Goal: Task Accomplishment & Management: Manage account settings

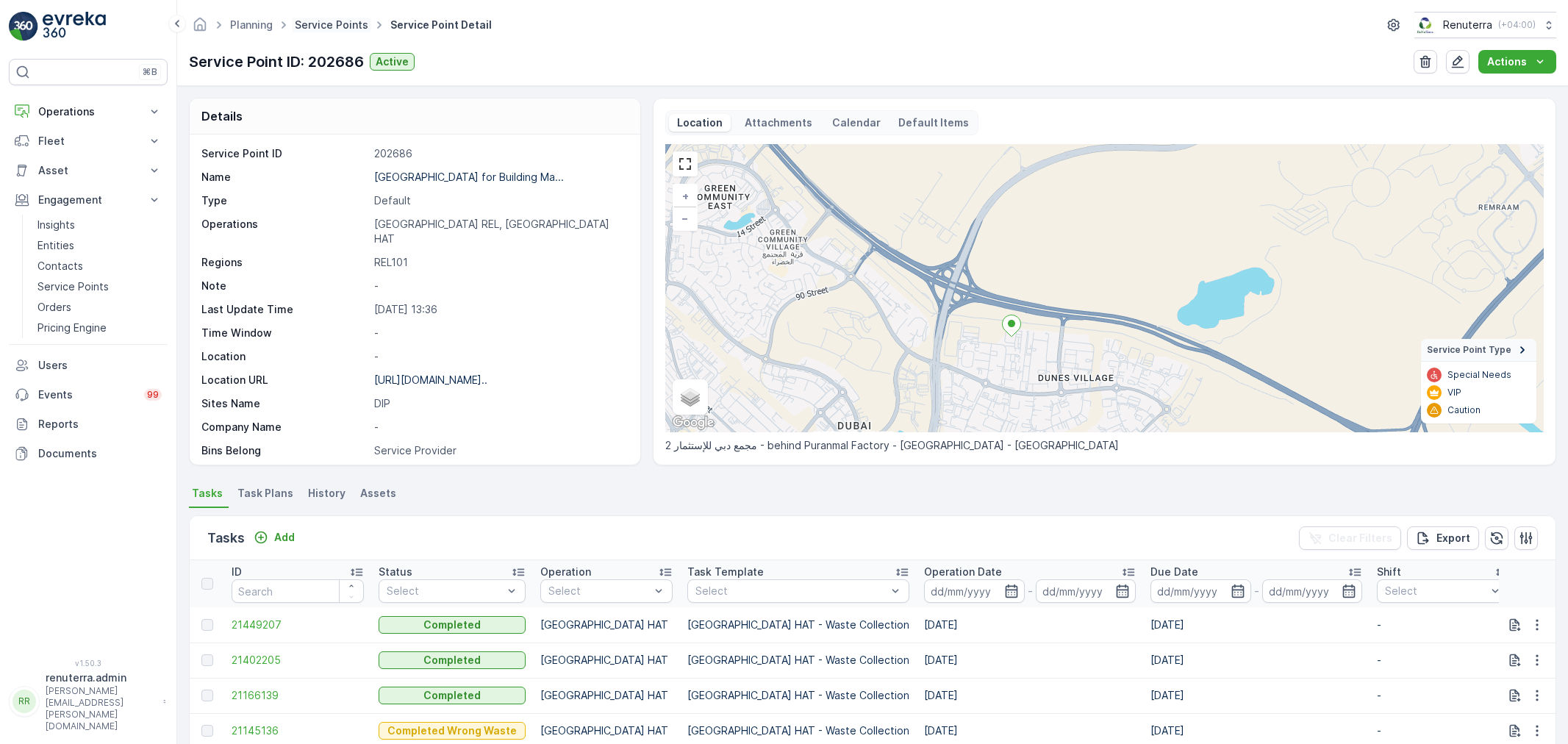
click at [316, 27] on link "Service Points" at bounding box center [331, 24] width 73 height 13
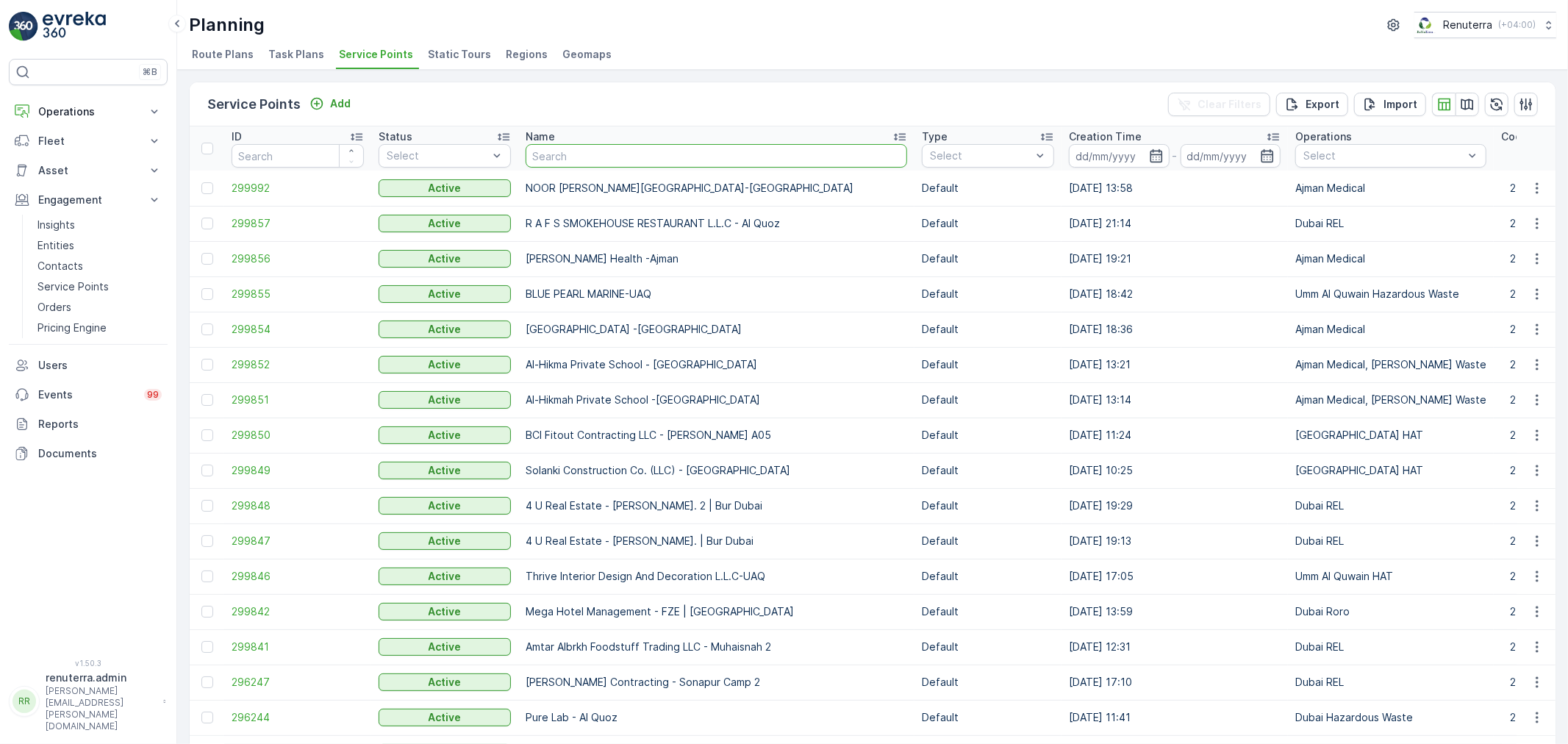
click at [561, 145] on input "text" at bounding box center [716, 156] width 381 height 24
type input "fr"
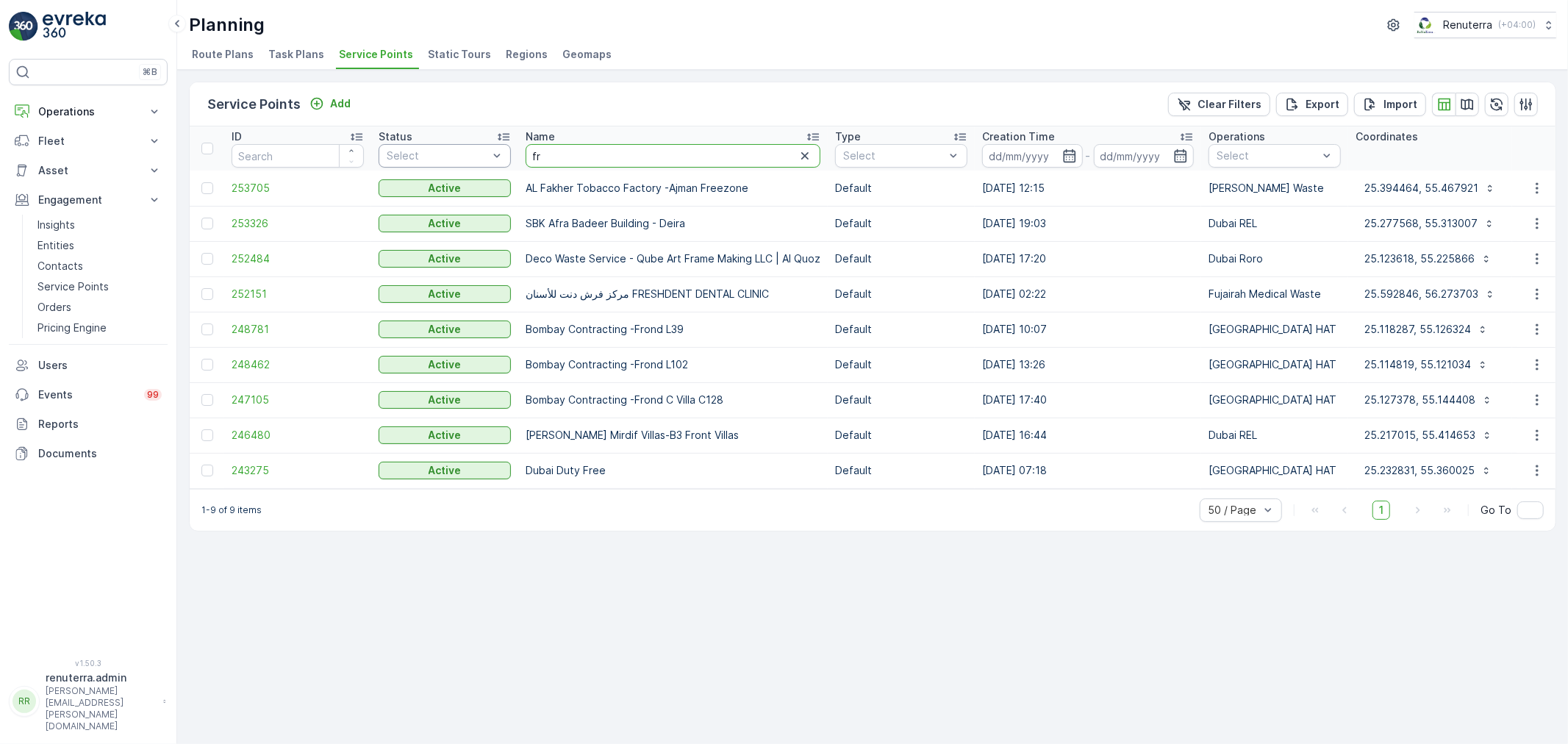
drag, startPoint x: 572, startPoint y: 159, endPoint x: 490, endPoint y: 150, distance: 82.5
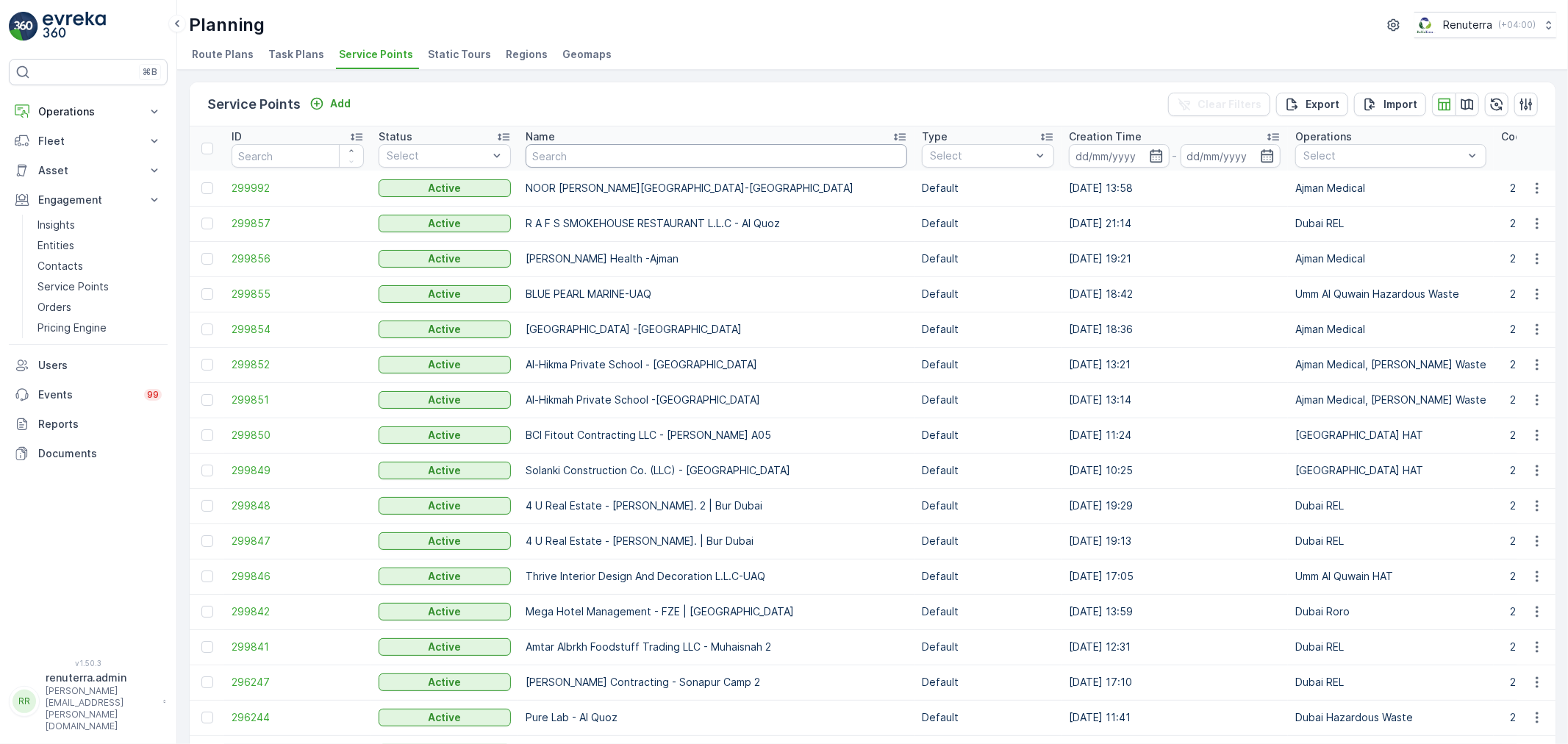
click at [560, 147] on input "text" at bounding box center [716, 156] width 381 height 24
click at [576, 159] on input "text" at bounding box center [716, 156] width 381 height 24
type input "Falaj"
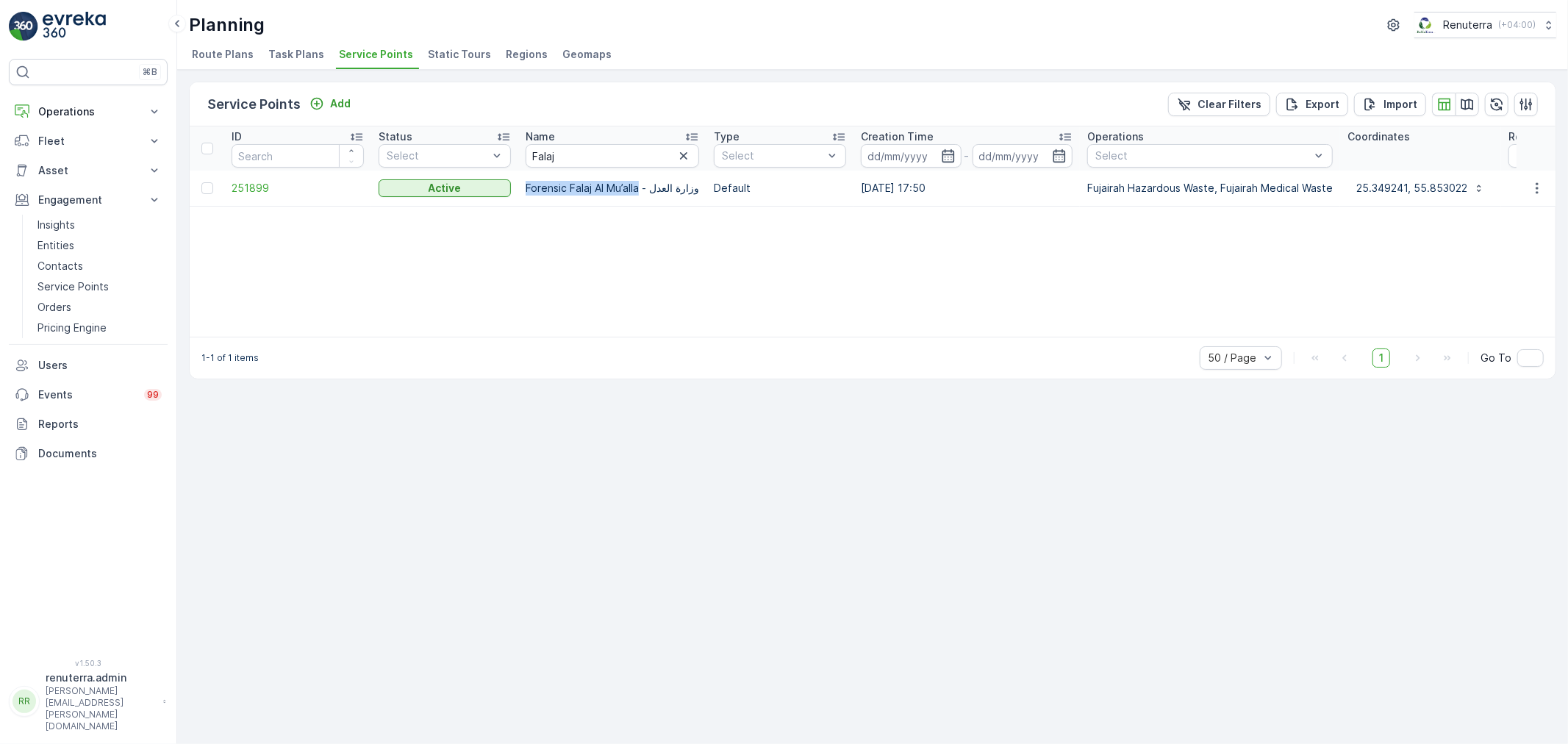
drag, startPoint x: 524, startPoint y: 184, endPoint x: 643, endPoint y: 184, distance: 119.0
click at [643, 184] on td "Forensic Falaj Al Mu’alla - وزارة العدل" at bounding box center [612, 188] width 188 height 36
copy p "Forensic Falaj Al Mu’alla"
drag, startPoint x: 547, startPoint y: 153, endPoint x: 483, endPoint y: 155, distance: 64.0
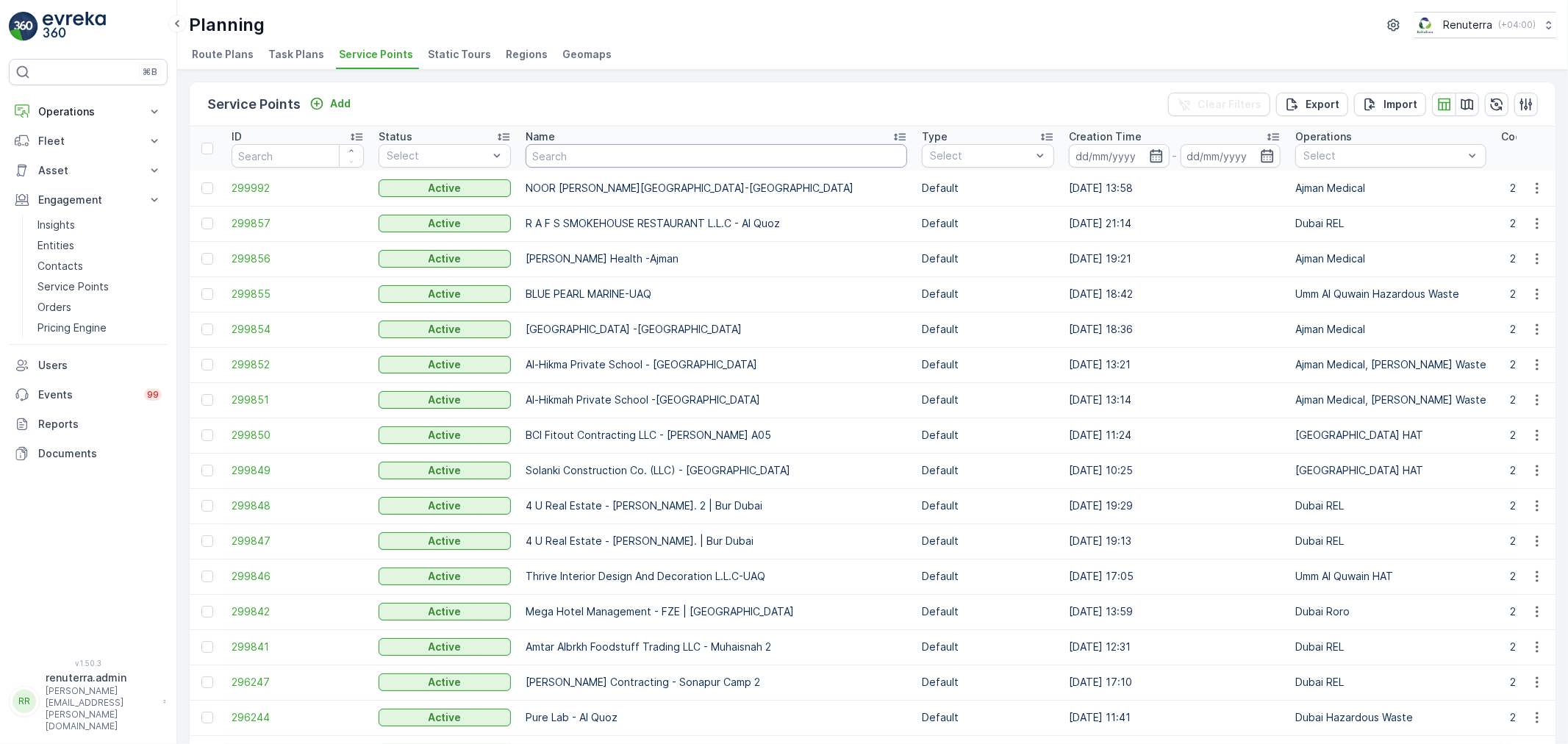
click at [612, 158] on input "text" at bounding box center [716, 156] width 381 height 24
click at [552, 145] on input "text" at bounding box center [716, 156] width 381 height 24
type input "urabn"
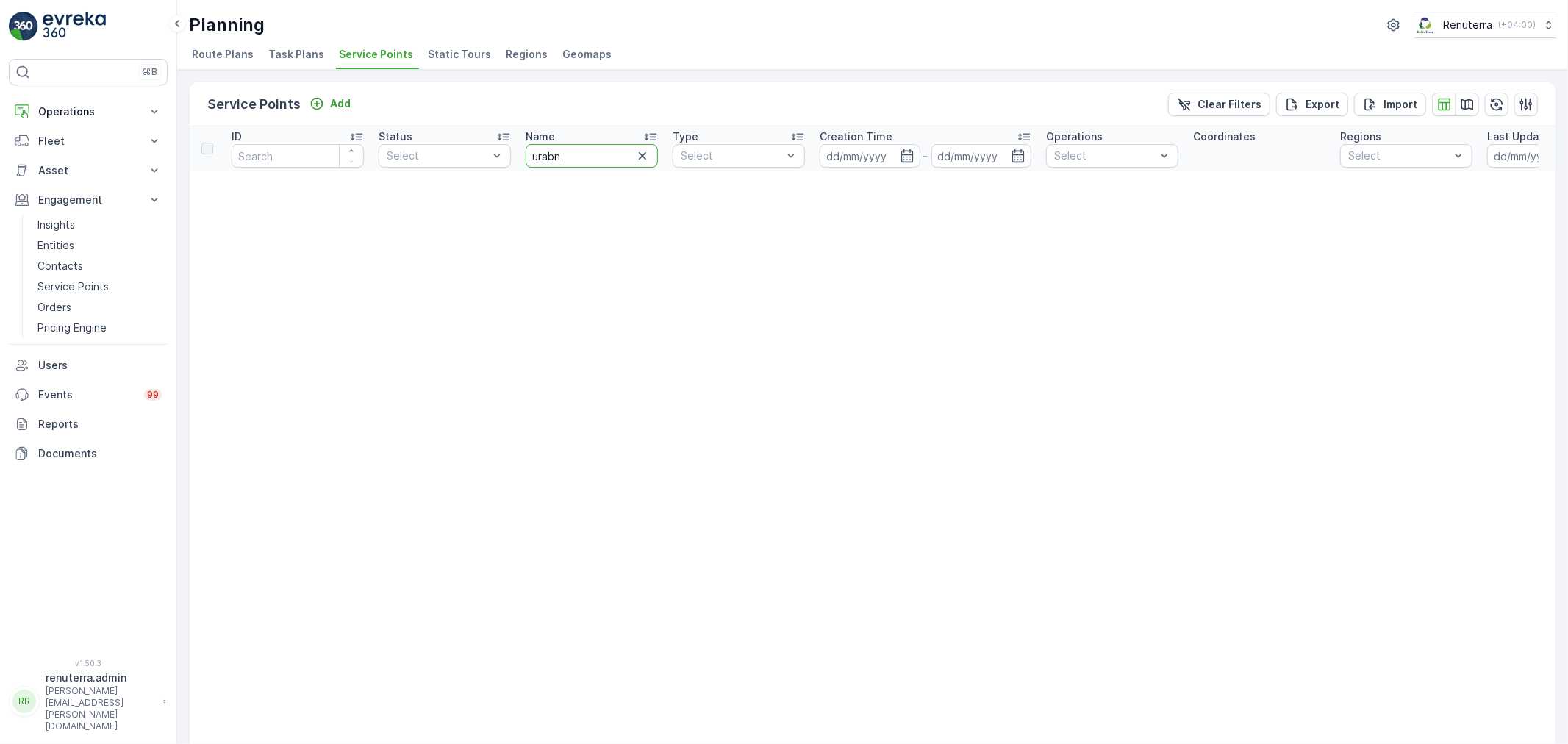
type input "Urban"
drag, startPoint x: 567, startPoint y: 153, endPoint x: 510, endPoint y: 156, distance: 57.1
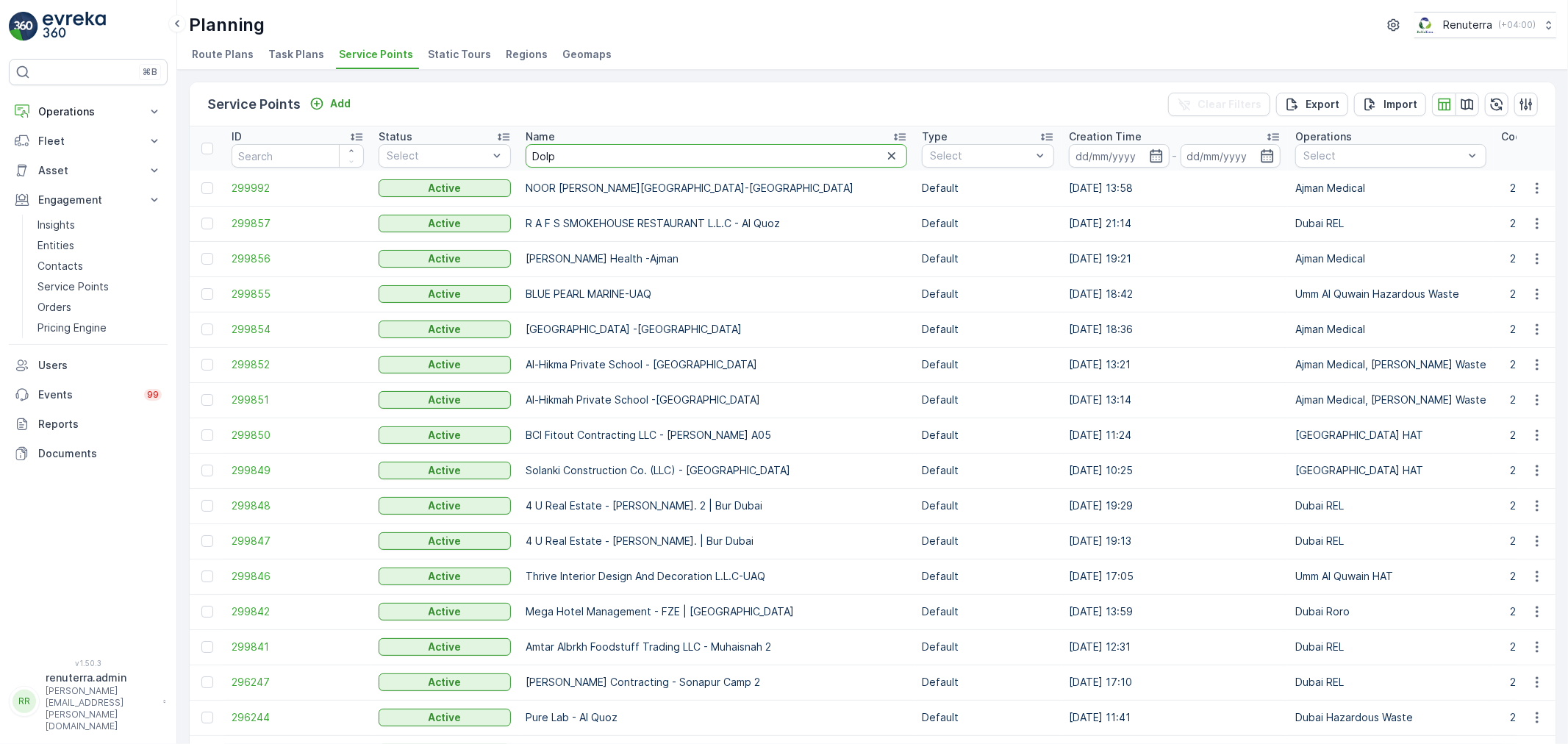
type input "Dolph"
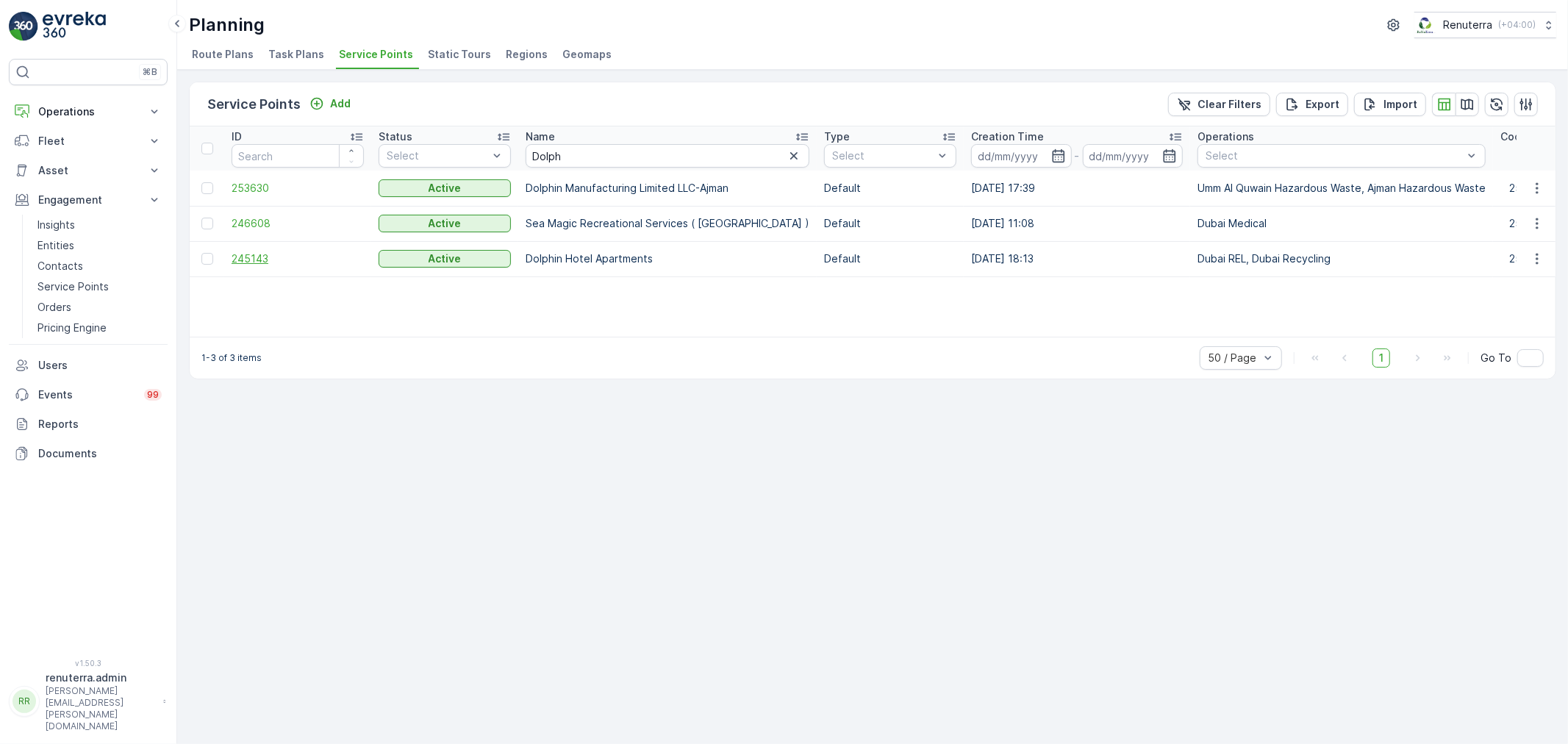
click at [261, 252] on span "245143" at bounding box center [298, 259] width 133 height 15
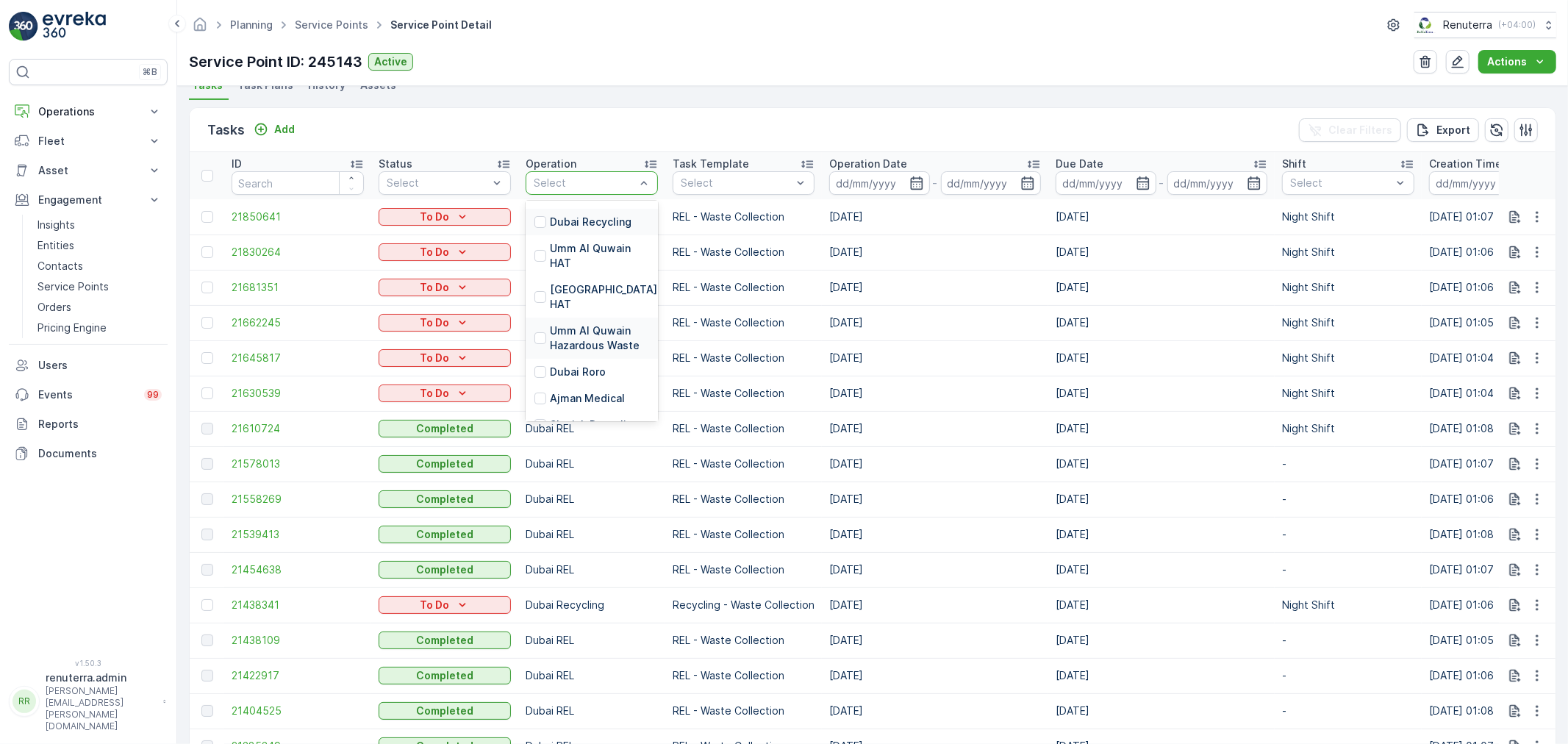
scroll to position [245, 0]
click at [606, 217] on p "Dubai Recycling" at bounding box center [591, 216] width 81 height 15
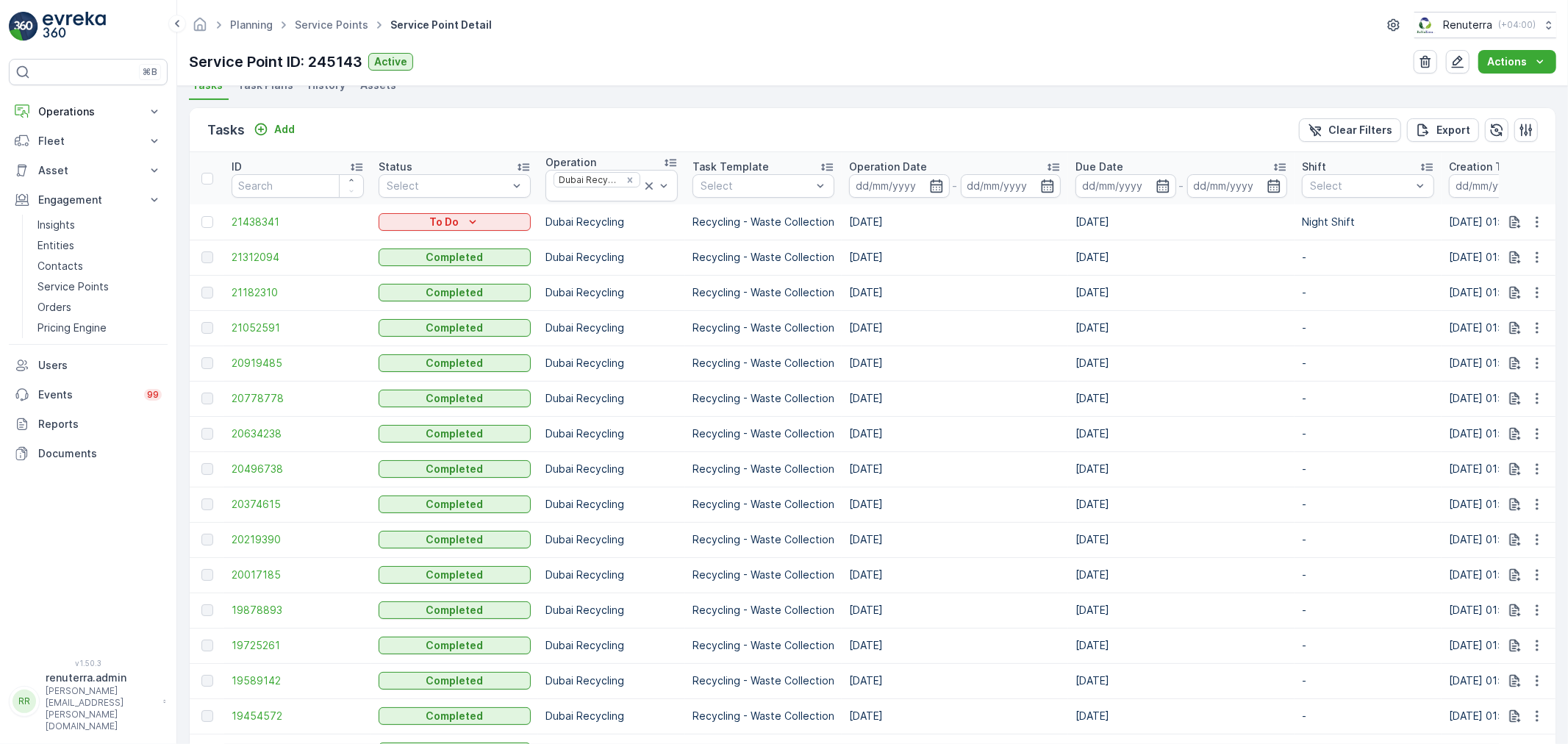
click at [339, 16] on ul "Service Points" at bounding box center [339, 25] width 96 height 21
click at [339, 18] on span "Service Points" at bounding box center [331, 25] width 79 height 15
click at [336, 38] on div "Planning Service Points Service Point Detail Renuterra ( +04:00 )" at bounding box center [872, 25] width 1367 height 27
click at [334, 28] on link "Service Points" at bounding box center [331, 24] width 73 height 13
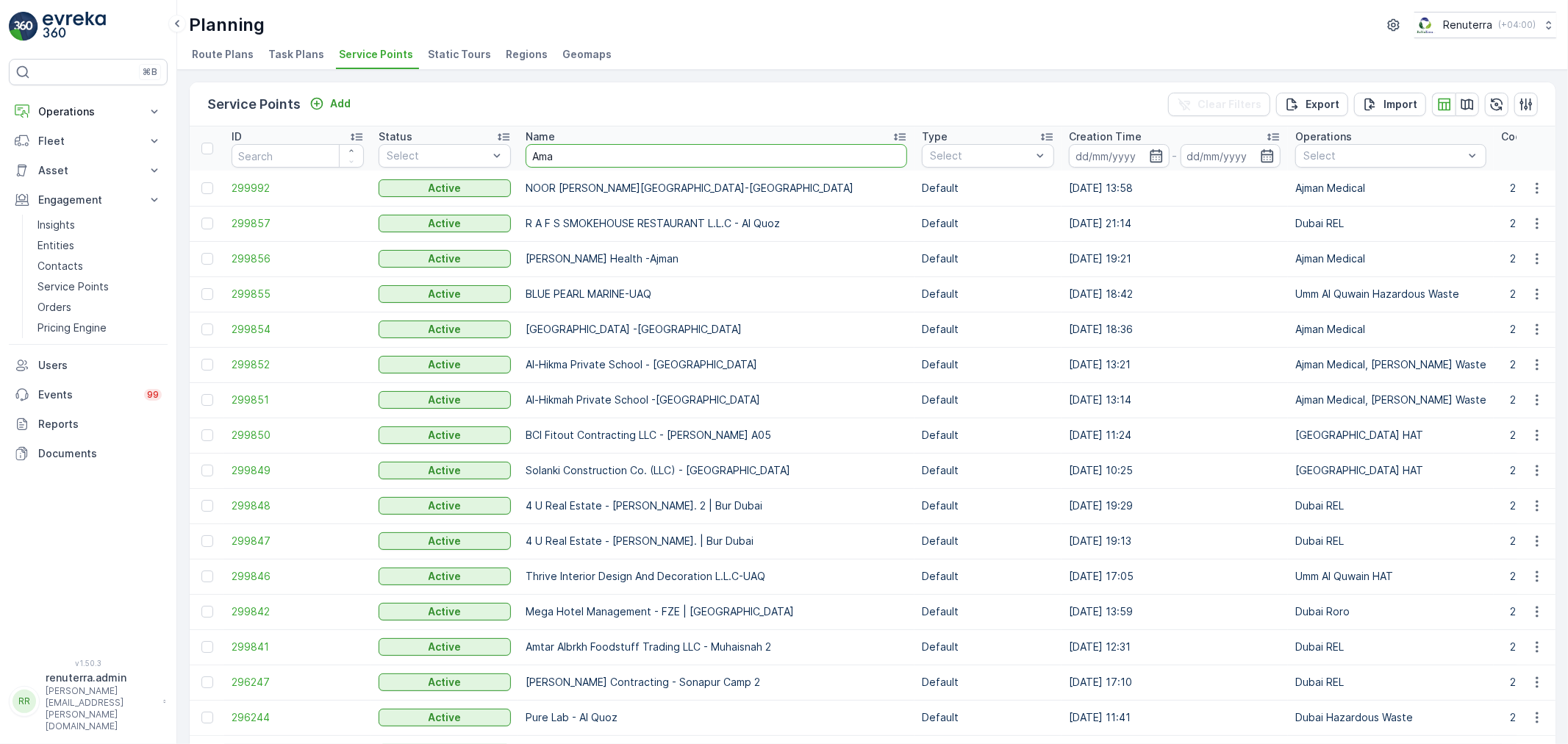
type input "Amal"
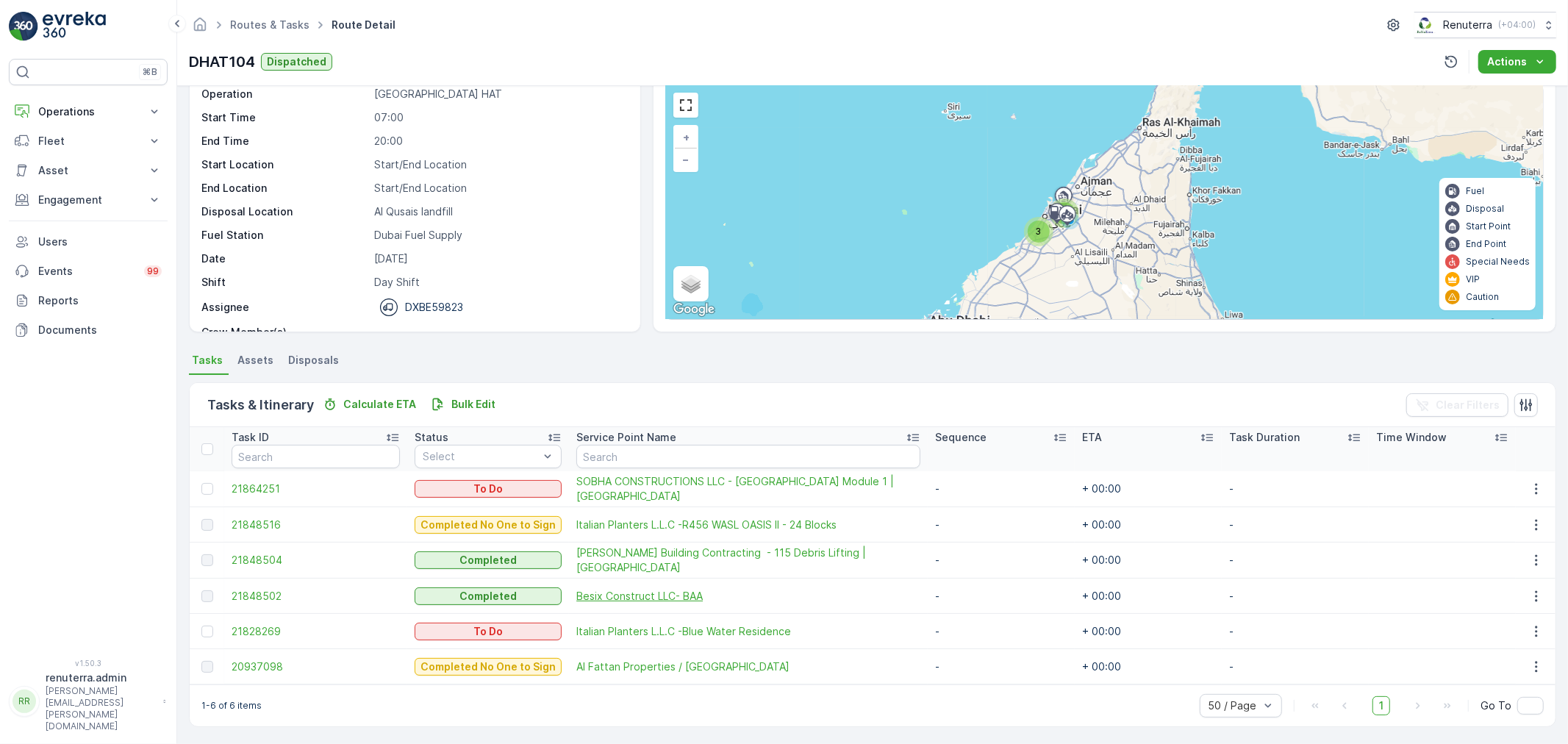
scroll to position [60, 0]
click at [289, 27] on link "Routes & Tasks" at bounding box center [269, 24] width 79 height 13
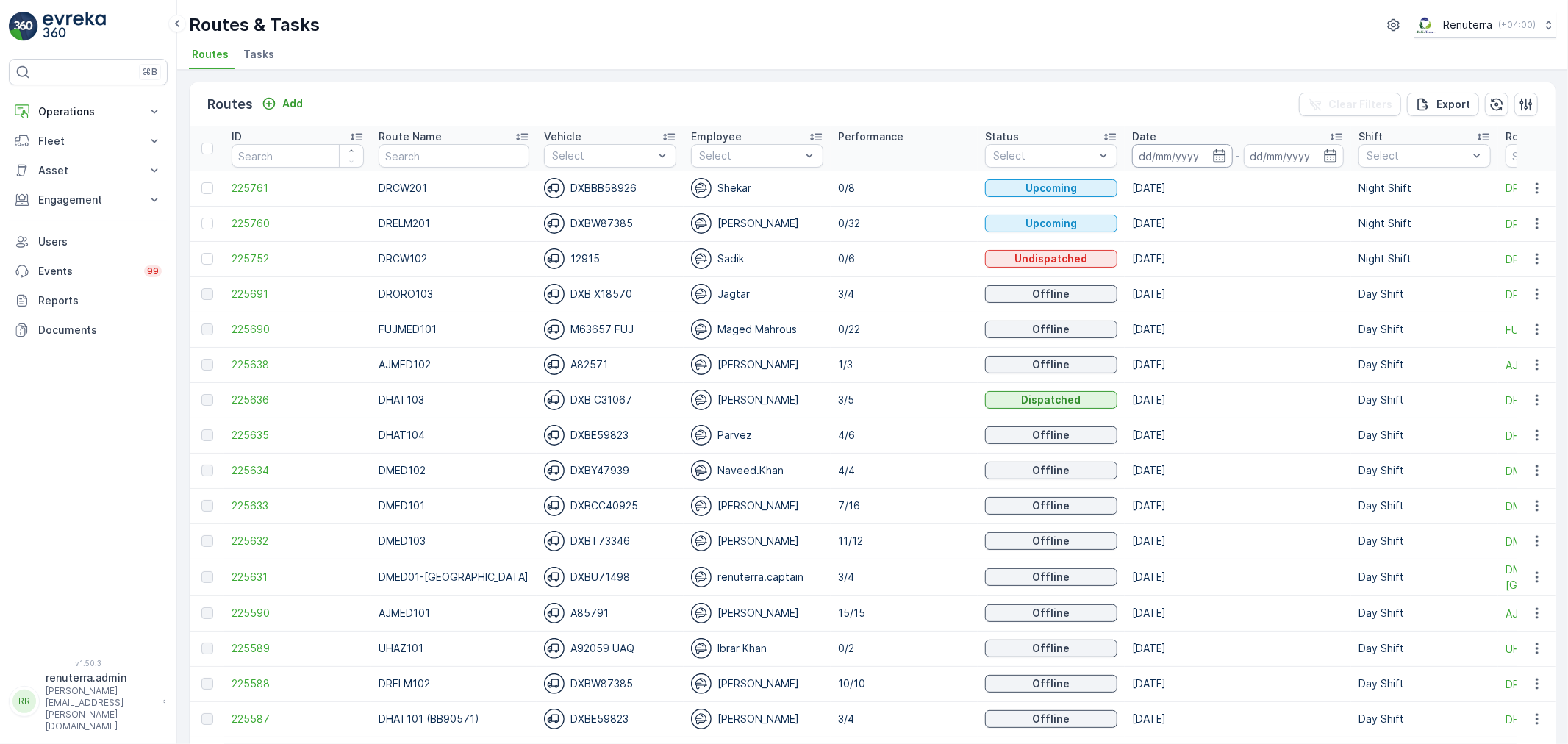
click at [1170, 158] on input at bounding box center [1183, 156] width 101 height 24
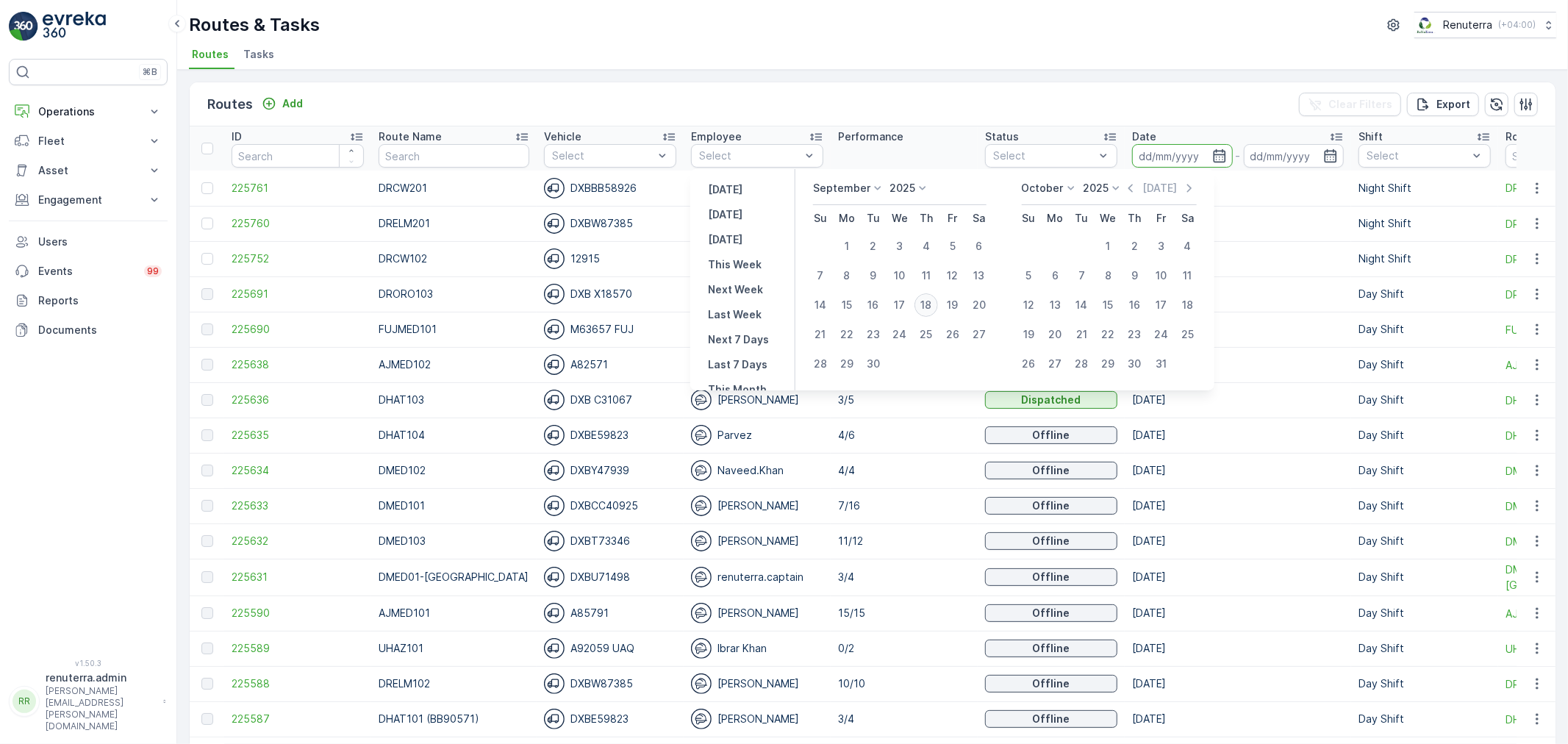
click at [922, 292] on button "18" at bounding box center [927, 305] width 27 height 27
type input "[DATE]"
click at [922, 292] on button "18" at bounding box center [927, 305] width 27 height 27
type input "[DATE]"
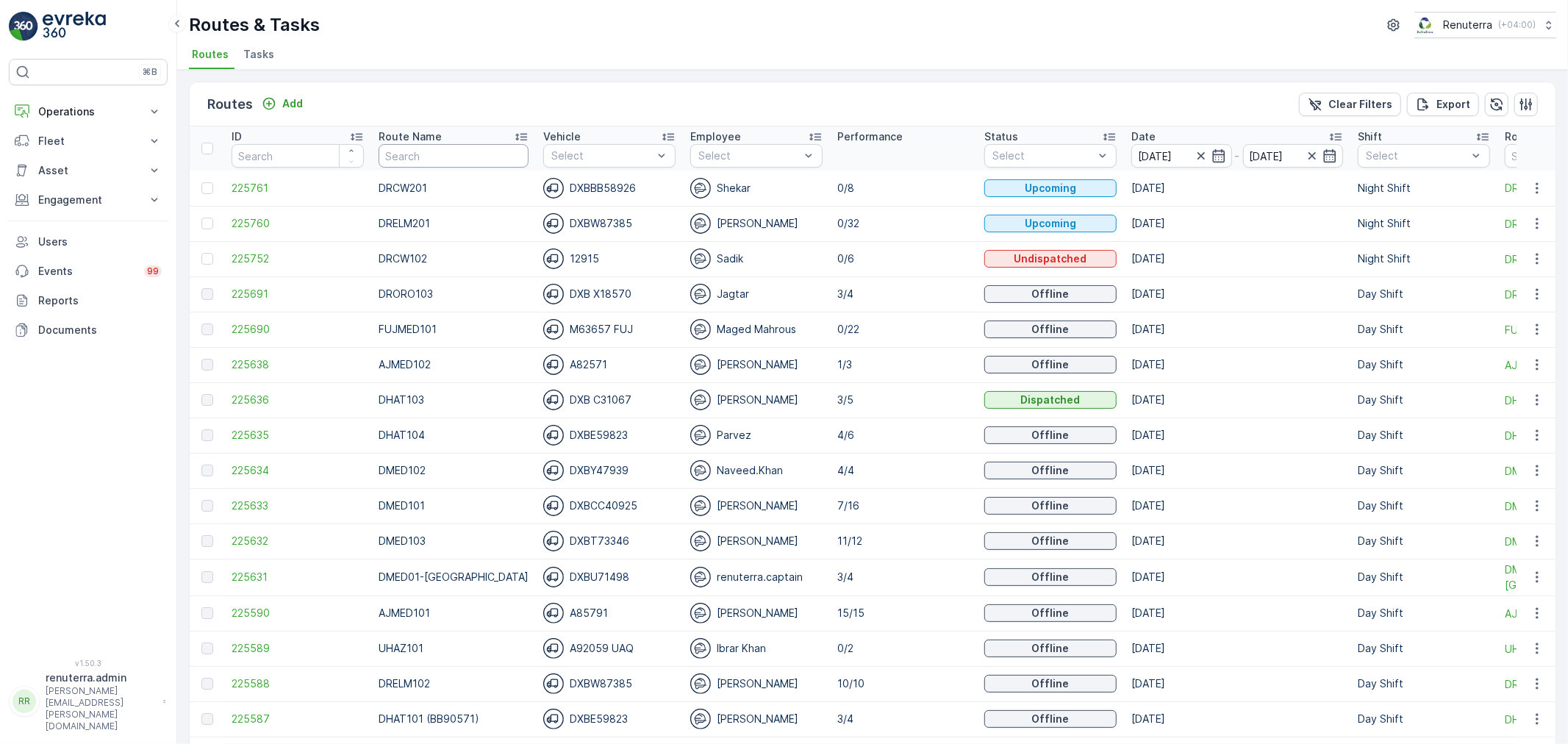
click at [460, 155] on input "text" at bounding box center [453, 156] width 150 height 24
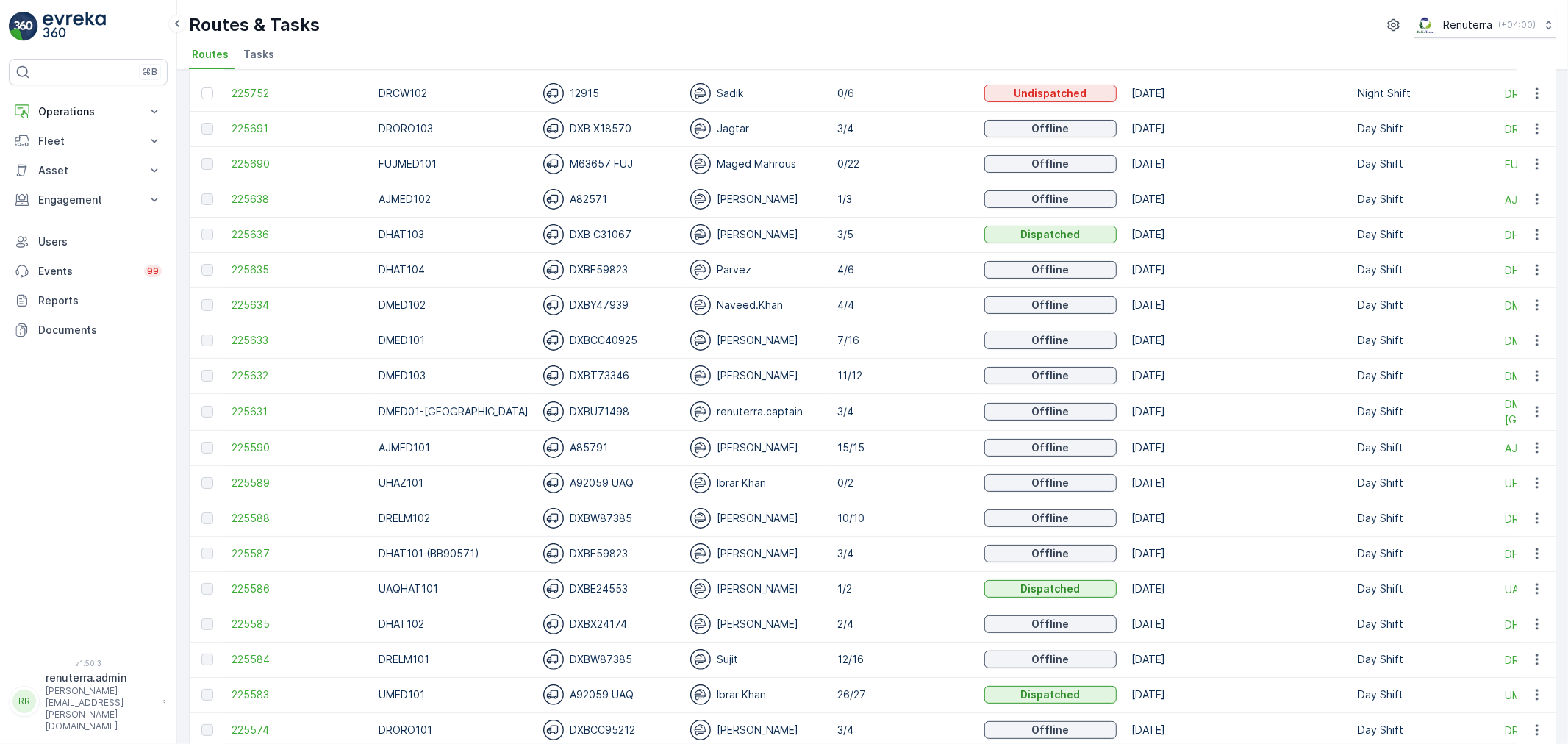
scroll to position [163, 0]
click at [240, 162] on span "225690" at bounding box center [298, 167] width 133 height 15
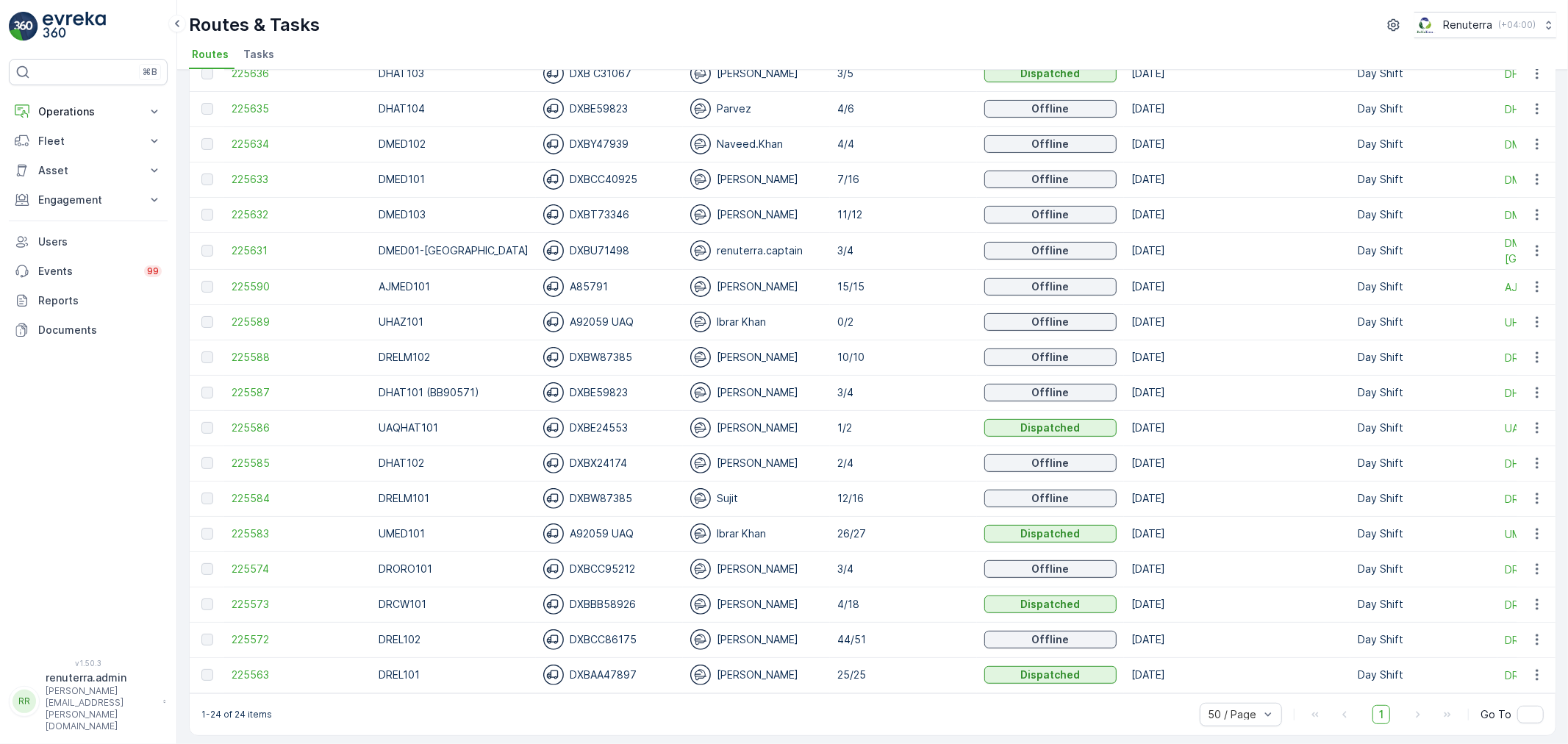
scroll to position [336, 0]
click at [252, 490] on span "225584" at bounding box center [298, 495] width 133 height 15
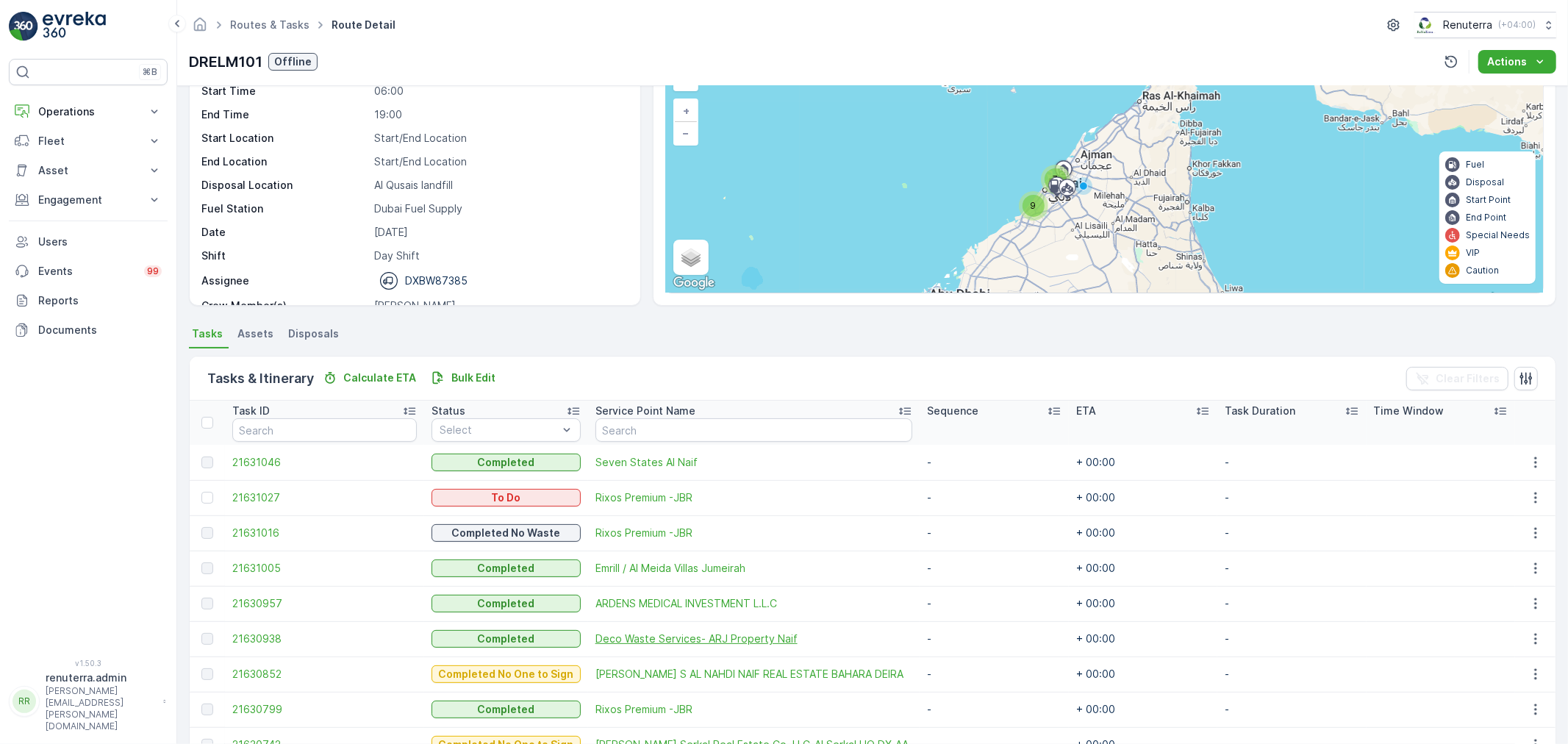
scroll to position [413, 0]
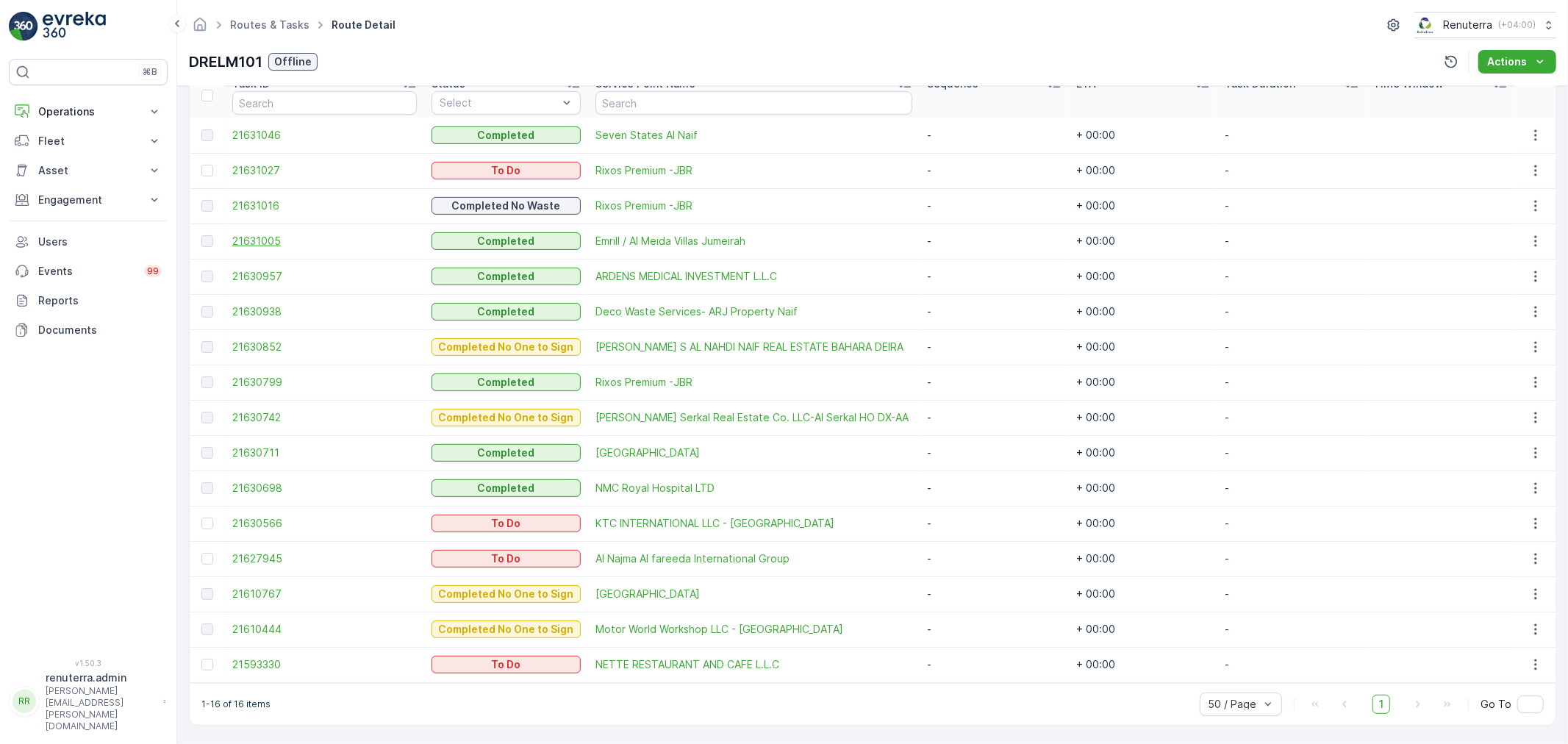
drag, startPoint x: 210, startPoint y: 167, endPoint x: 303, endPoint y: 234, distance: 114.6
click at [210, 167] on div at bounding box center [207, 170] width 12 height 12
click at [201, 164] on input "checkbox" at bounding box center [201, 164] width 0 height 0
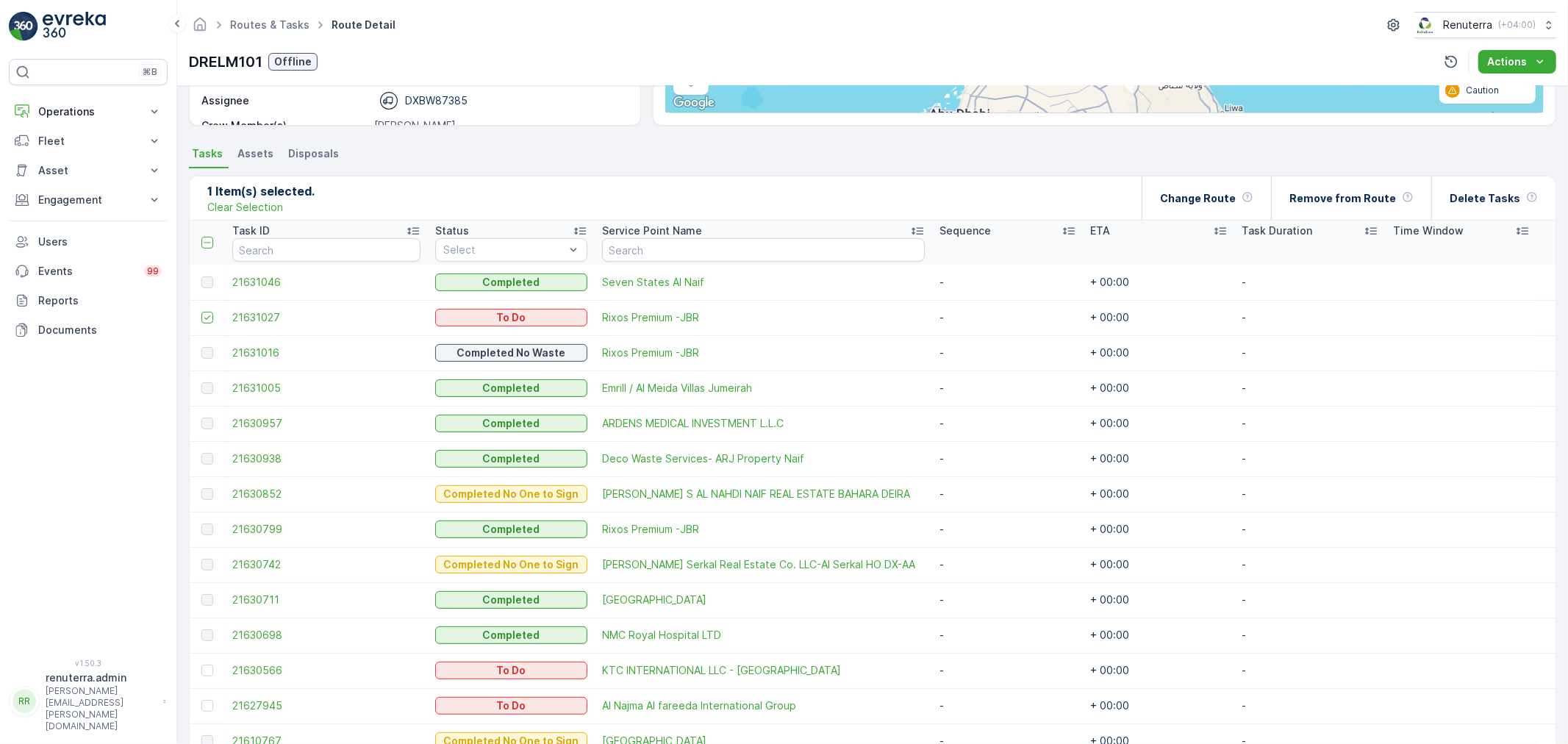
scroll to position [250, 0]
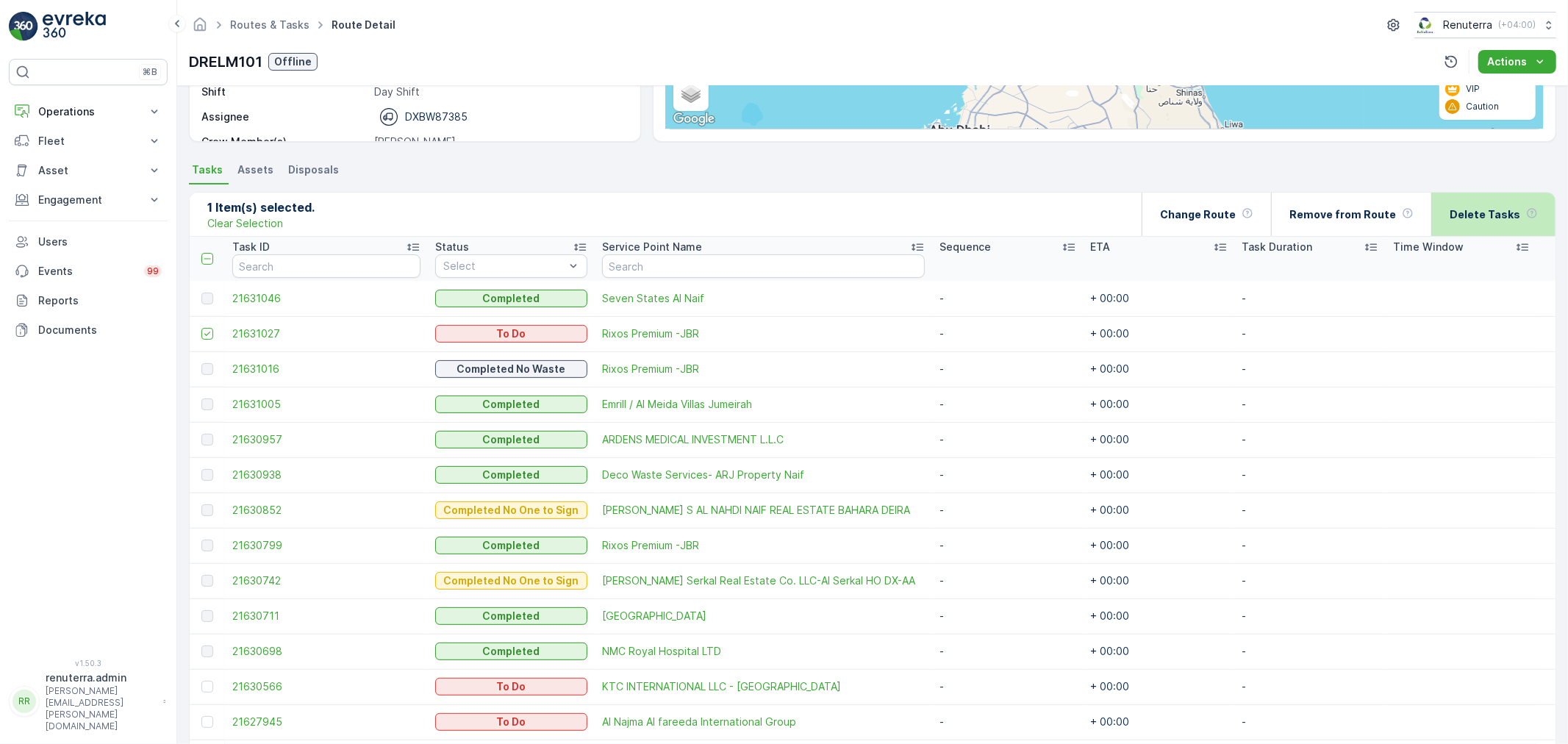
click at [1521, 198] on div "Delete Tasks" at bounding box center [1494, 214] width 88 height 44
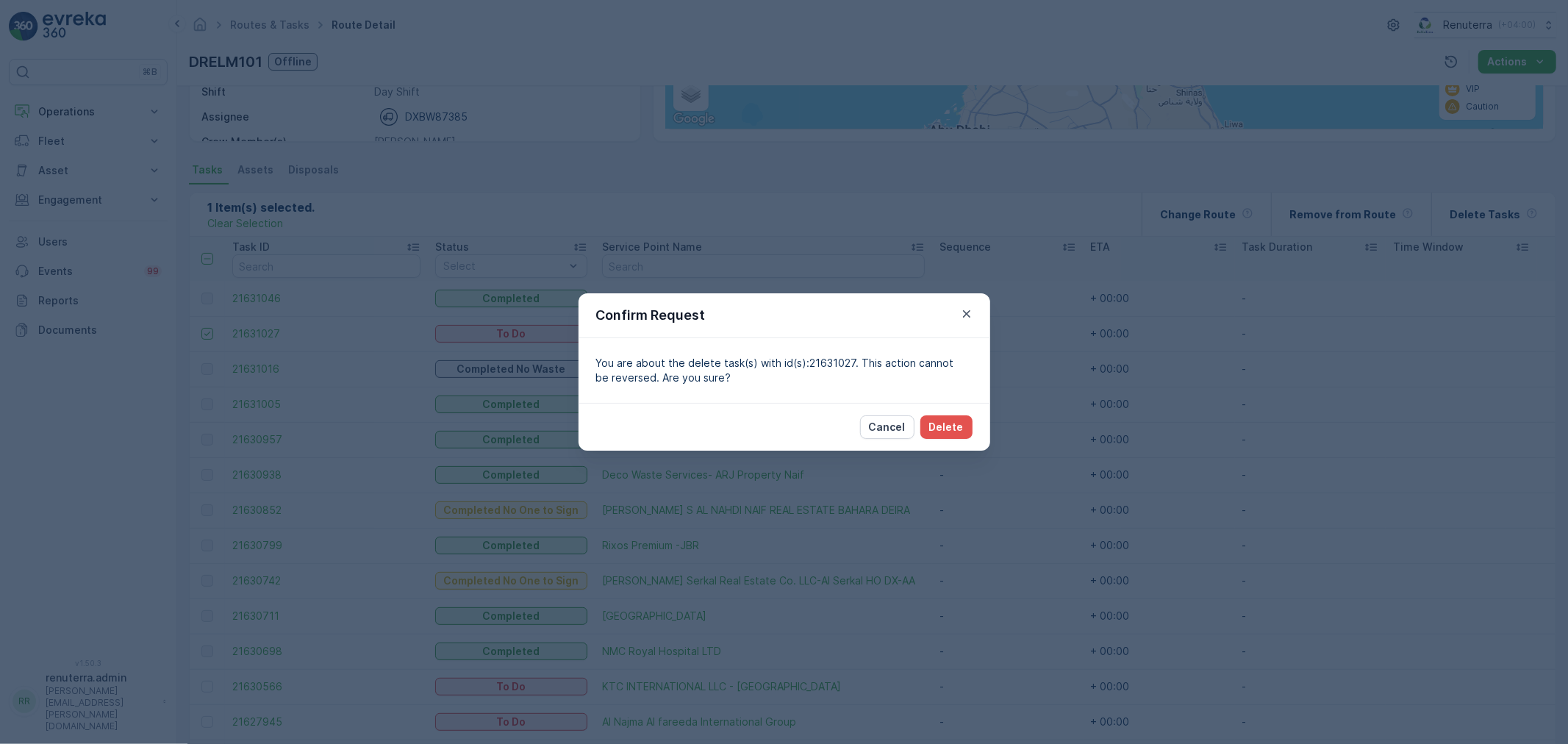
click at [937, 414] on div "Cancel Delete" at bounding box center [785, 426] width 412 height 48
click at [966, 430] on button "Delete" at bounding box center [946, 427] width 53 height 24
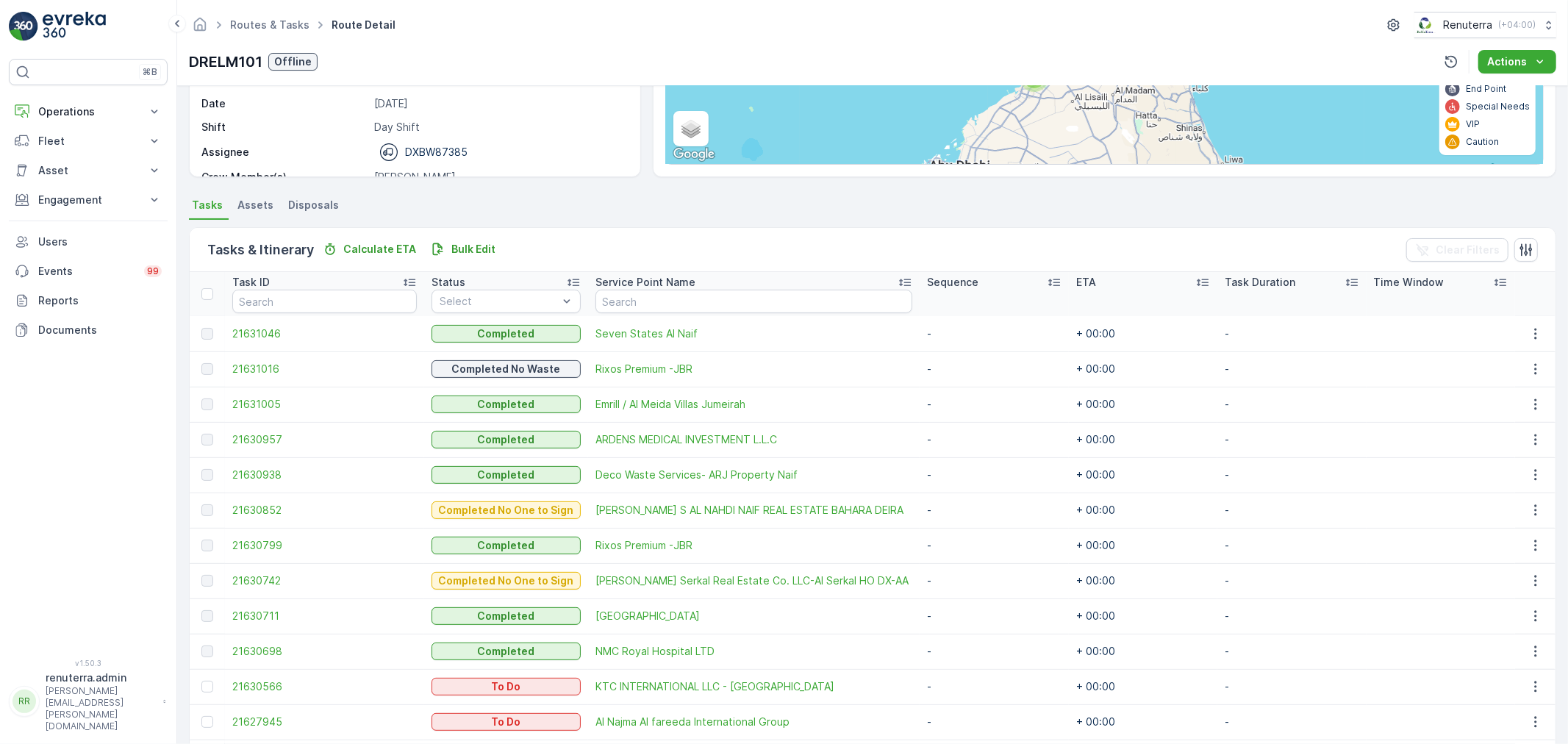
scroll to position [214, 0]
click at [262, 30] on link "Routes & Tasks" at bounding box center [269, 24] width 79 height 13
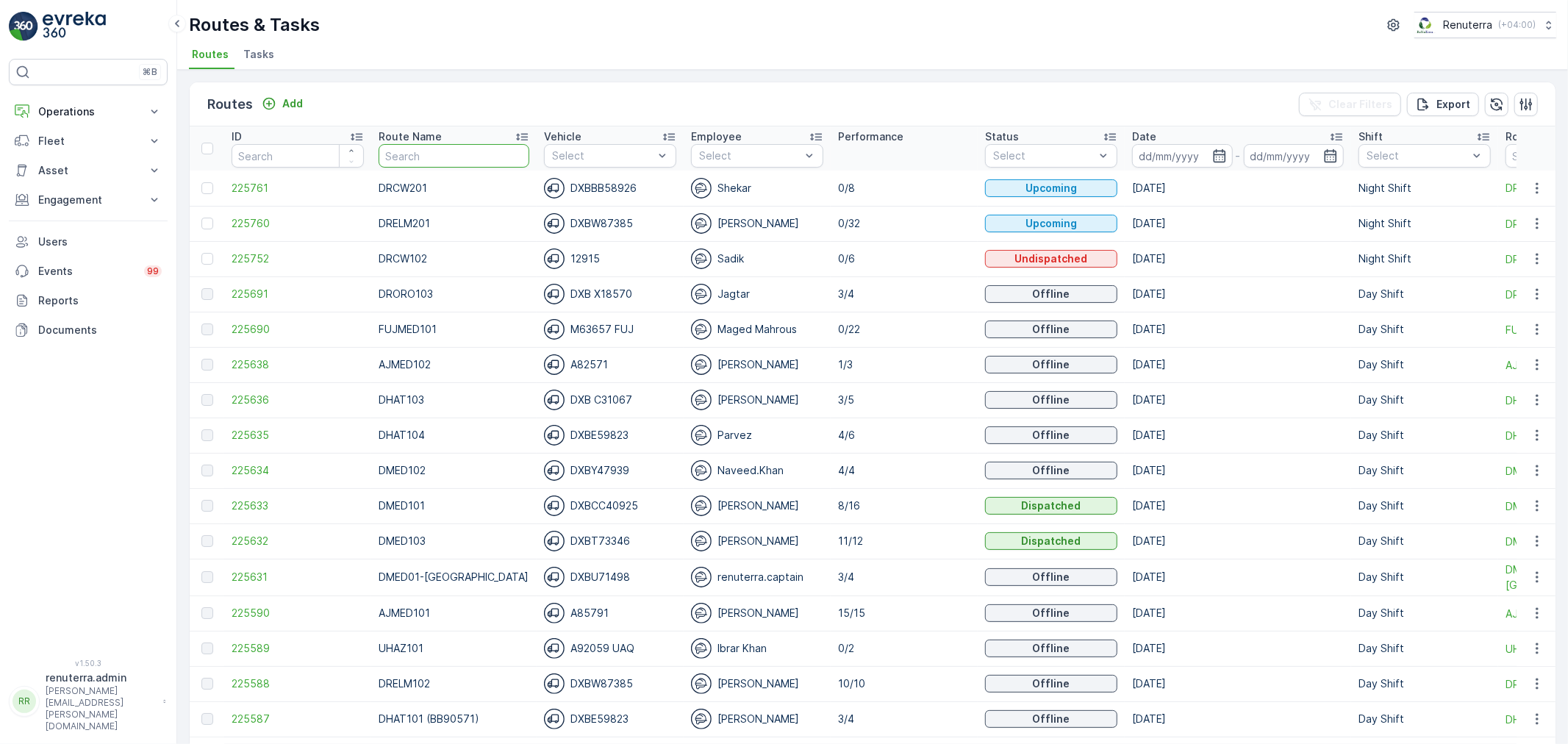
click at [403, 161] on input "text" at bounding box center [454, 156] width 151 height 24
type input "FUJ"
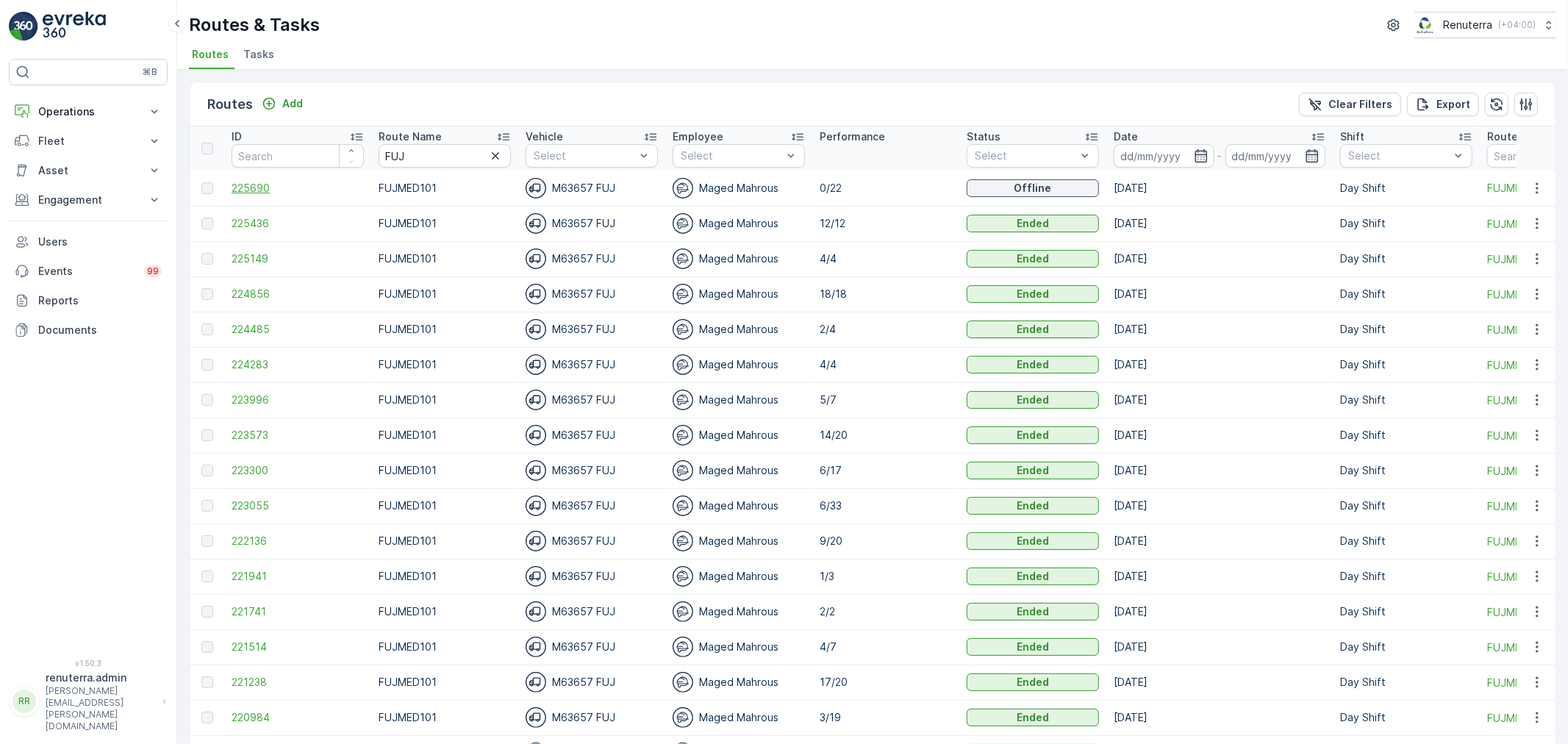
click at [261, 187] on span "225690" at bounding box center [298, 188] width 133 height 15
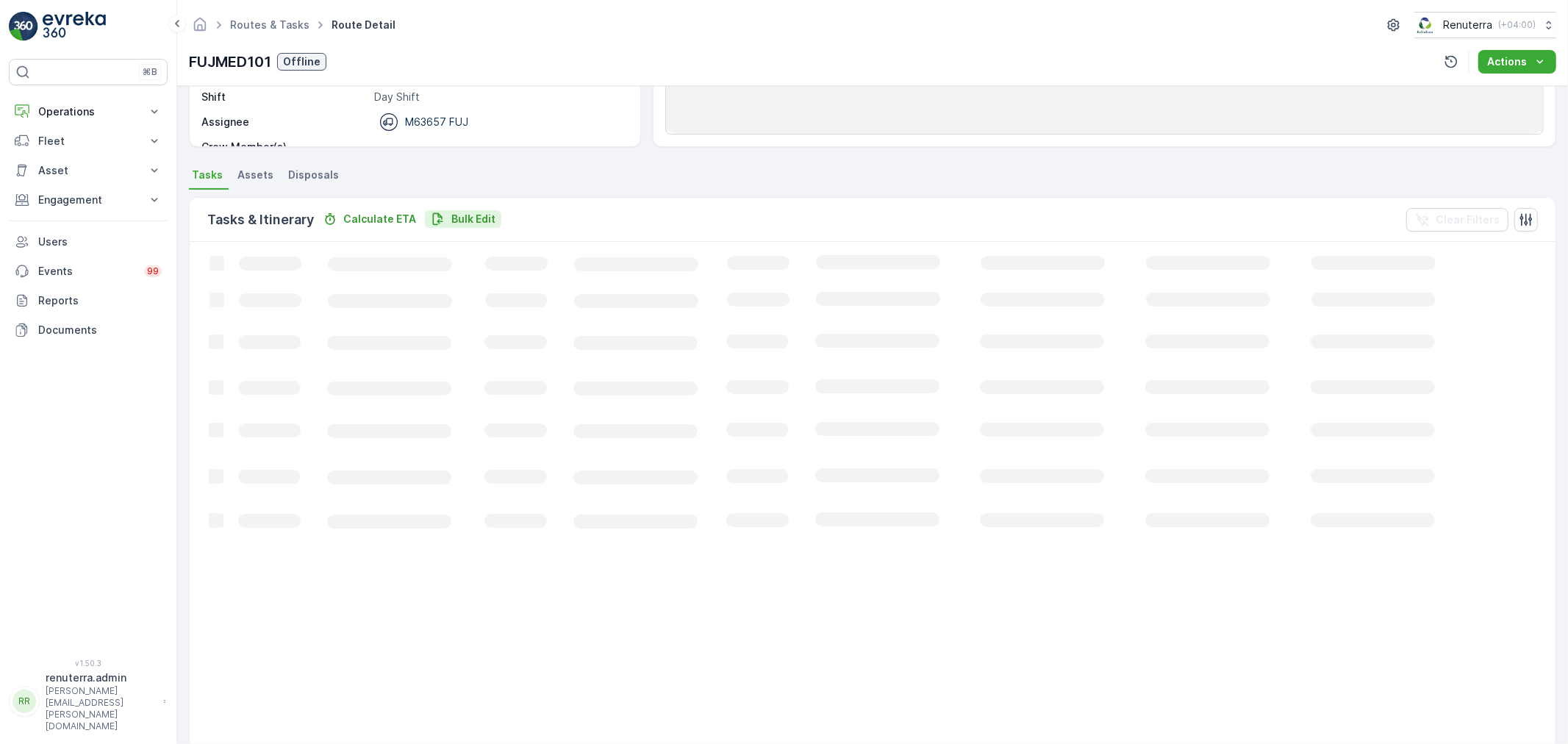
scroll to position [245, 0]
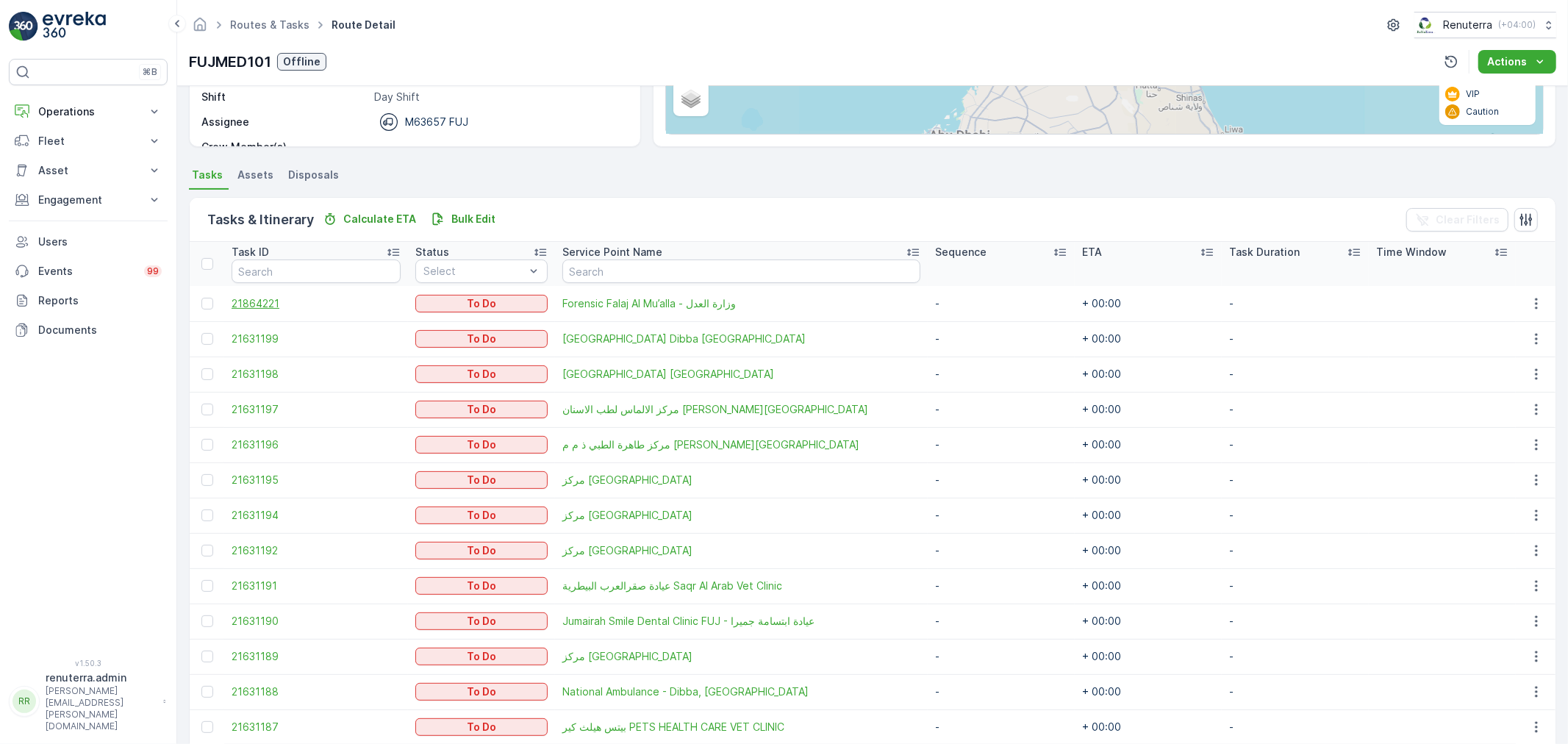
click at [269, 304] on span "21864221" at bounding box center [316, 304] width 169 height 15
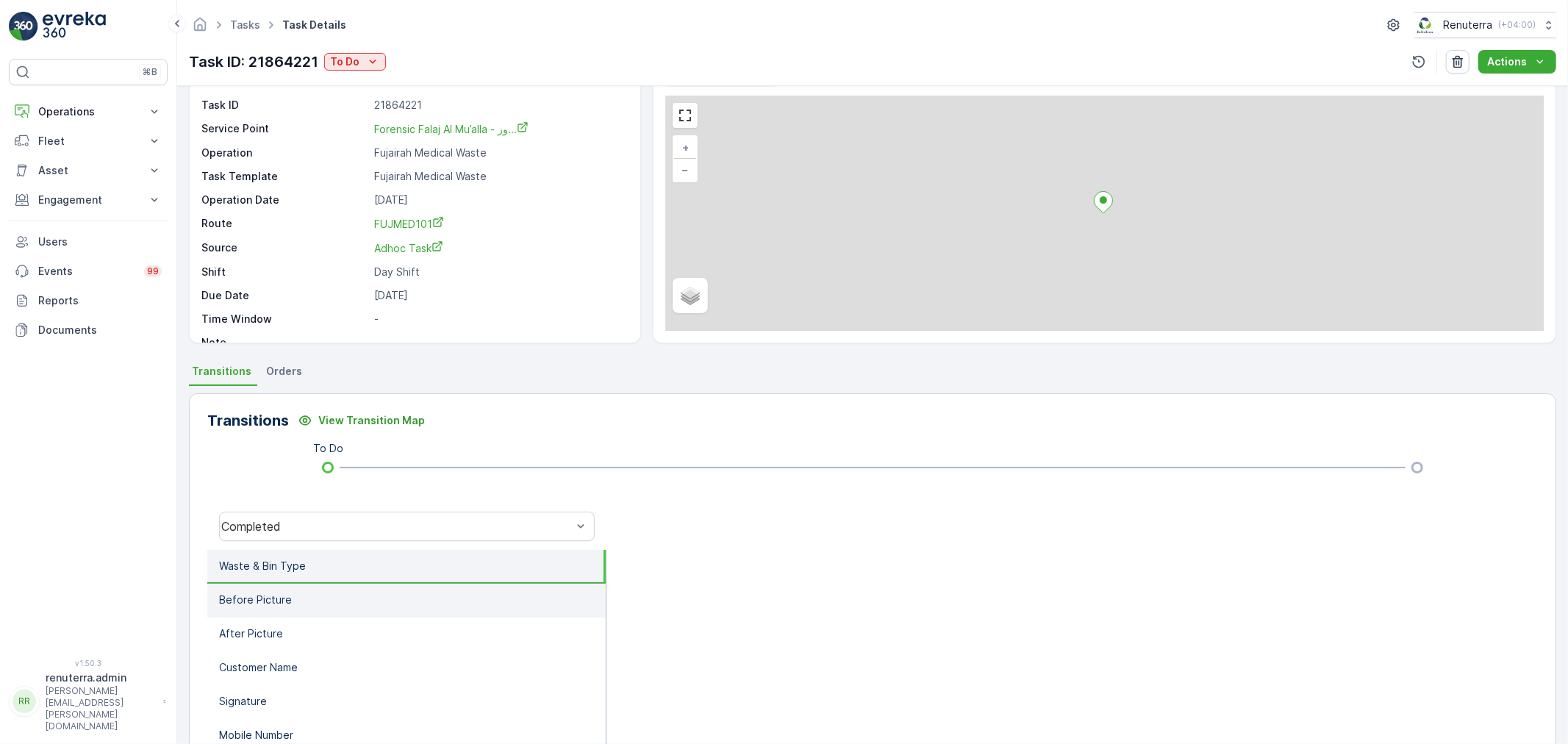
scroll to position [181, 0]
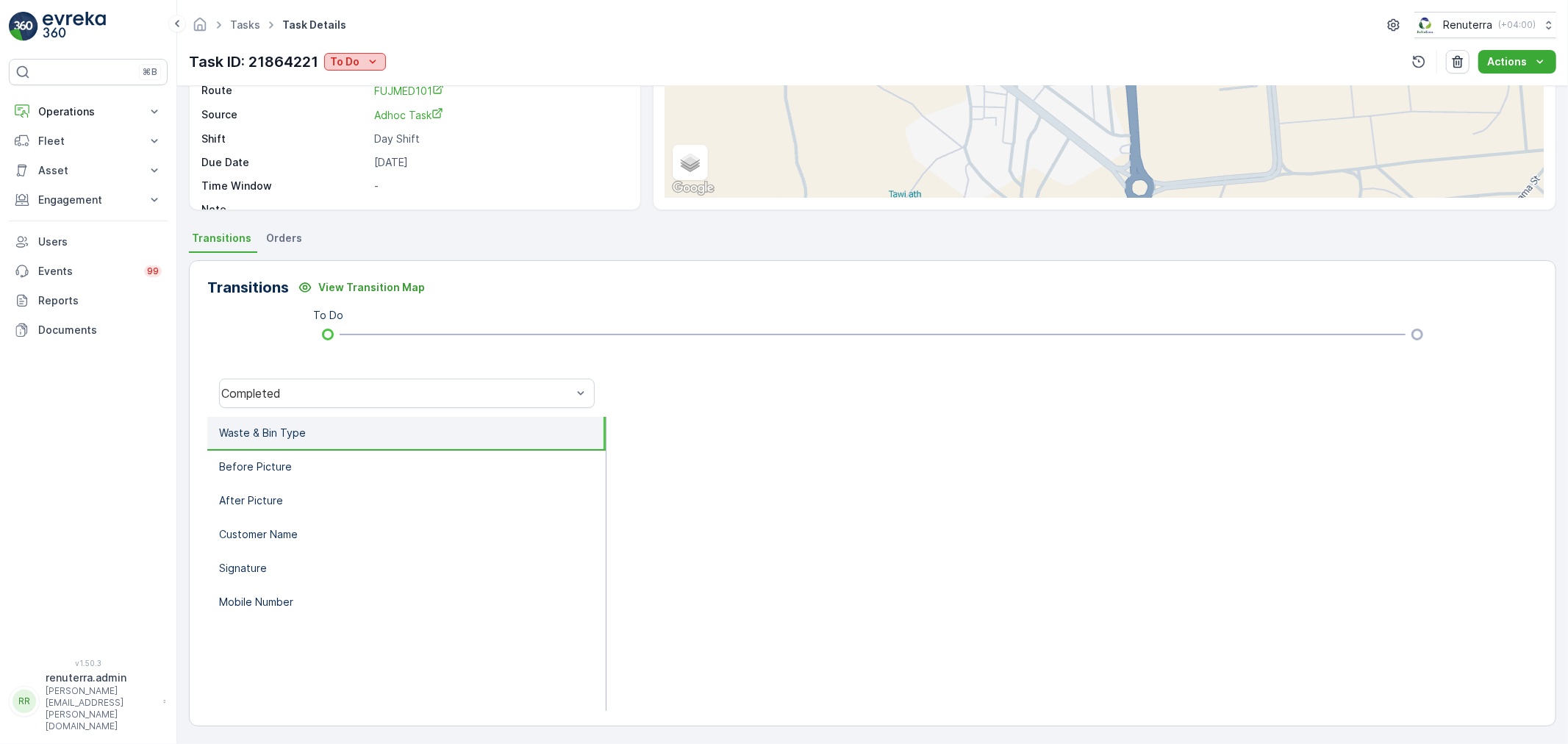
click at [375, 59] on icon "To Do" at bounding box center [373, 61] width 15 height 15
click at [416, 131] on span "Completed No One to Sign" at bounding box center [401, 125] width 134 height 15
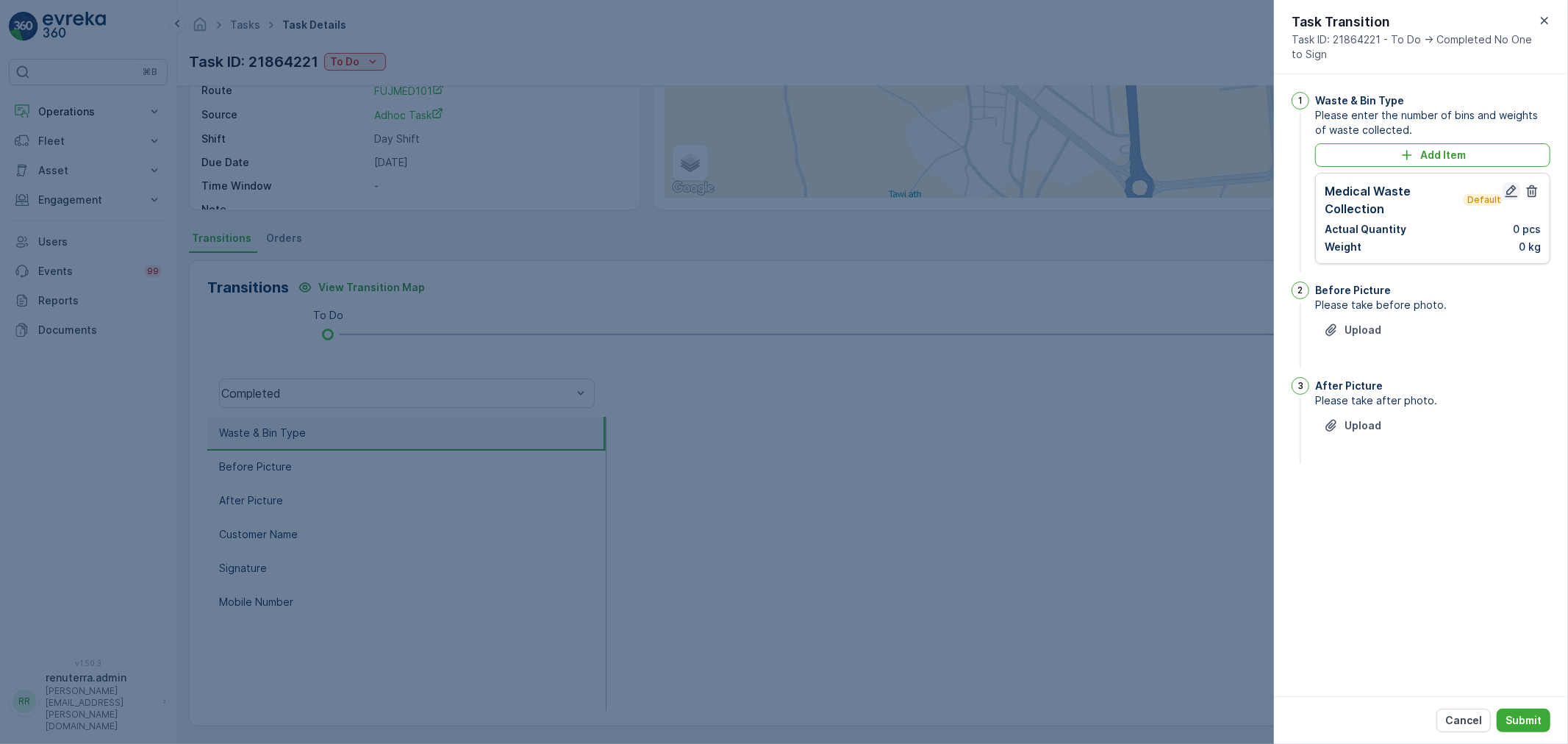
click at [1515, 187] on icon "button" at bounding box center [1512, 191] width 15 height 15
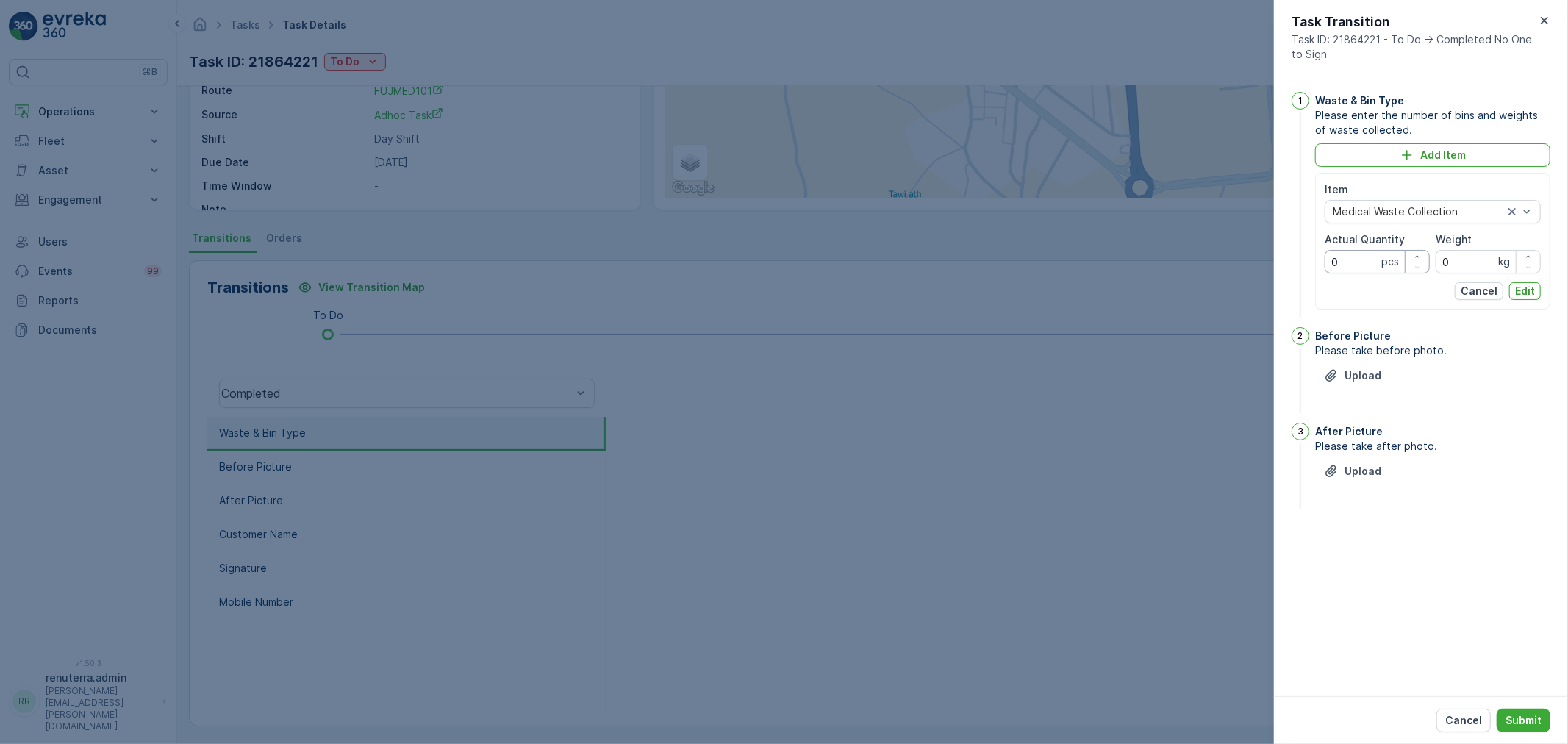
click at [1341, 264] on Quantity "0" at bounding box center [1378, 262] width 105 height 24
drag, startPoint x: 1341, startPoint y: 264, endPoint x: 1331, endPoint y: 264, distance: 10.0
click at [1331, 264] on Quantity "0" at bounding box center [1378, 262] width 105 height 24
type Quantity "1"
drag, startPoint x: 1450, startPoint y: 258, endPoint x: 1413, endPoint y: 256, distance: 37.1
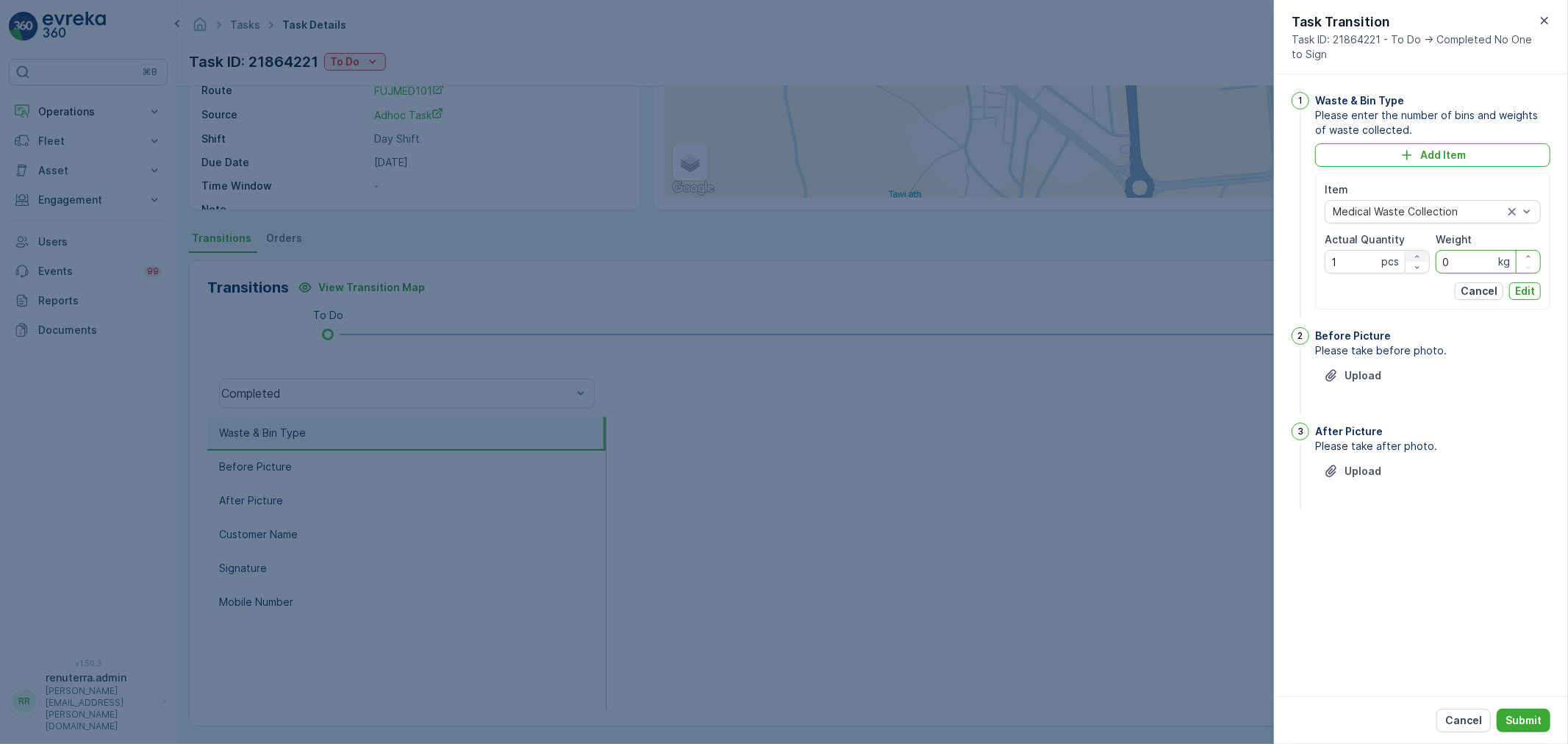
click at [1413, 256] on div "Item Medical Waste Collection Actual Quantity 1 pcs Weight 0 kg" at bounding box center [1433, 227] width 216 height 91
type input "140"
click at [1527, 292] on p "Edit" at bounding box center [1525, 291] width 20 height 15
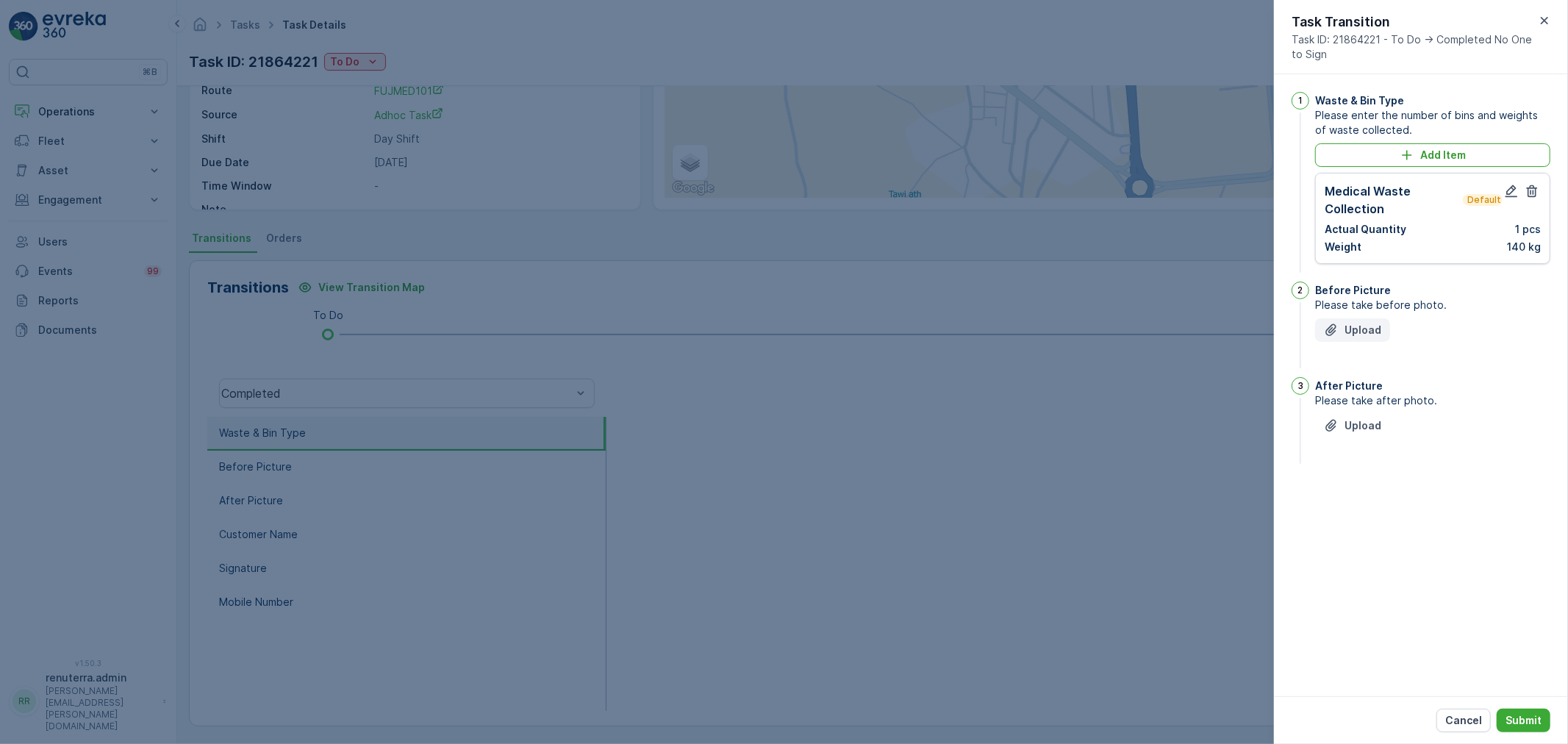
click at [1364, 335] on p "Upload" at bounding box center [1364, 330] width 37 height 15
click at [1376, 487] on button "Upload" at bounding box center [1353, 499] width 75 height 24
drag, startPoint x: 730, startPoint y: 472, endPoint x: 677, endPoint y: 474, distance: 53.0
click at [730, 472] on div at bounding box center [784, 372] width 1568 height 744
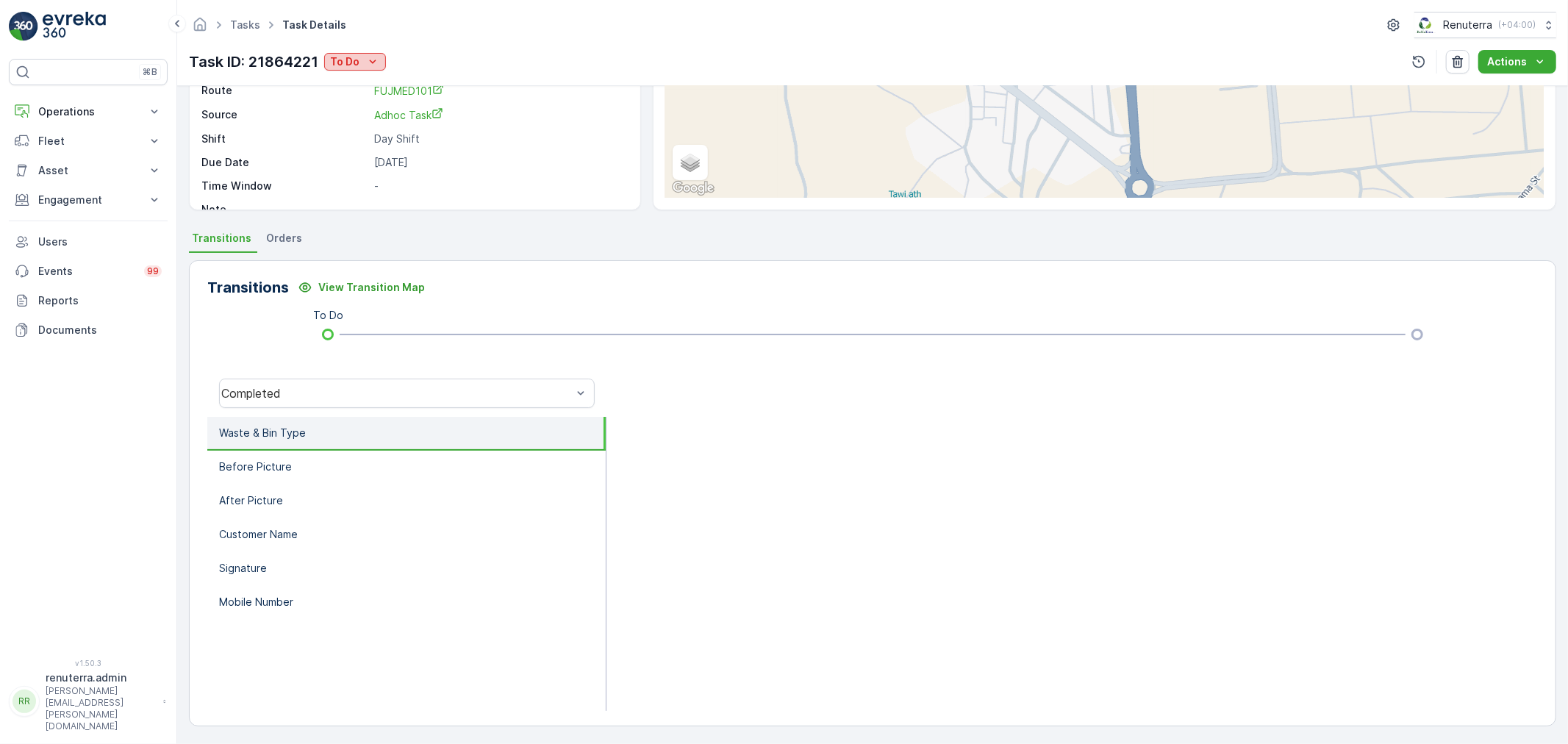
click at [341, 59] on p "To Do" at bounding box center [345, 61] width 30 height 15
click at [351, 87] on span "Completed" at bounding box center [361, 84] width 55 height 15
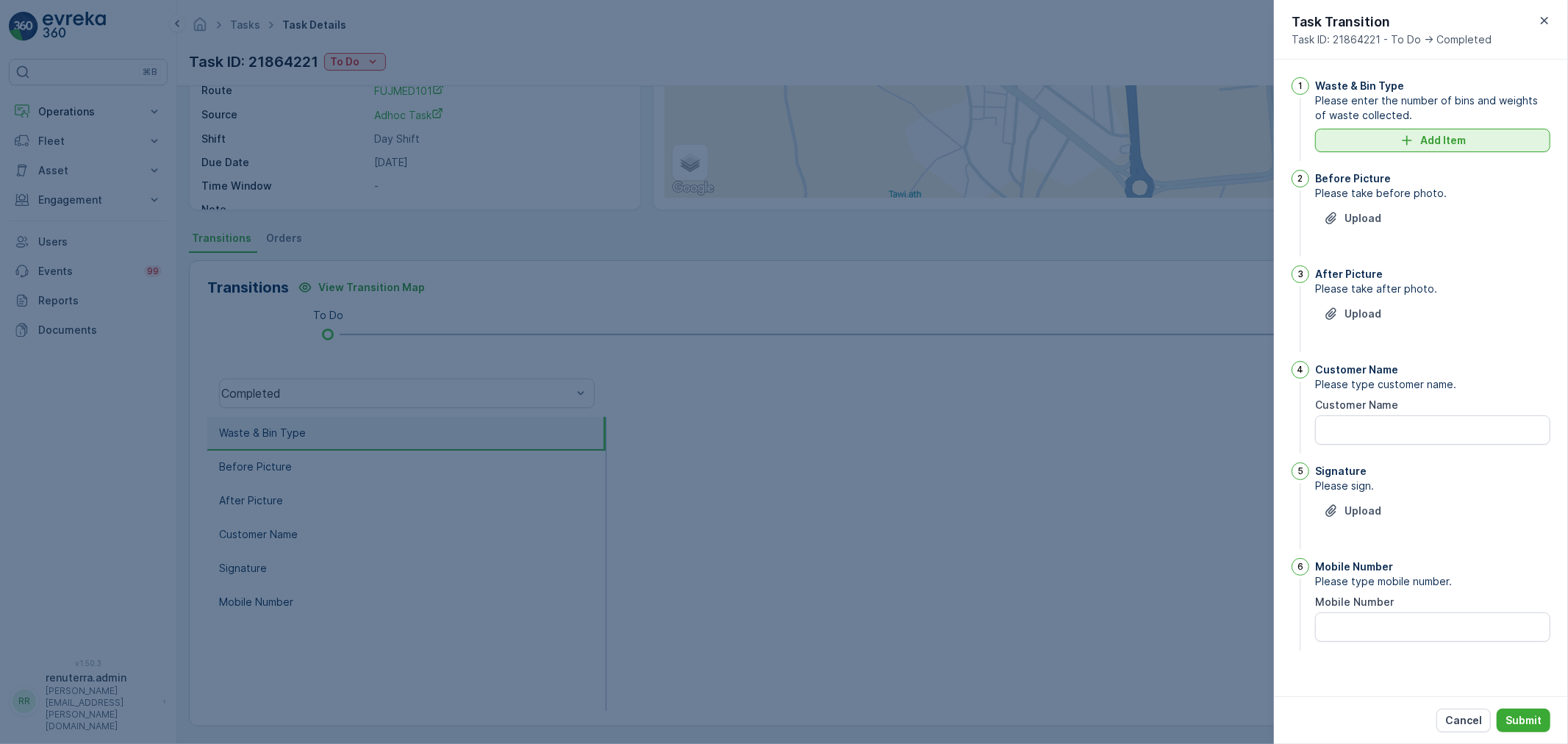
click at [1461, 131] on button "Add Item" at bounding box center [1433, 141] width 235 height 24
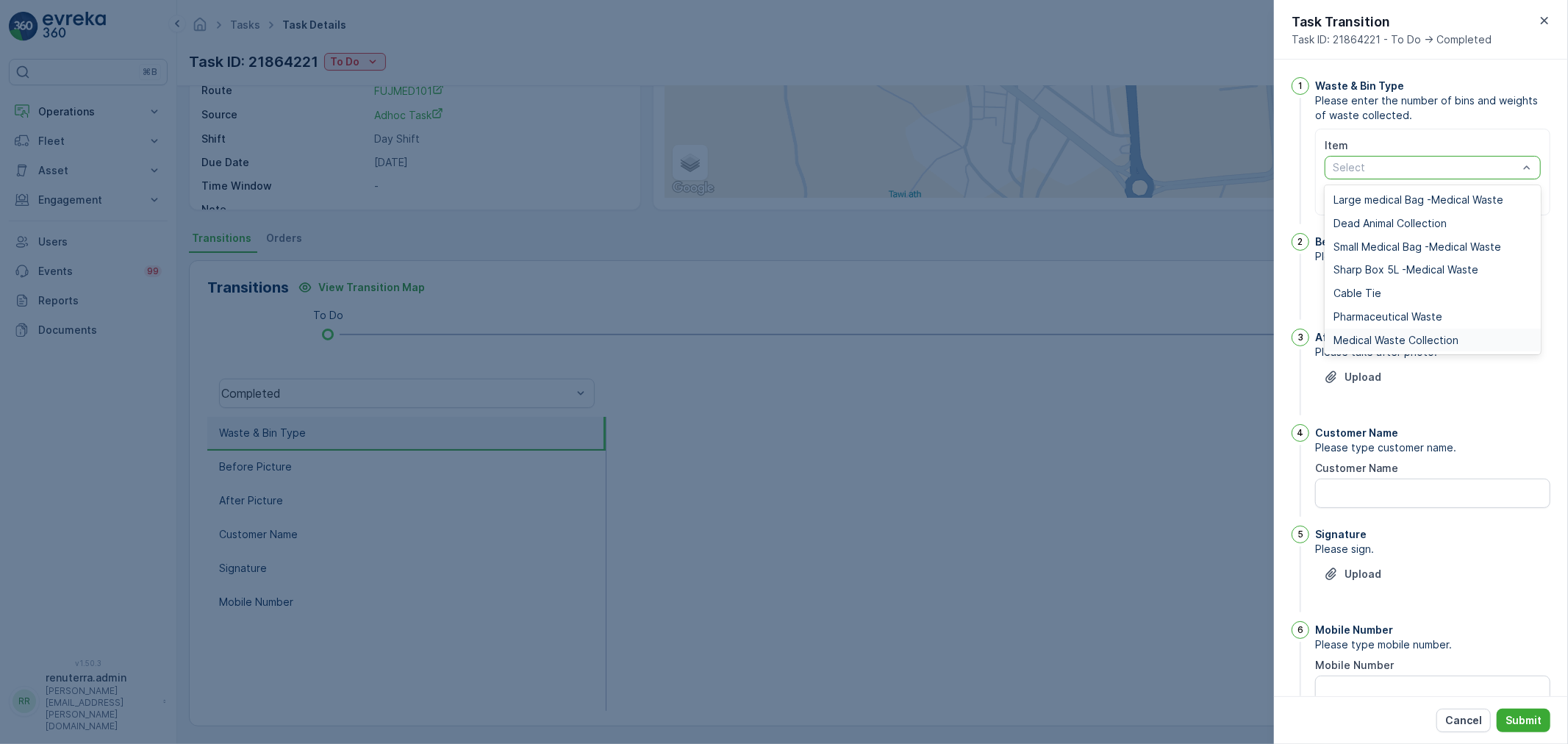
click at [1401, 342] on span "Medical Waste Collection" at bounding box center [1396, 341] width 125 height 12
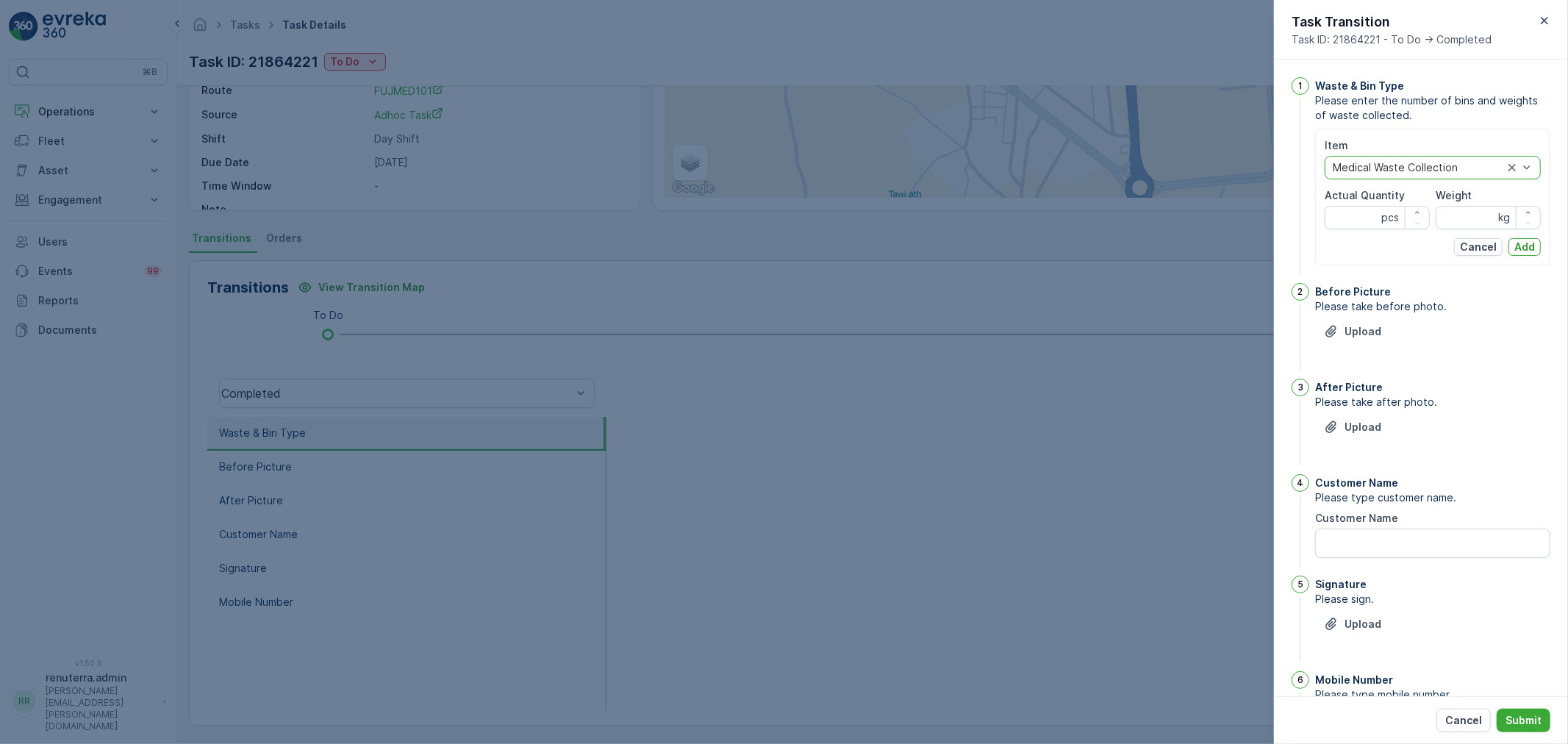
click at [1358, 218] on Quantity "Actual Quantity" at bounding box center [1378, 218] width 105 height 24
type Quantity "1"
click at [1457, 207] on input "Weight" at bounding box center [1489, 218] width 105 height 24
type input "140"
click at [1519, 244] on p "Add" at bounding box center [1525, 247] width 21 height 15
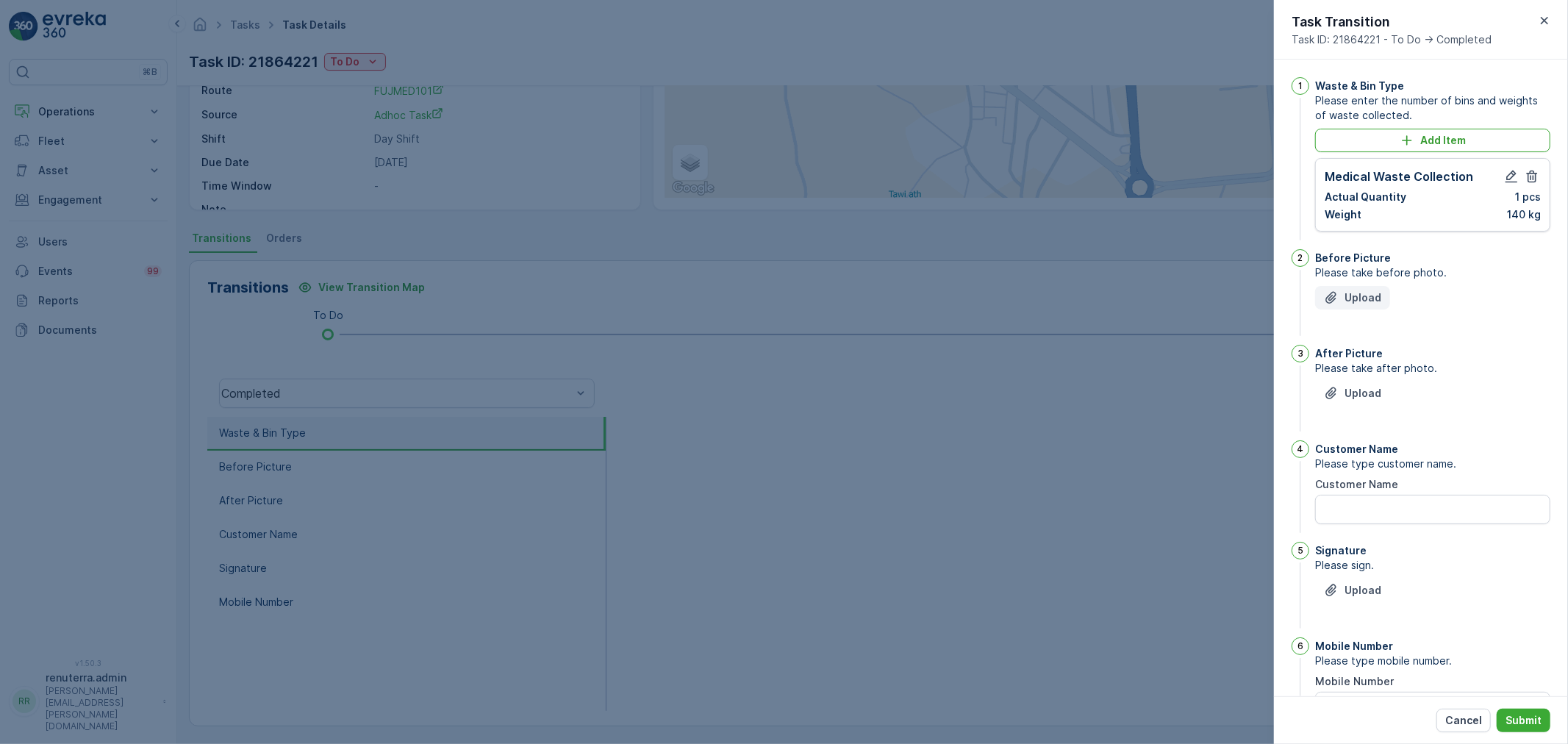
click at [1354, 292] on p "Upload" at bounding box center [1364, 298] width 37 height 15
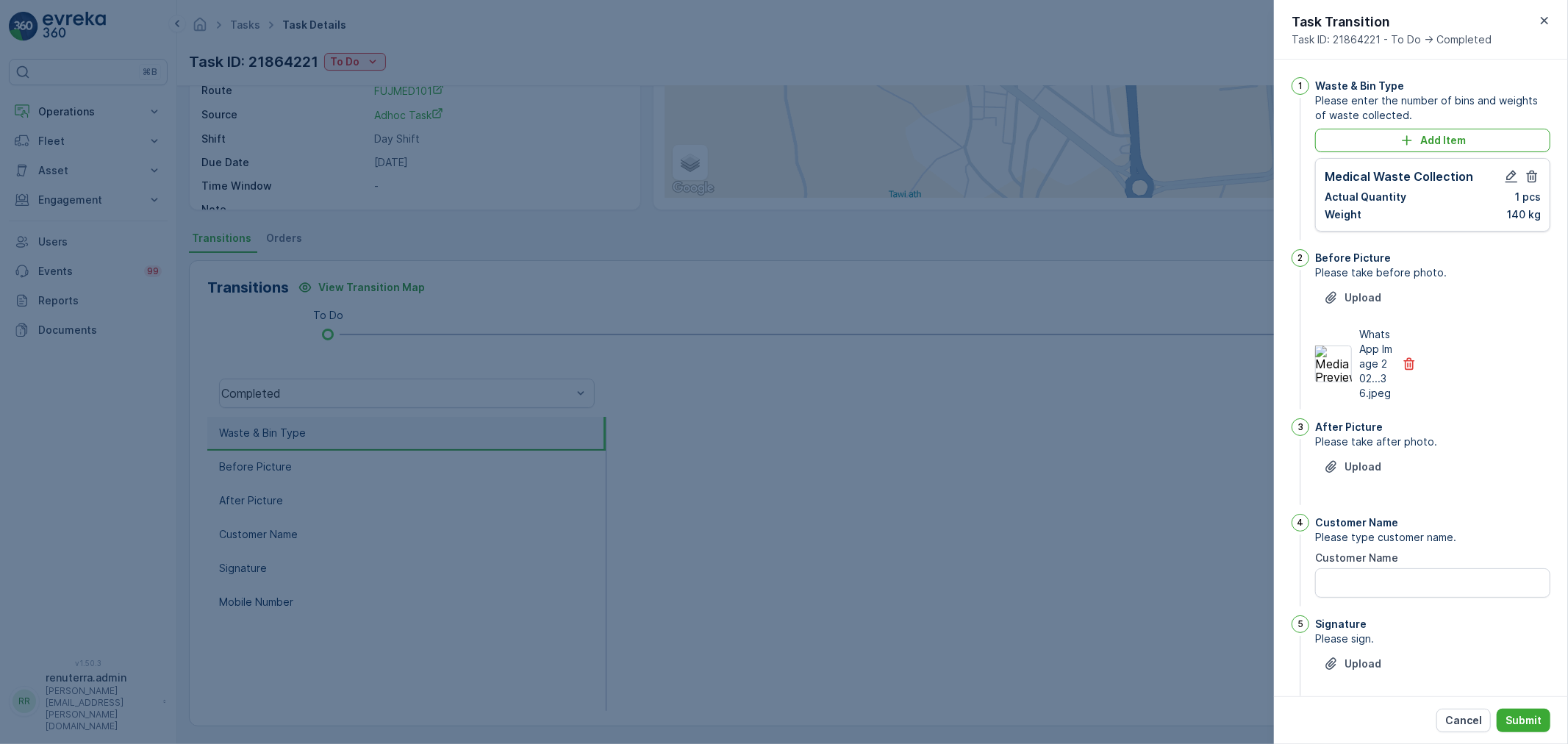
click at [1350, 496] on div "Upload" at bounding box center [1433, 476] width 235 height 41
click at [1351, 475] on p "Upload" at bounding box center [1364, 467] width 37 height 15
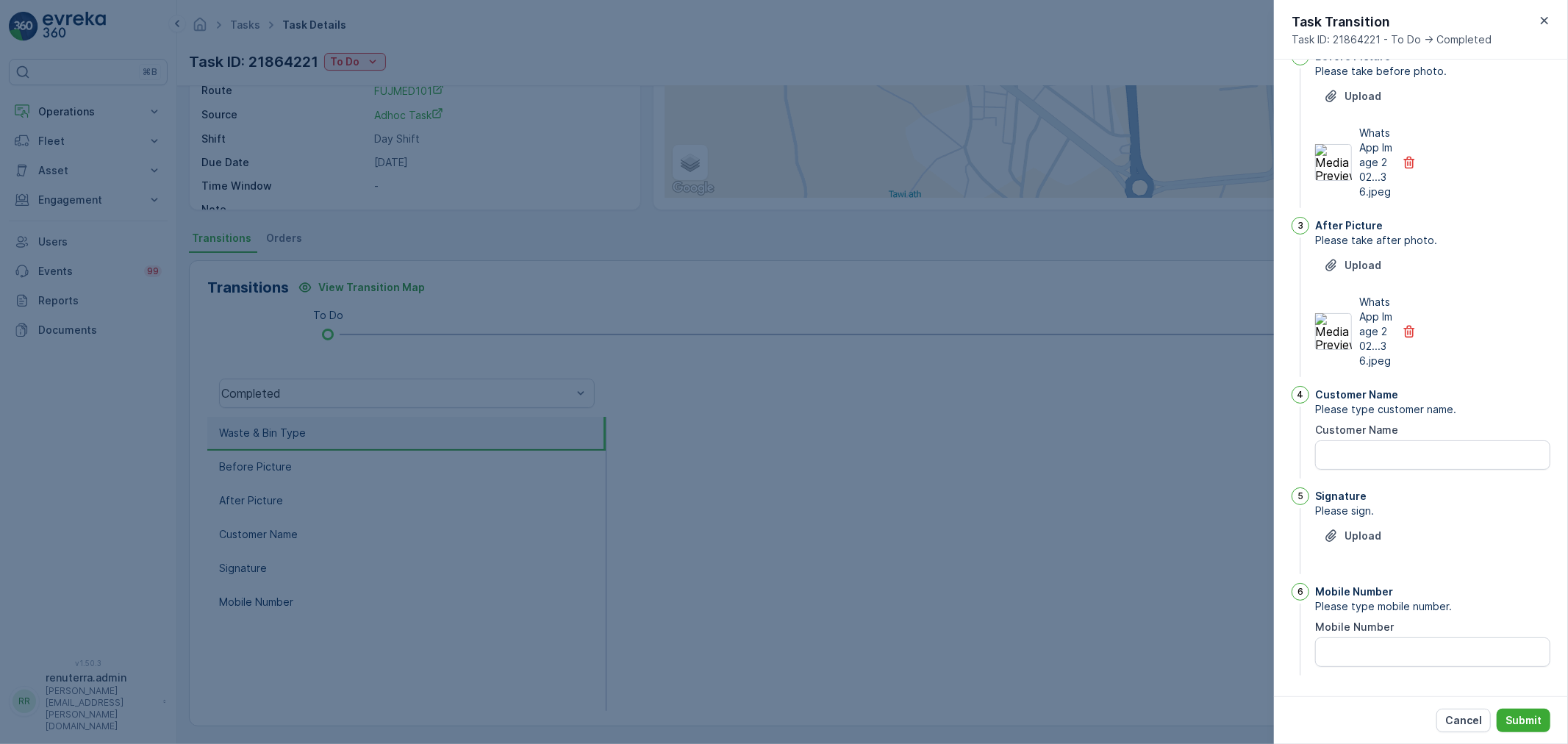
scroll to position [231, 0]
click at [1362, 466] on div "Customer Name Please type customer name. Customer Name" at bounding box center [1433, 433] width 235 height 95
click at [1360, 461] on Name "Customer Name" at bounding box center [1433, 455] width 235 height 30
click at [1360, 539] on p "Upload" at bounding box center [1364, 536] width 37 height 15
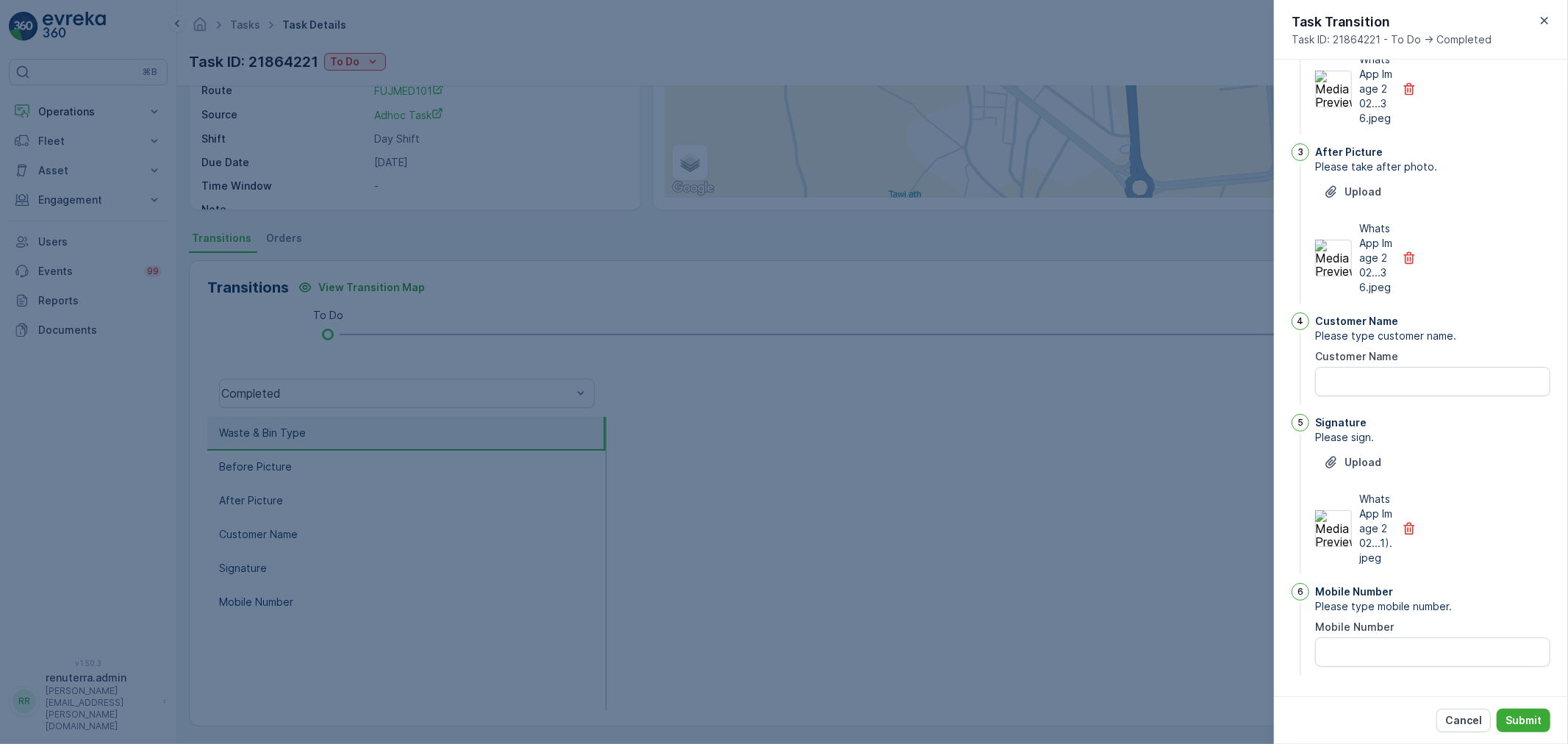
scroll to position [319, 0]
click at [1365, 372] on Name "Customer Name" at bounding box center [1433, 382] width 235 height 30
click at [1328, 367] on Name "Customer Name" at bounding box center [1433, 382] width 235 height 30
paste Name "Forensic Falaj Al Mu’alla"
type Name "Forensic Falaj Al Mu’alla"
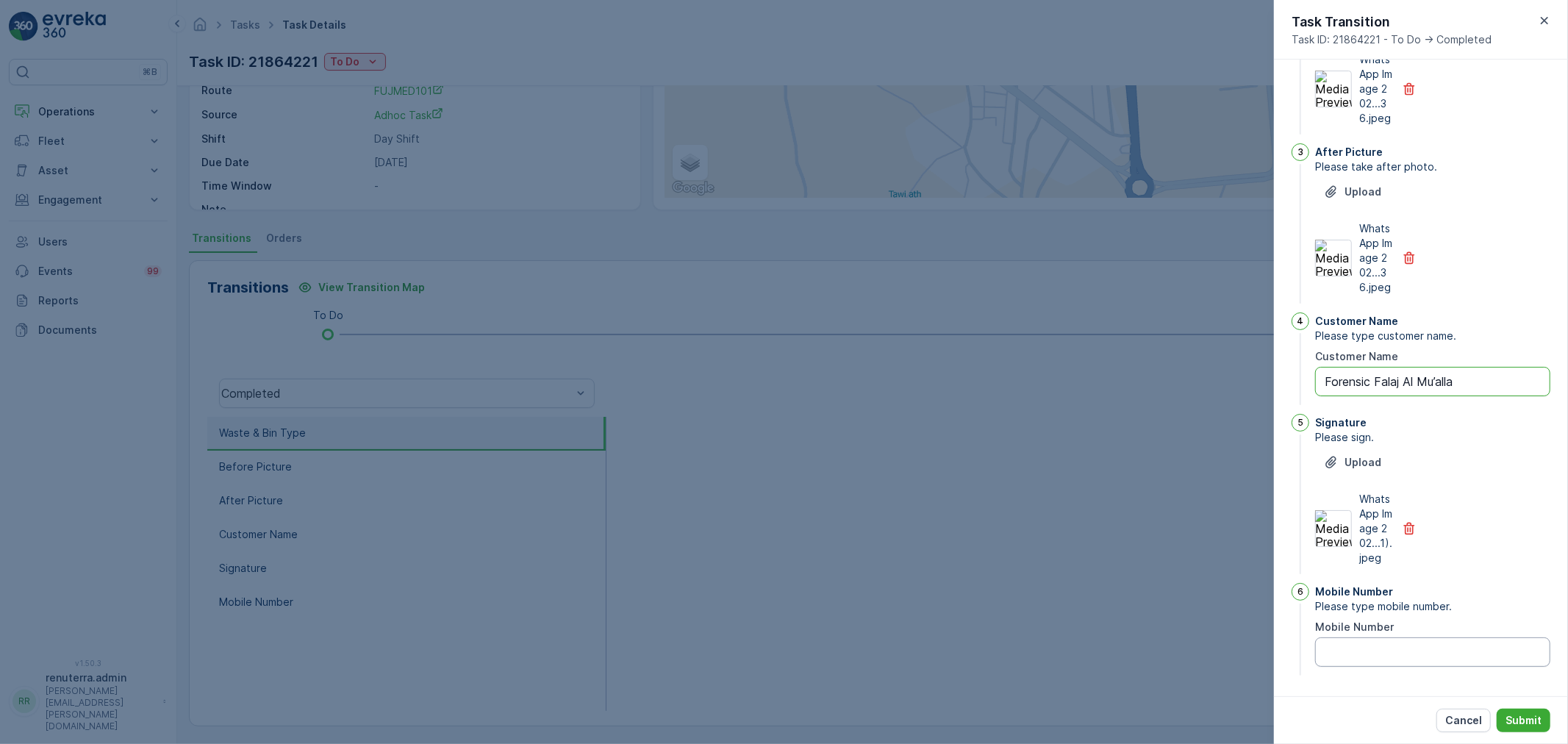
click at [1385, 660] on Number "Mobile Number" at bounding box center [1433, 652] width 235 height 30
type Number "1"
click at [1512, 718] on p "Submit" at bounding box center [1524, 720] width 36 height 15
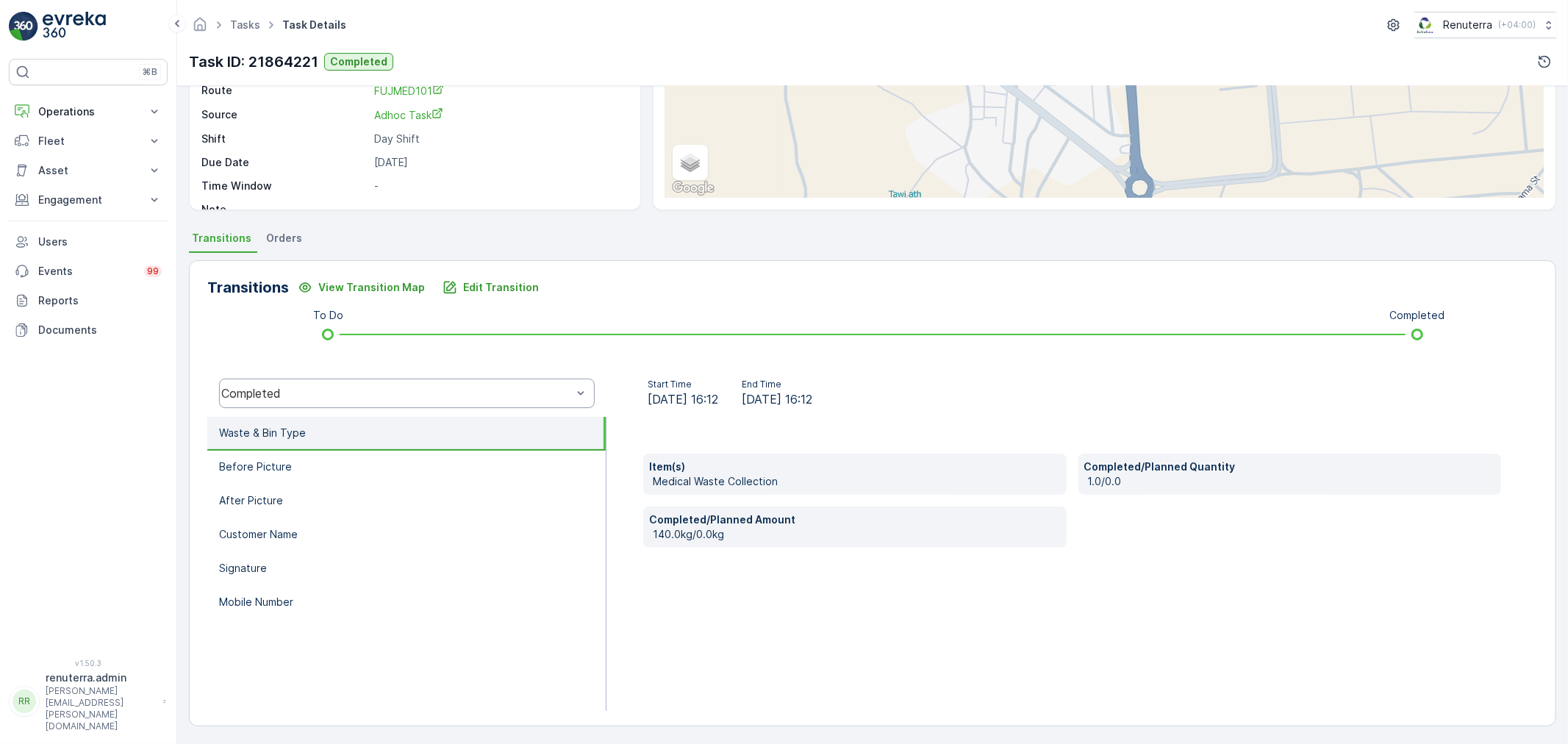
click at [452, 406] on div "Completed" at bounding box center [407, 393] width 376 height 30
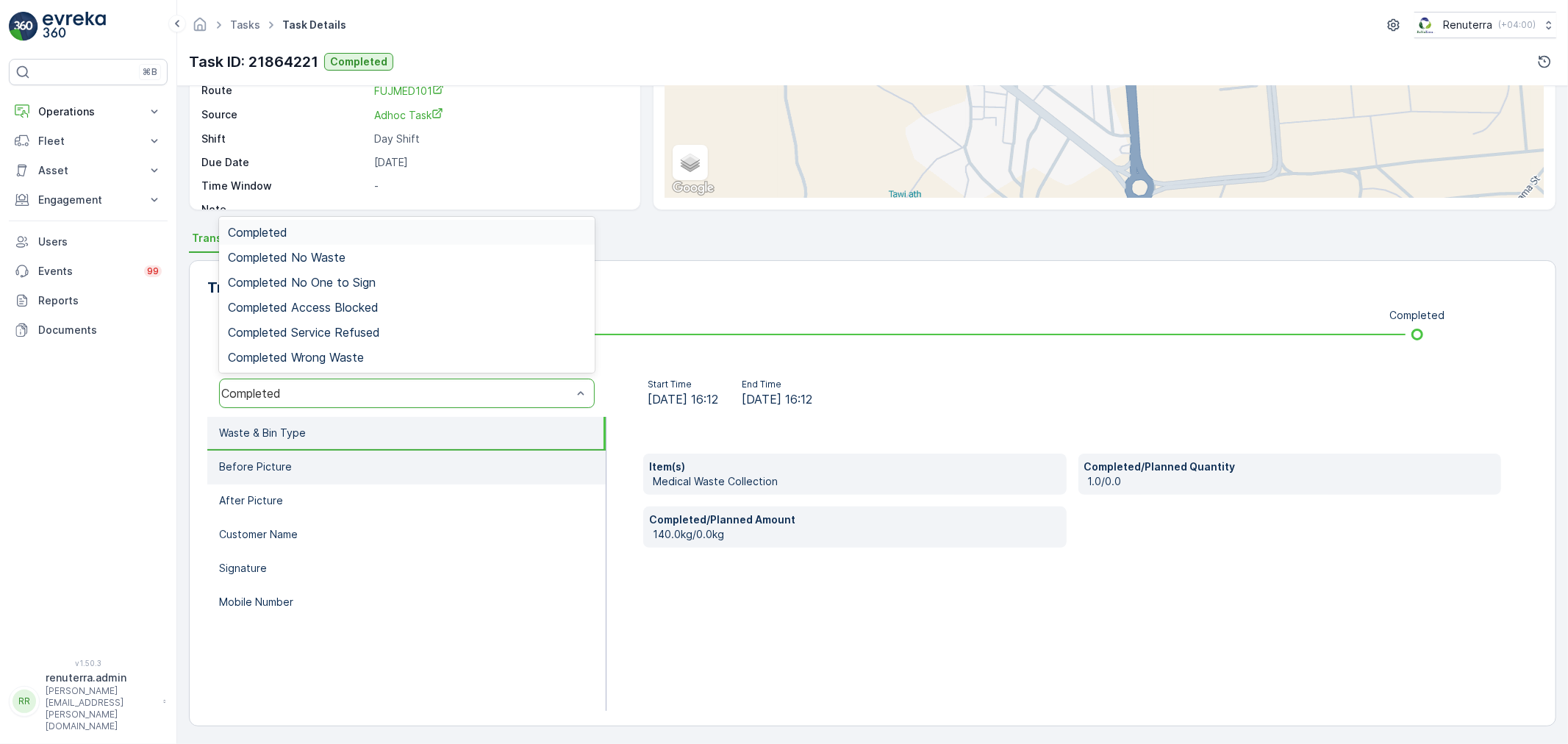
click at [444, 463] on li "Before Picture" at bounding box center [406, 468] width 398 height 34
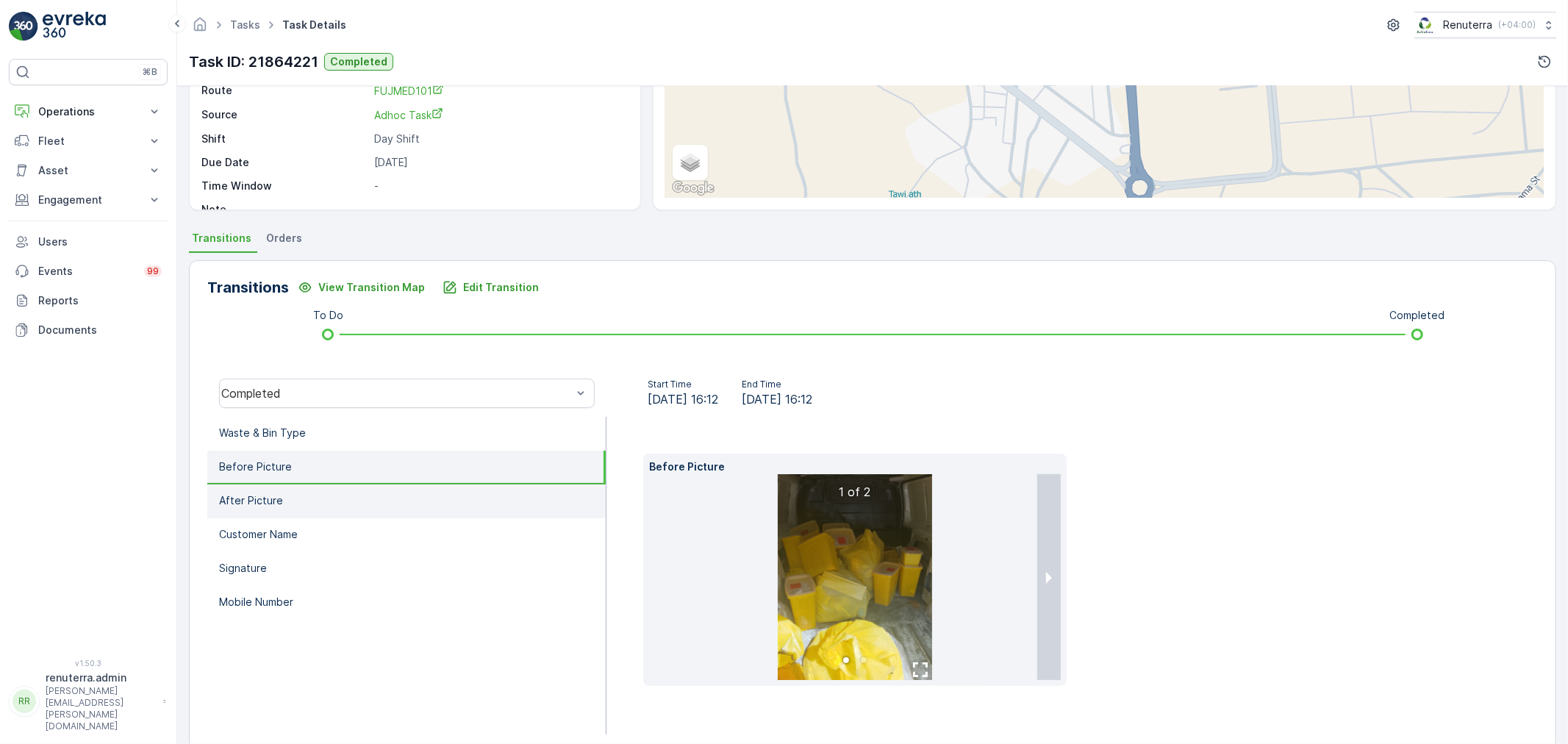
click at [437, 510] on li "After Picture" at bounding box center [406, 502] width 398 height 34
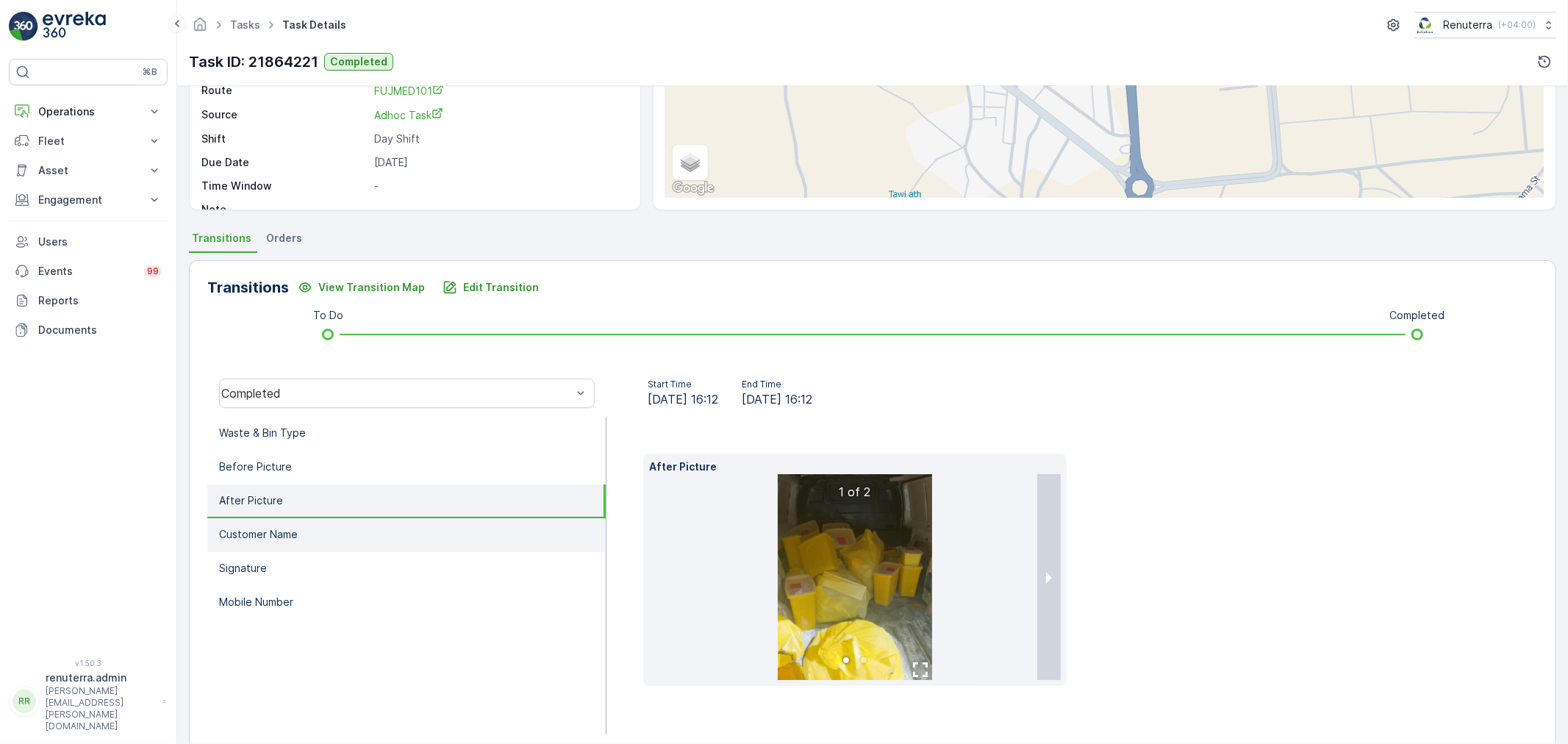
drag, startPoint x: 371, startPoint y: 515, endPoint x: 378, endPoint y: 525, distance: 12.2
click at [371, 518] on li "Customer Name" at bounding box center [406, 535] width 398 height 34
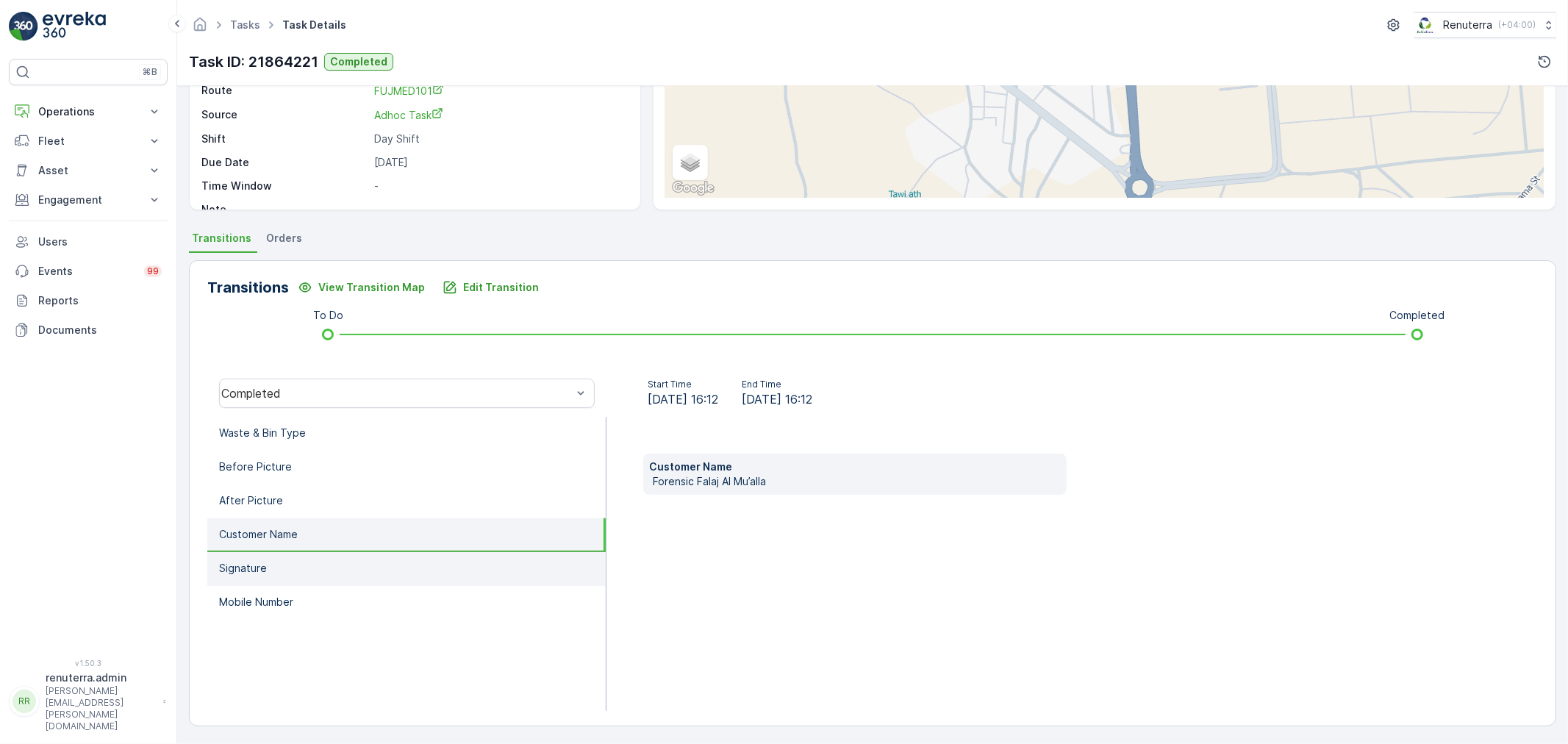
drag, startPoint x: 369, startPoint y: 557, endPoint x: 386, endPoint y: 562, distance: 17.7
click at [368, 557] on li "Signature" at bounding box center [406, 569] width 398 height 34
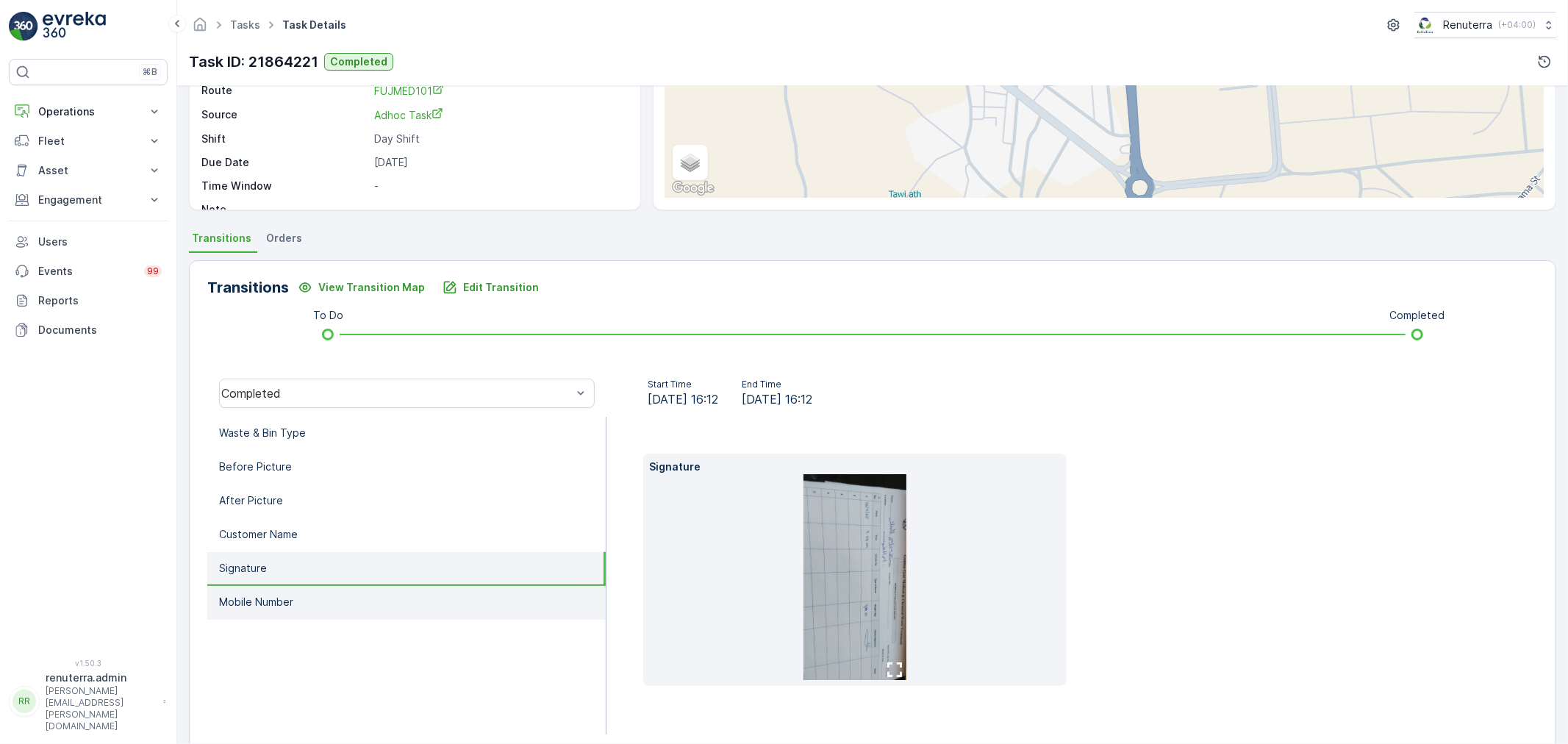
click at [390, 594] on li "Mobile Number" at bounding box center [406, 603] width 398 height 34
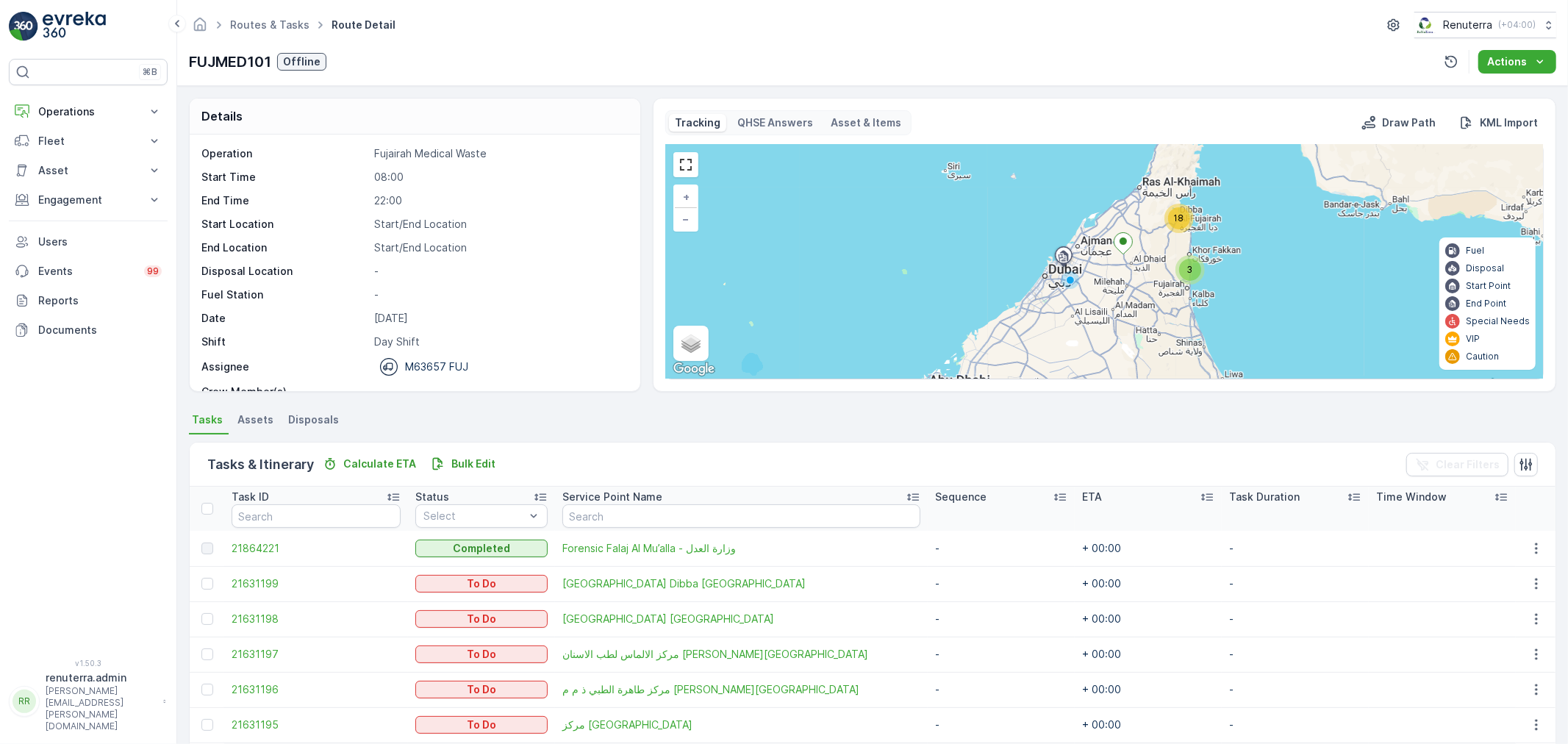
click at [215, 616] on div at bounding box center [209, 619] width 16 height 12
click at [201, 613] on input "checkbox" at bounding box center [201, 613] width 0 height 0
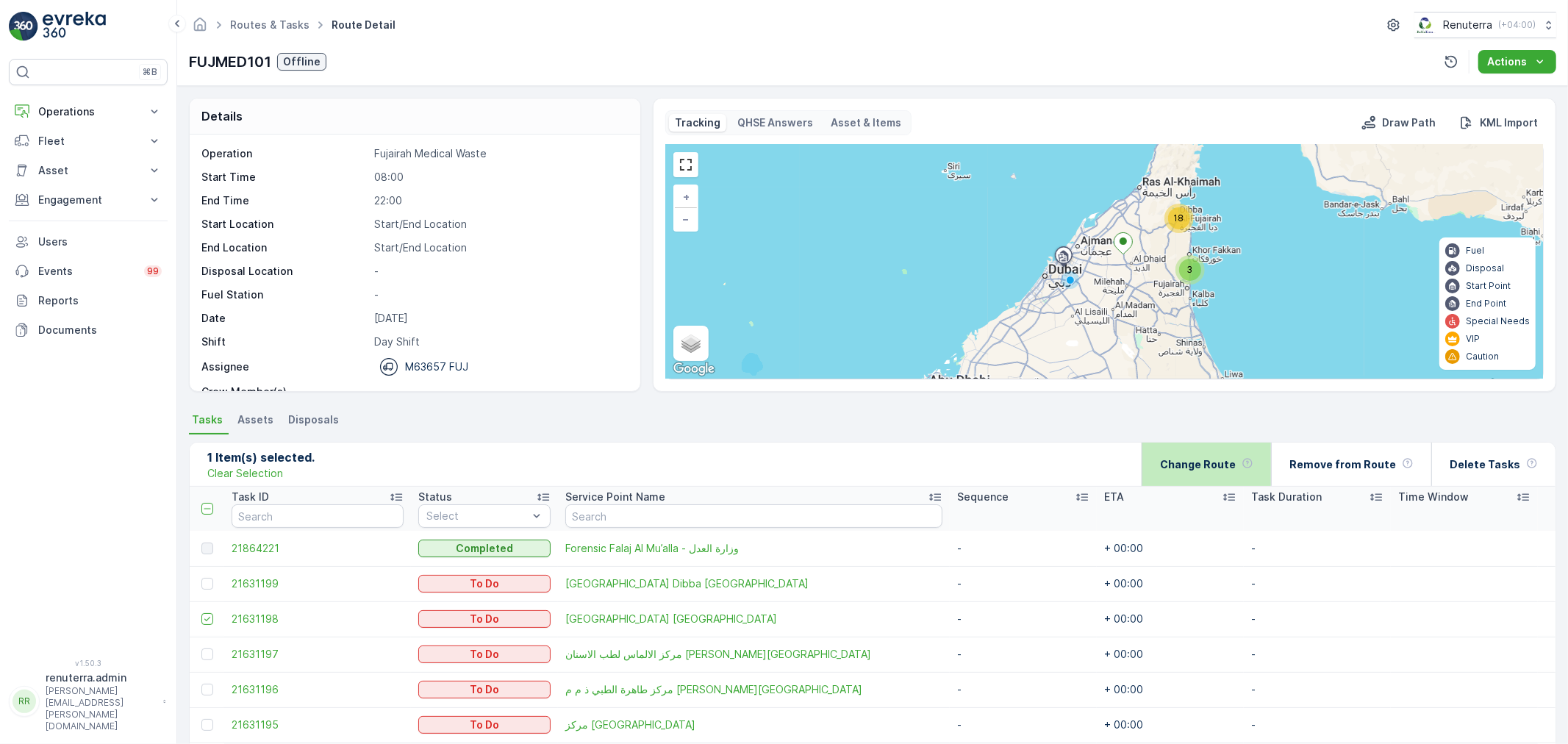
click at [1234, 461] on p "Change Route" at bounding box center [1198, 465] width 76 height 15
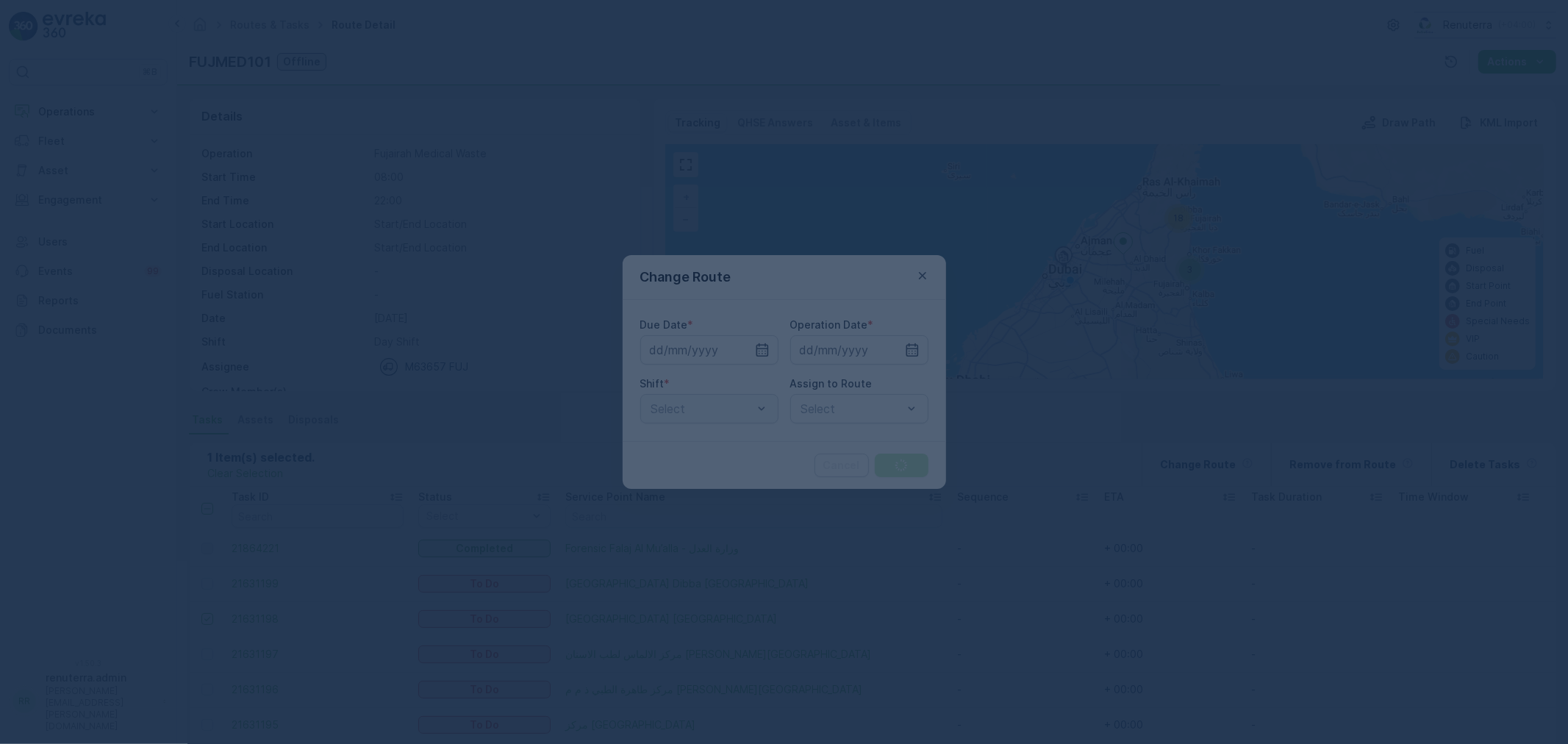
type input "[DATE]"
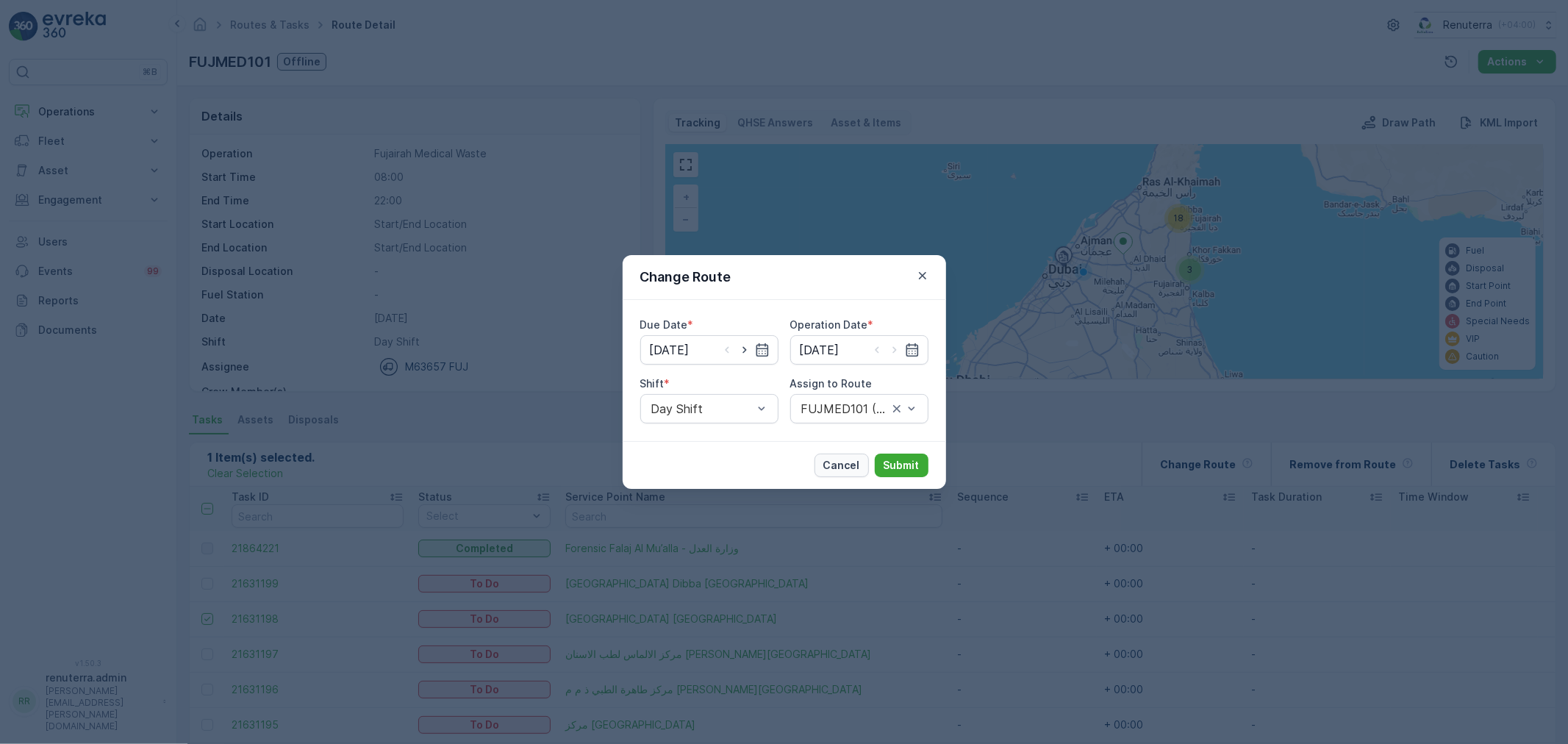
click at [837, 465] on p "Cancel" at bounding box center [842, 466] width 37 height 15
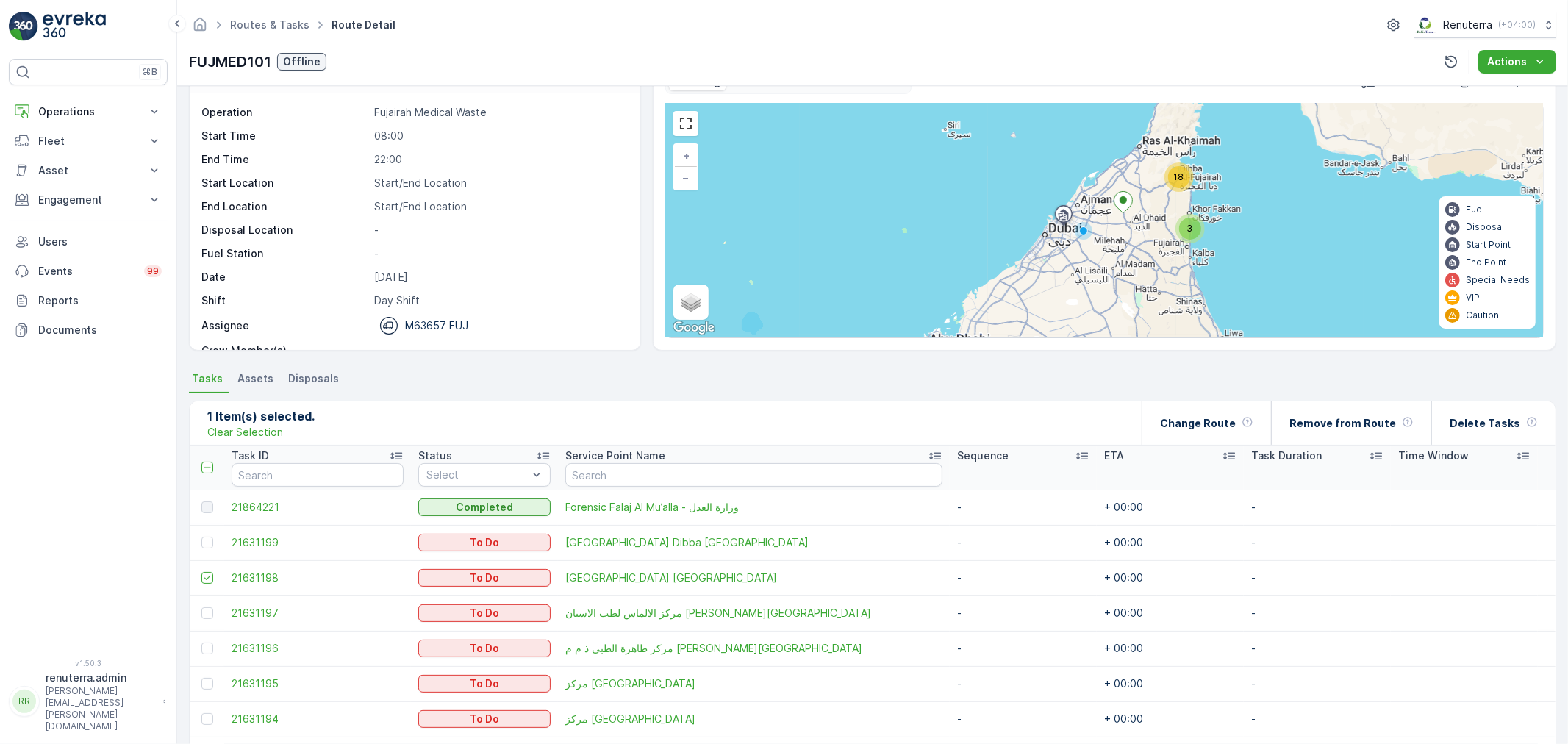
scroll to position [81, 0]
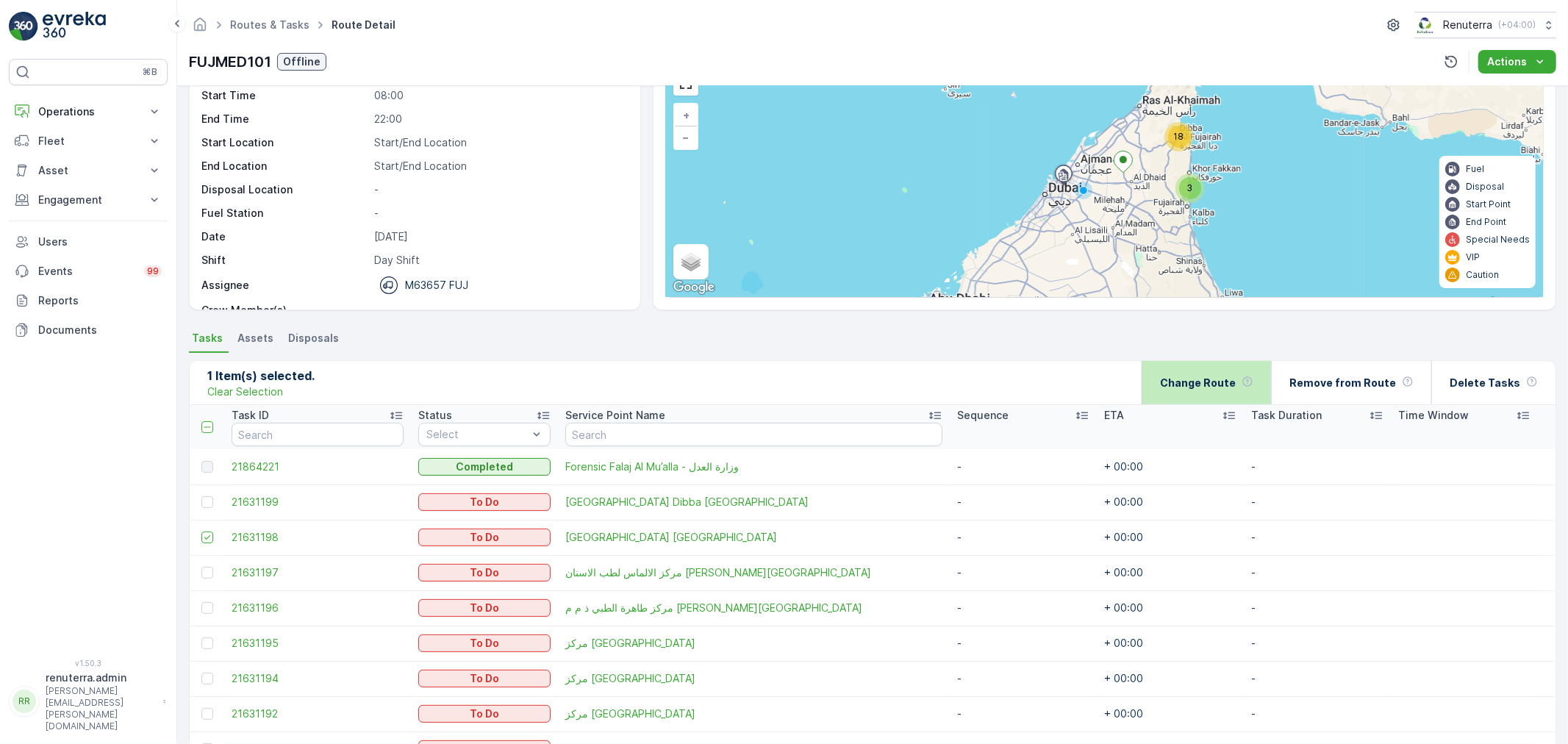
click at [1236, 378] on p "Change Route" at bounding box center [1198, 383] width 76 height 15
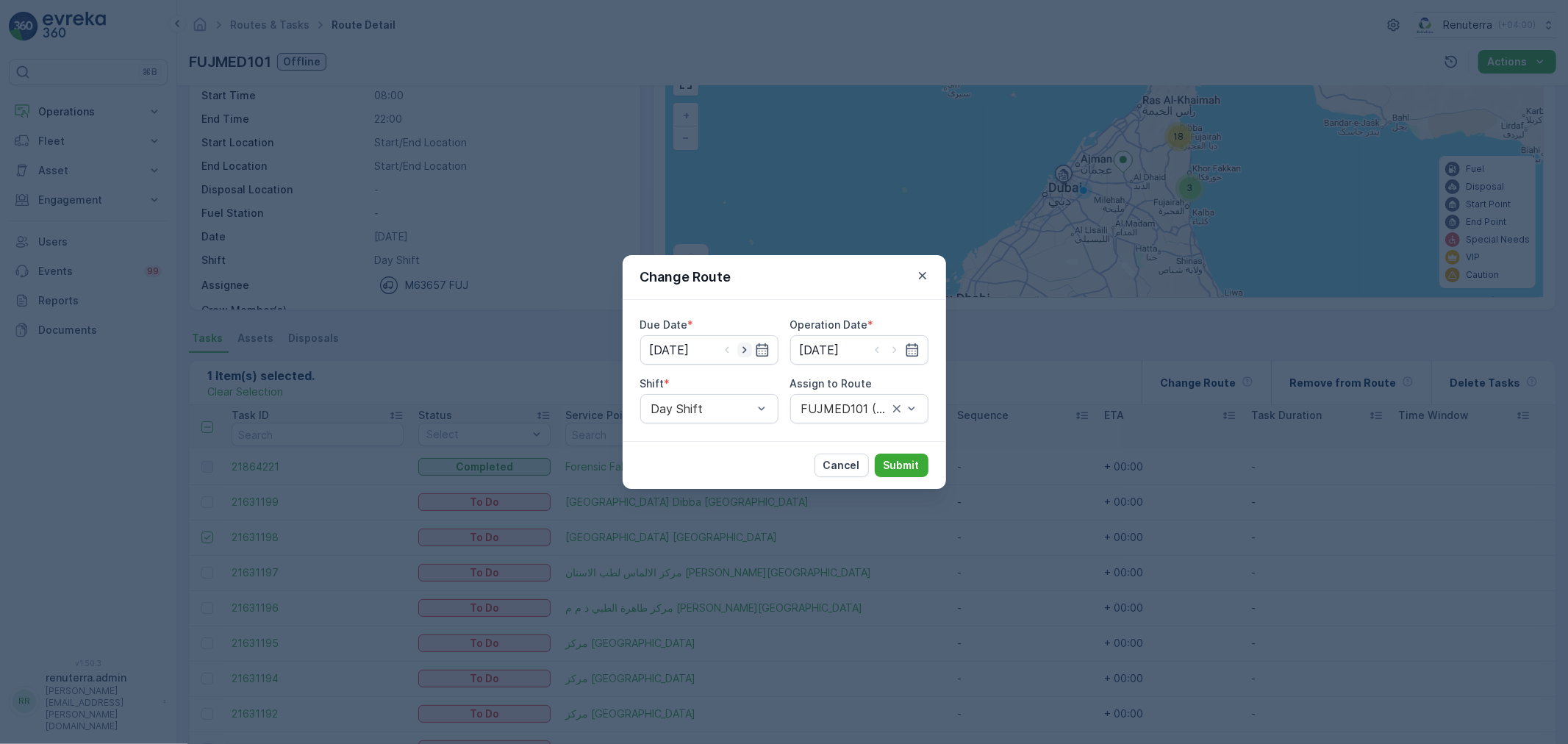
click at [743, 349] on icon "button" at bounding box center [745, 350] width 15 height 15
type input "[DATE]"
drag, startPoint x: 890, startPoint y: 350, endPoint x: 868, endPoint y: 377, distance: 34.8
click at [888, 349] on icon "button" at bounding box center [895, 350] width 15 height 15
type input "[DATE]"
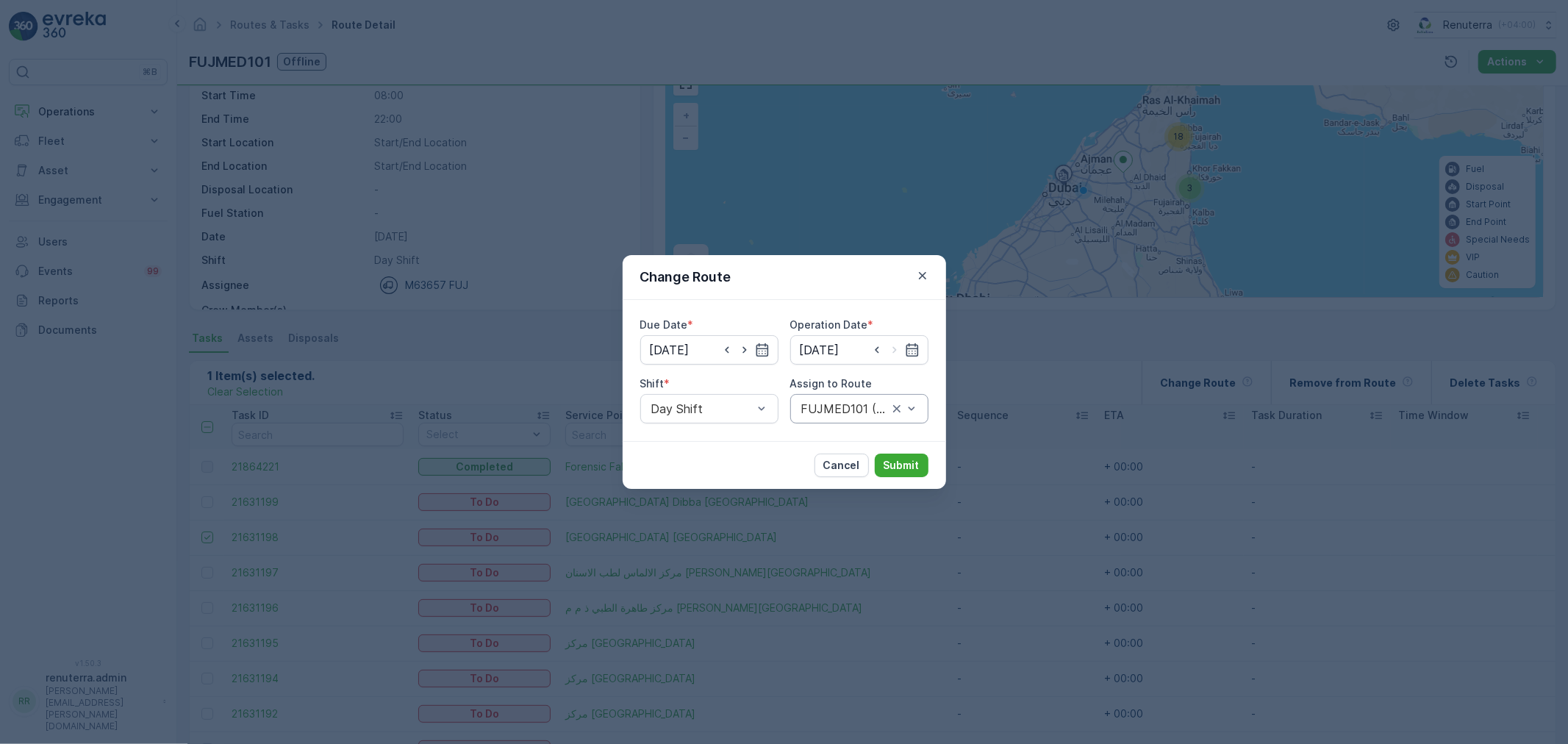
click at [840, 420] on div "FUJMED101 (Offline) - M63657 FUJ" at bounding box center [860, 409] width 138 height 30
click at [848, 454] on span "FUJMED101 (Route Plan) - M63657 FUJ" at bounding box center [860, 452] width 121 height 27
click at [899, 466] on p "Submit" at bounding box center [902, 466] width 36 height 15
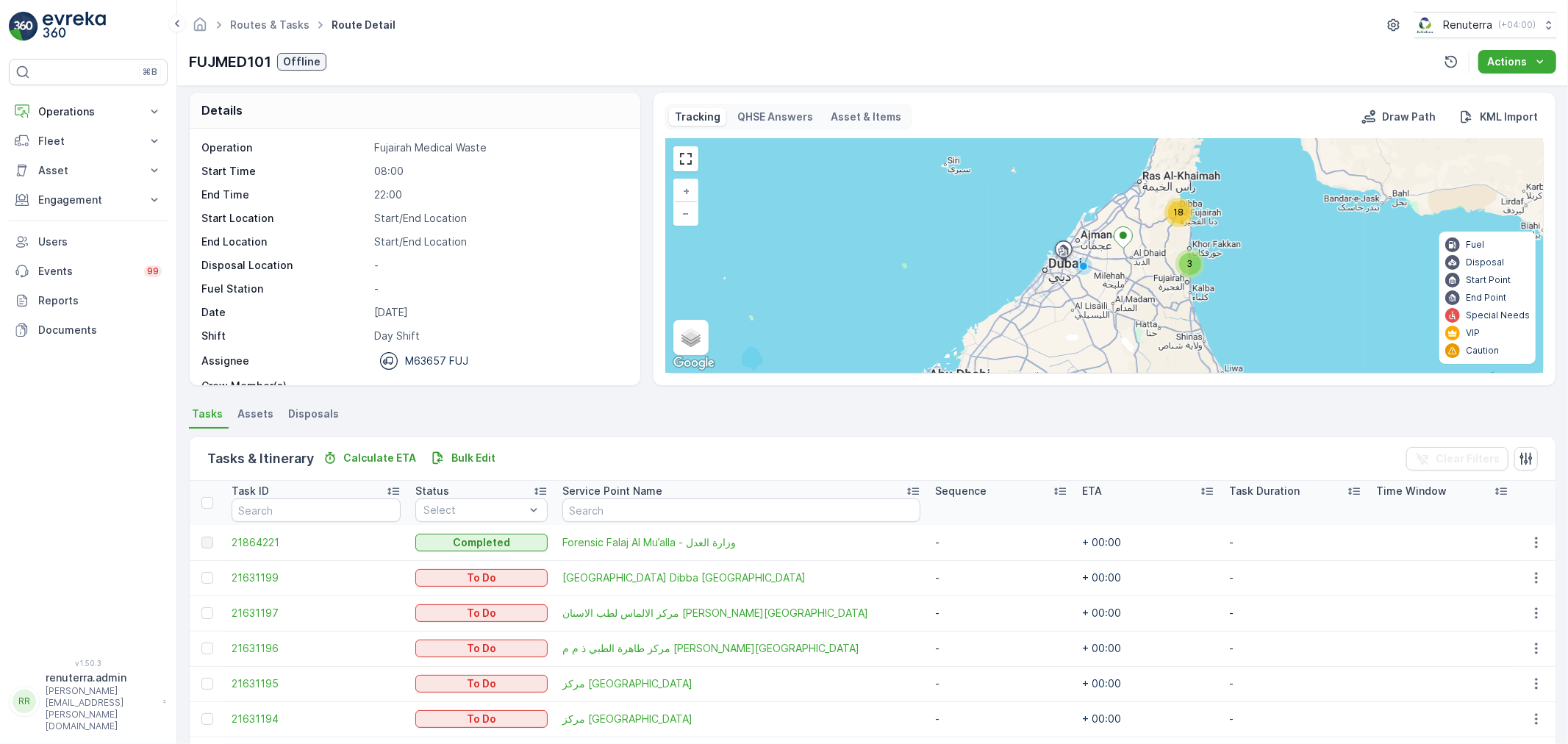
scroll to position [0, 0]
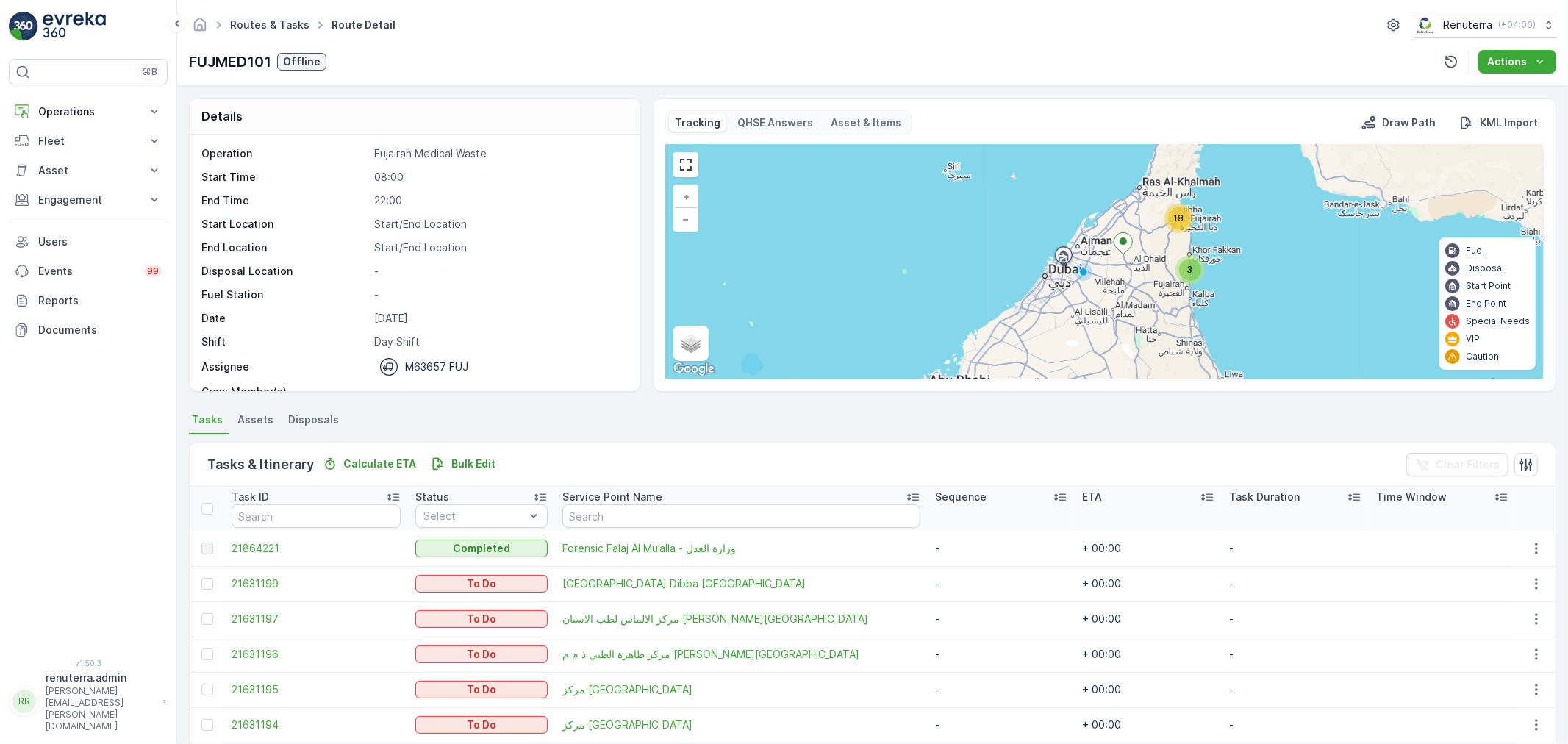
click at [275, 24] on link "Routes & Tasks" at bounding box center [269, 24] width 79 height 13
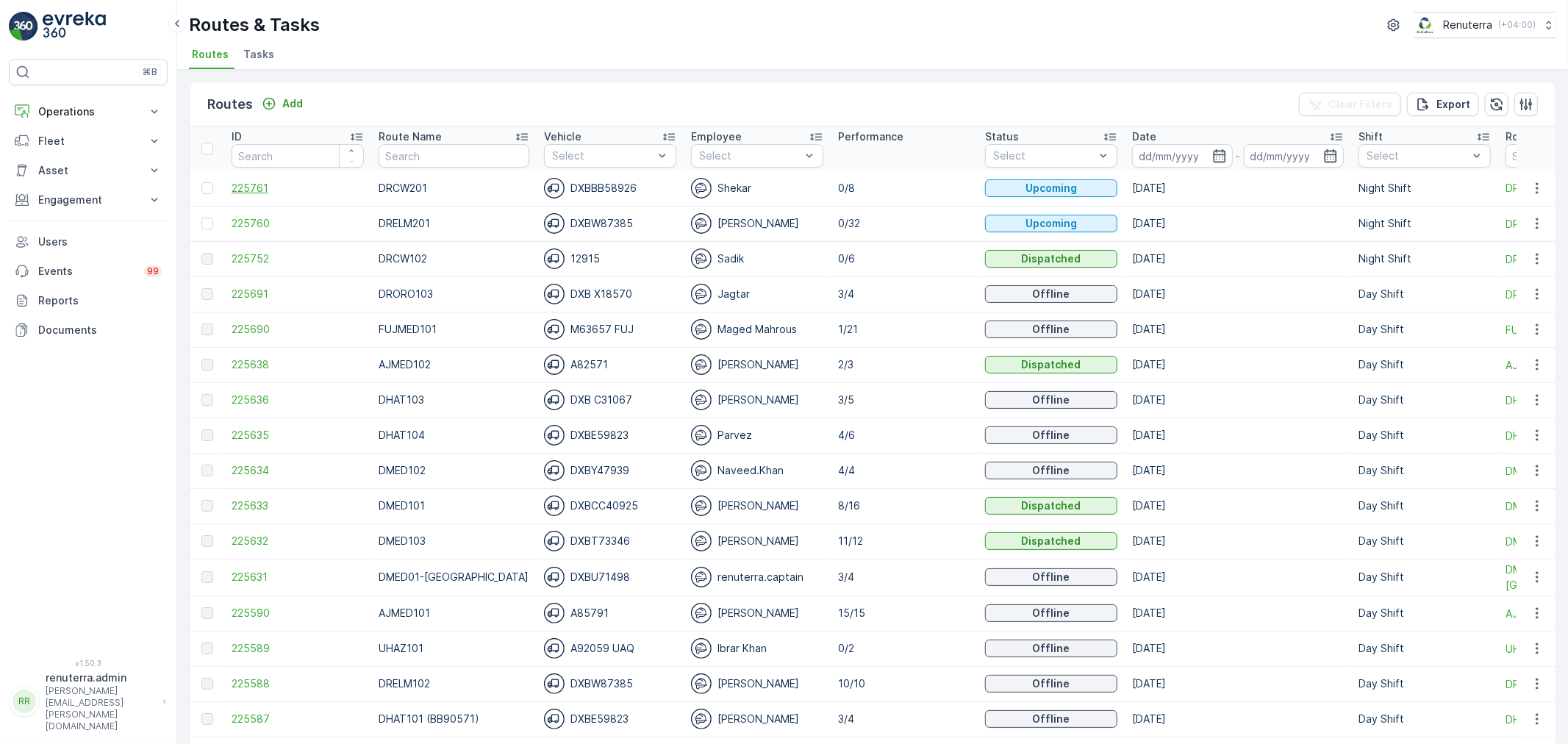
click at [262, 184] on span "225761" at bounding box center [298, 188] width 133 height 15
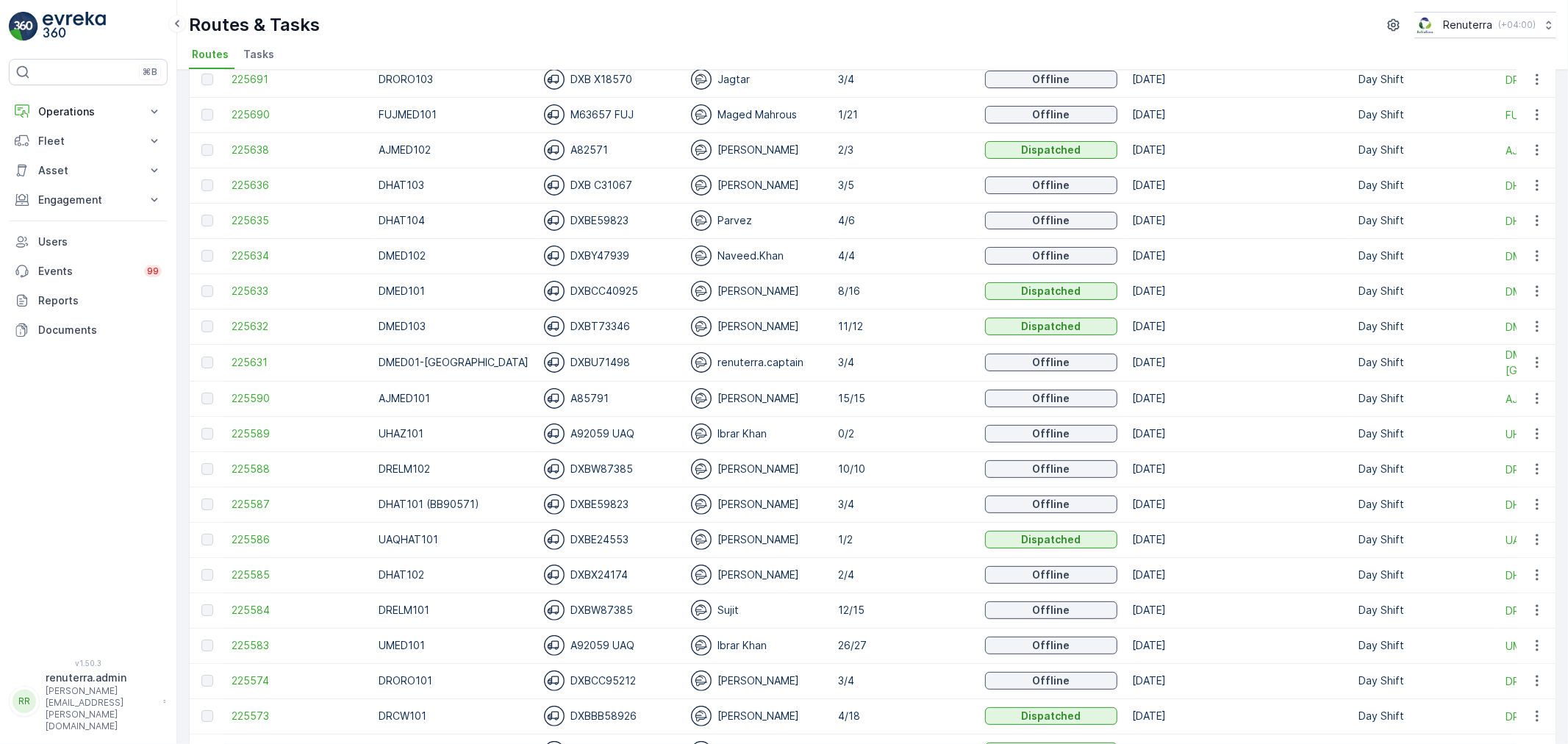
scroll to position [326, 0]
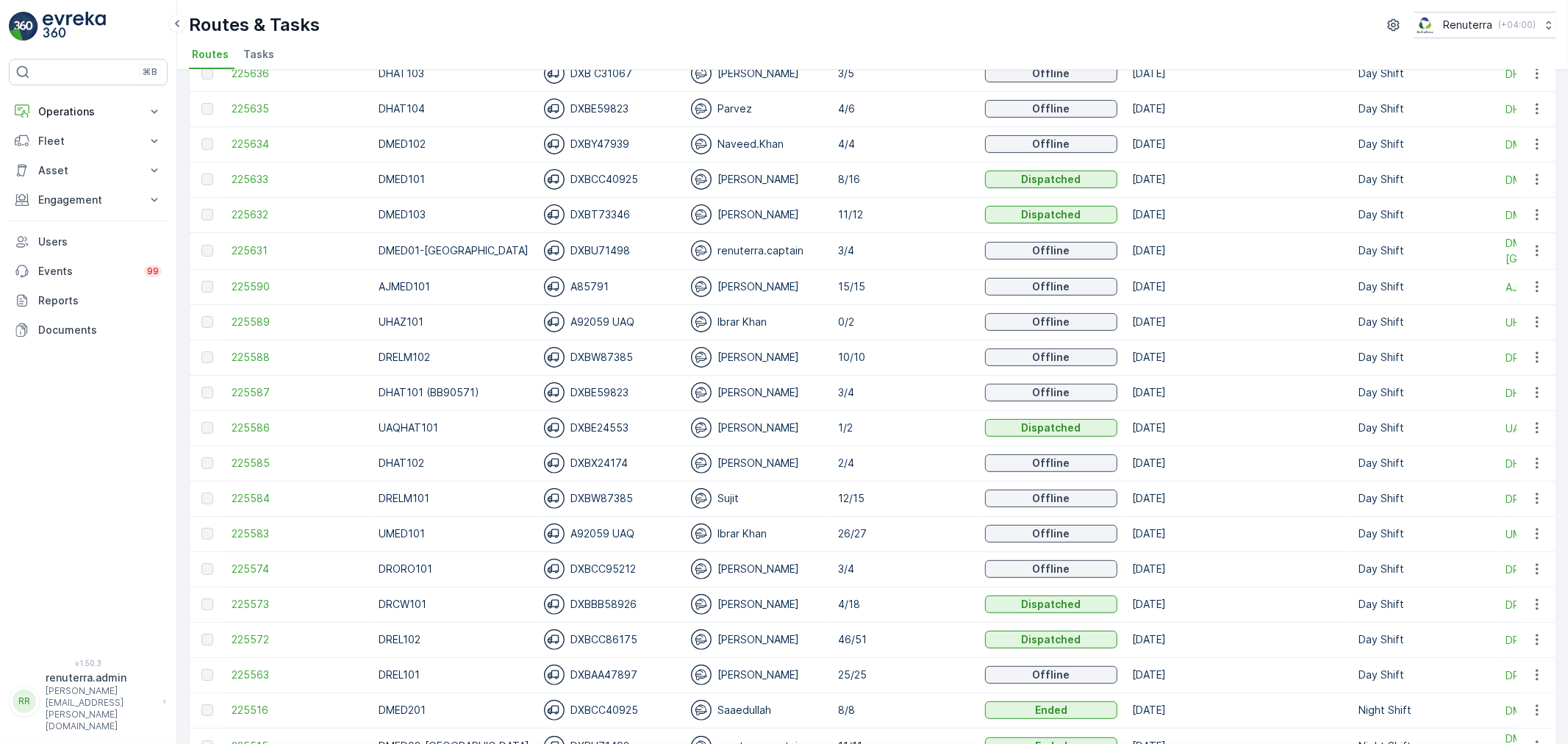
click at [246, 366] on td "225588" at bounding box center [298, 358] width 147 height 36
click at [244, 358] on span "225588" at bounding box center [298, 358] width 133 height 15
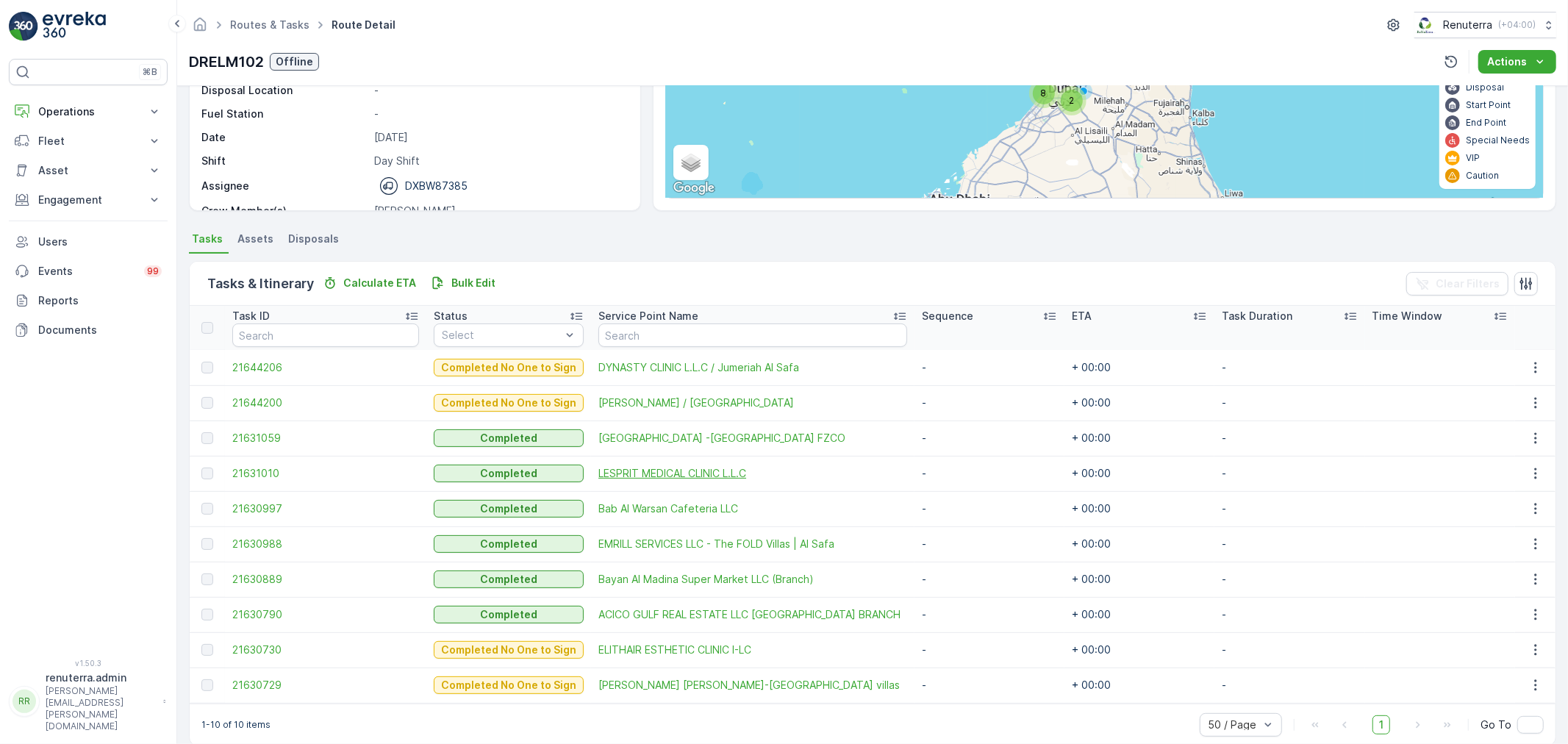
scroll to position [201, 0]
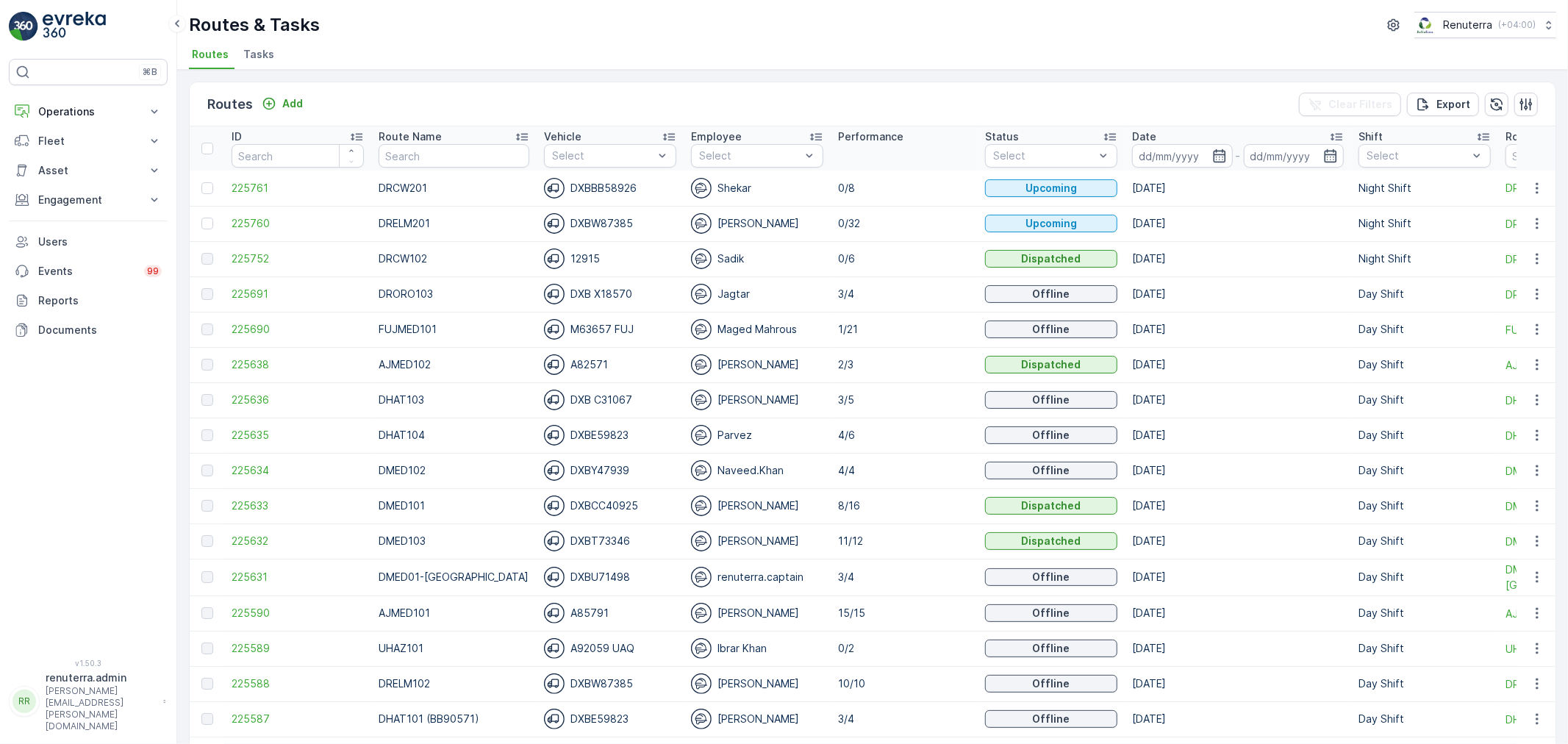
drag, startPoint x: 523, startPoint y: 405, endPoint x: 616, endPoint y: 405, distance: 93.0
click at [616, 405] on td "DXB C31067" at bounding box center [610, 400] width 147 height 36
click at [637, 404] on div "DXB C31067" at bounding box center [610, 400] width 133 height 21
